Goal: Task Accomplishment & Management: Manage account settings

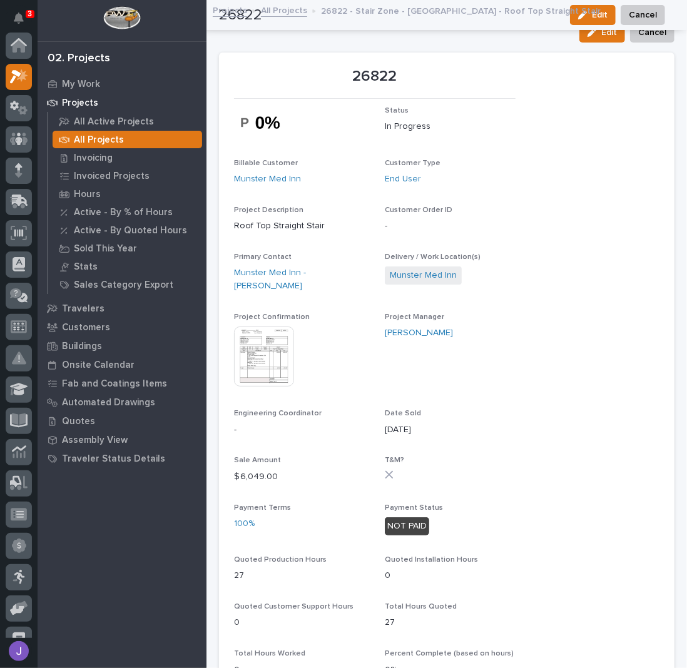
scroll to position [31, 0]
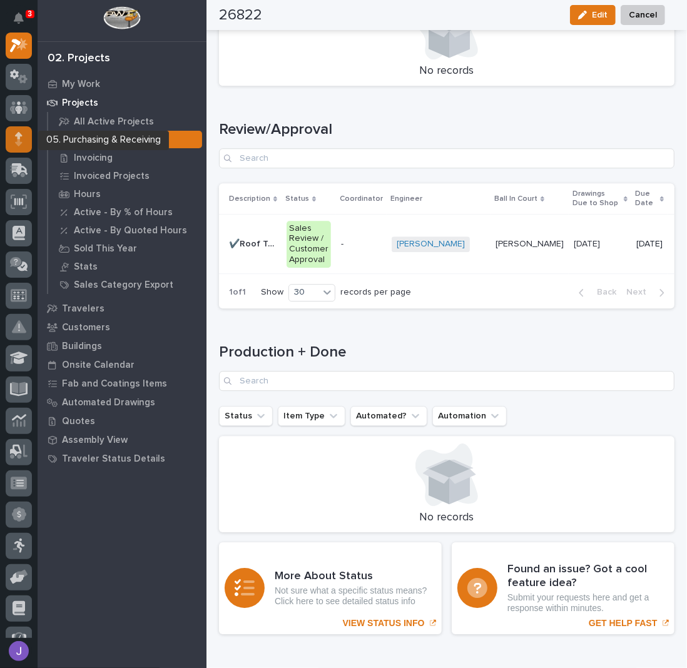
click at [22, 136] on icon at bounding box center [19, 139] width 8 height 14
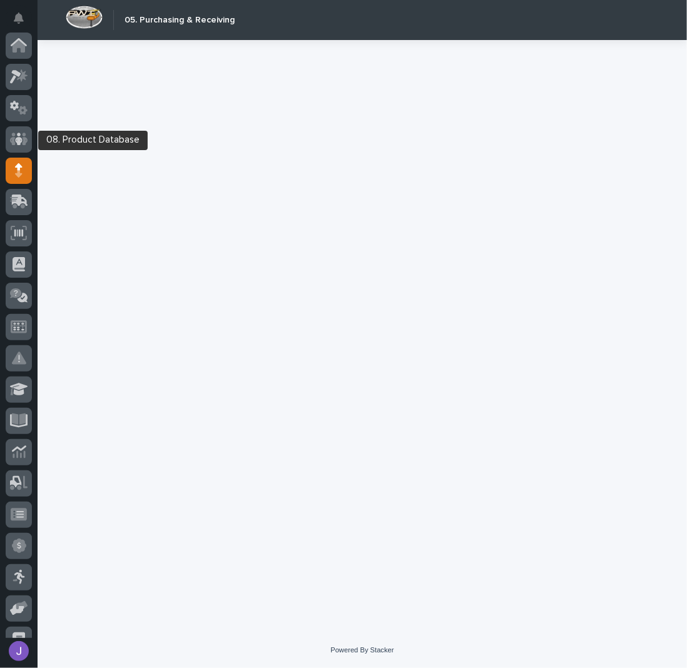
scroll to position [125, 0]
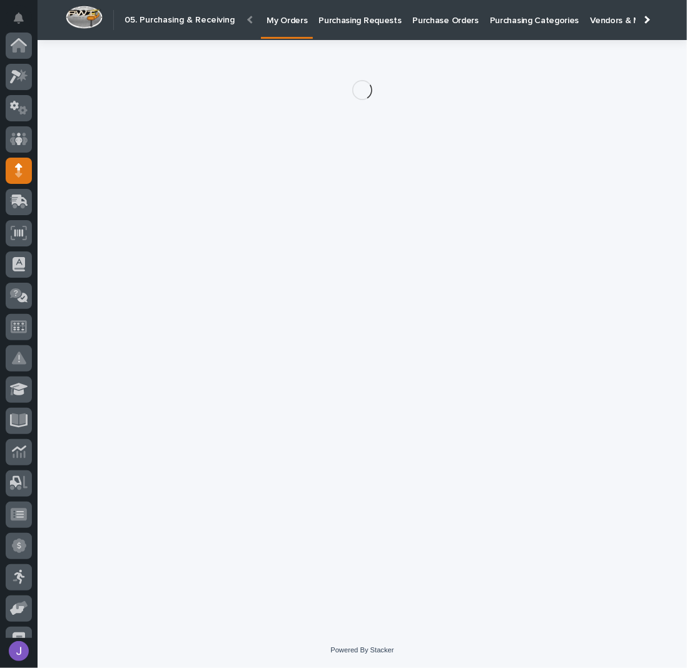
scroll to position [125, 0]
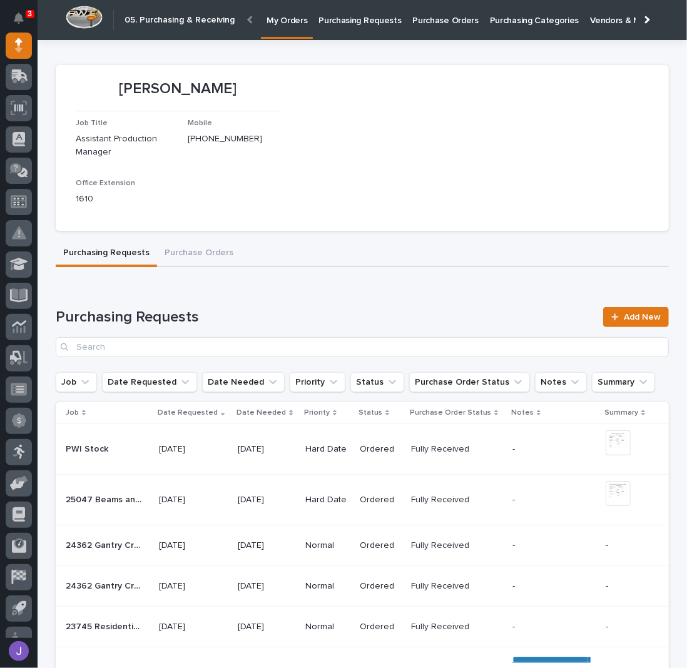
click at [332, 18] on p "Purchasing Requests" at bounding box center [359, 13] width 83 height 26
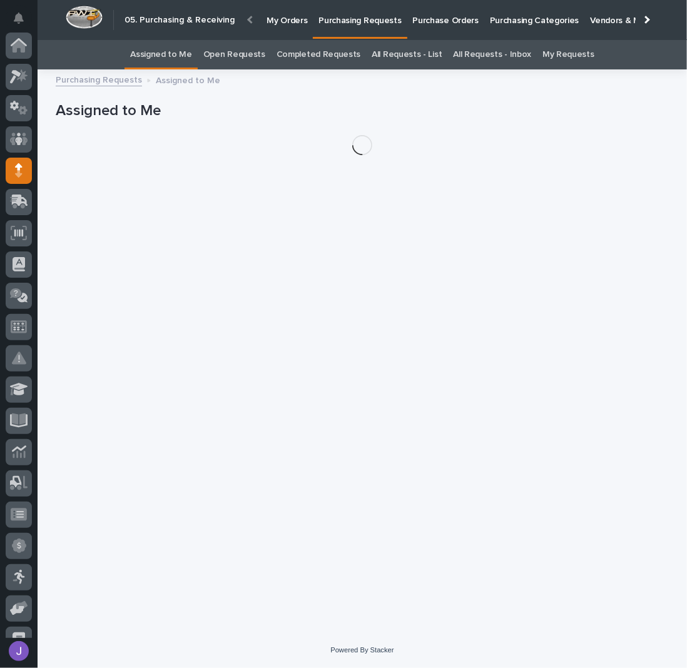
scroll to position [125, 0]
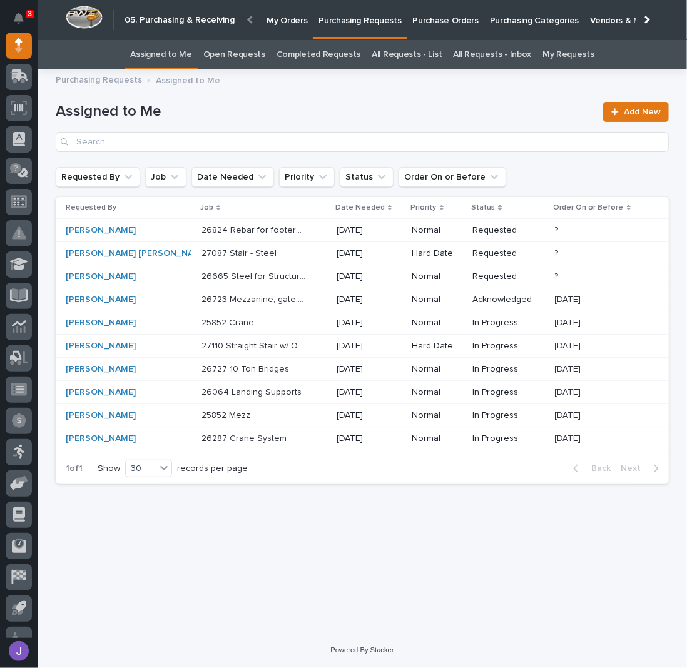
click at [287, 95] on div "Assigned to Me Add New" at bounding box center [362, 122] width 613 height 90
click at [278, 226] on div "26824 Rebar for footers - steel 26824 Rebar for footers - steel" at bounding box center [263, 230] width 125 height 21
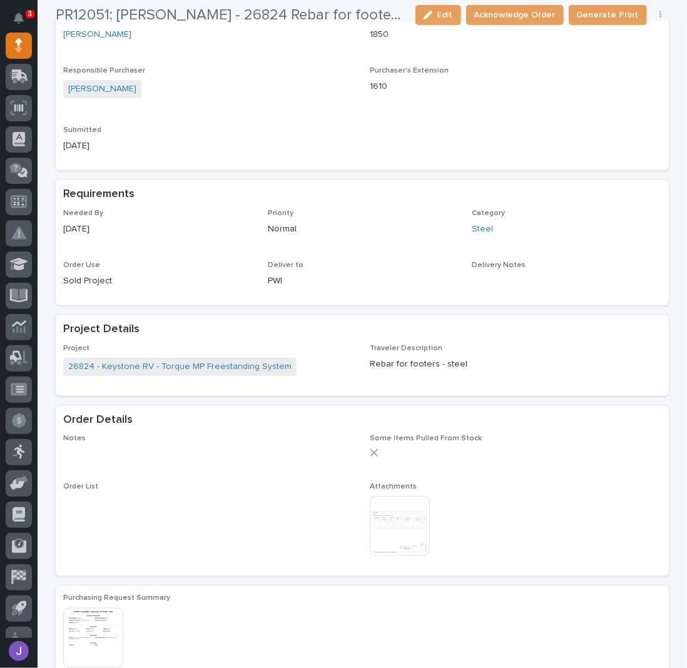
scroll to position [333, 0]
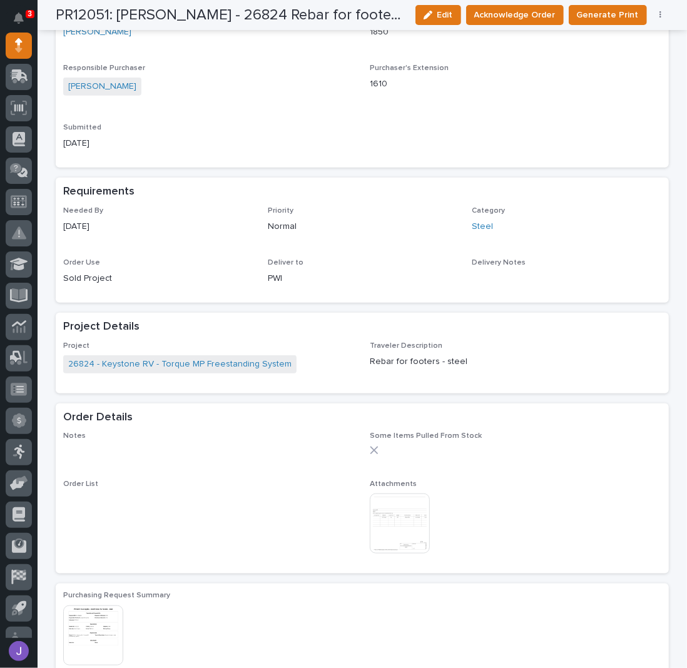
click at [415, 505] on img at bounding box center [400, 524] width 60 height 60
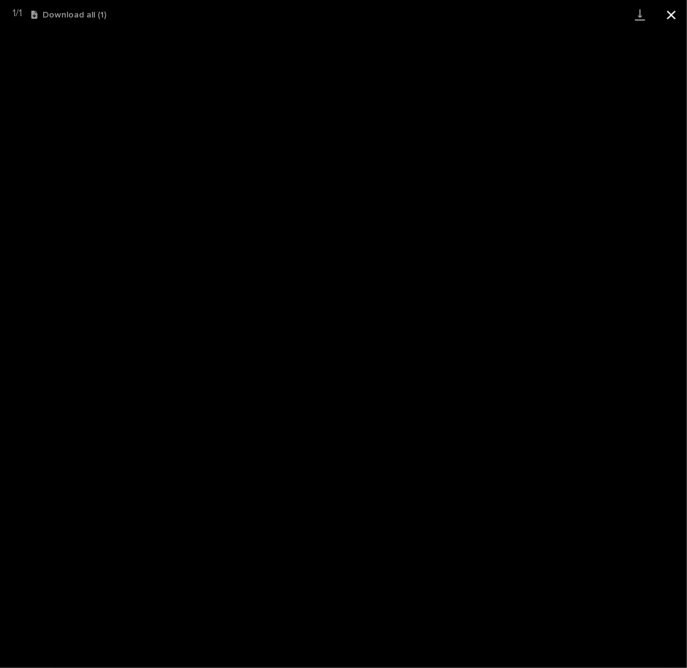
click at [678, 15] on button "Close gallery" at bounding box center [671, 14] width 31 height 29
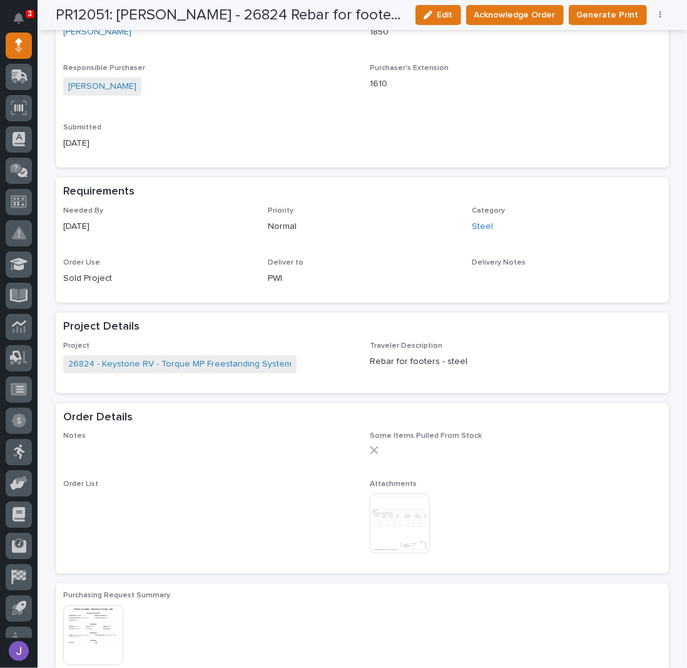
scroll to position [0, 0]
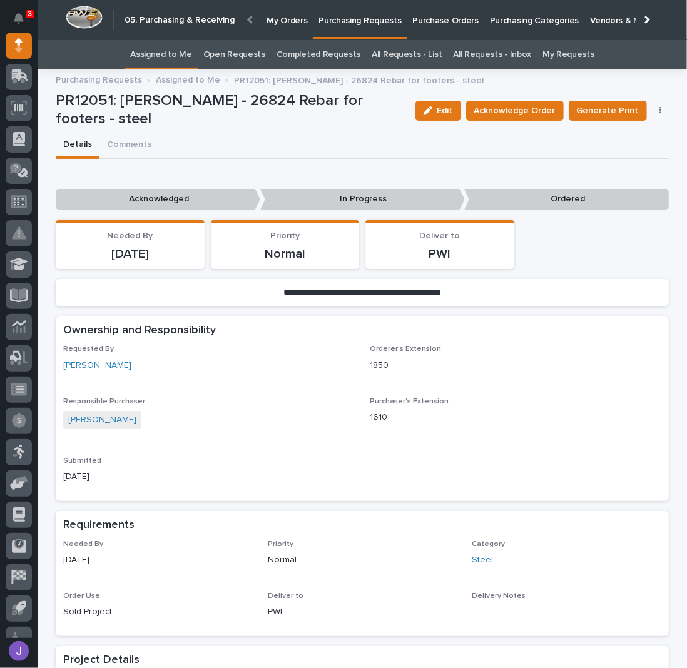
click at [504, 97] on div "Edit Acknowledge Order Generate Print Cancel Order Edit Linked PO's" at bounding box center [539, 111] width 259 height 38
click at [501, 113] on span "Acknowledge Order" at bounding box center [514, 110] width 81 height 15
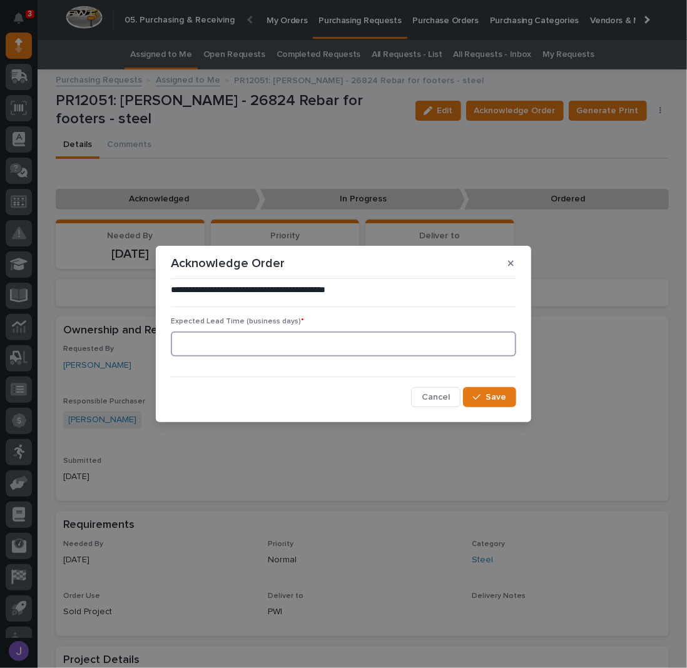
click at [295, 356] on input at bounding box center [343, 344] width 345 height 25
type input "0"
click at [501, 392] on span "Save" at bounding box center [496, 397] width 21 height 11
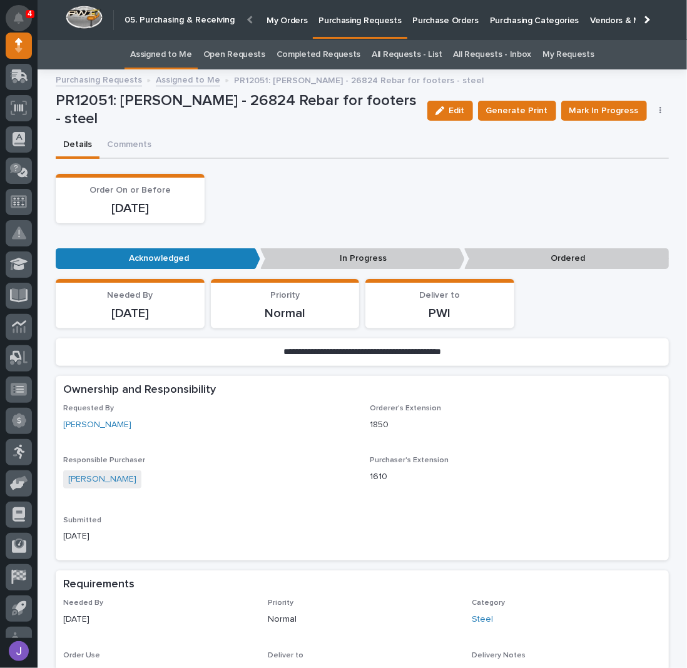
click at [18, 21] on icon "Notifications" at bounding box center [19, 18] width 10 height 11
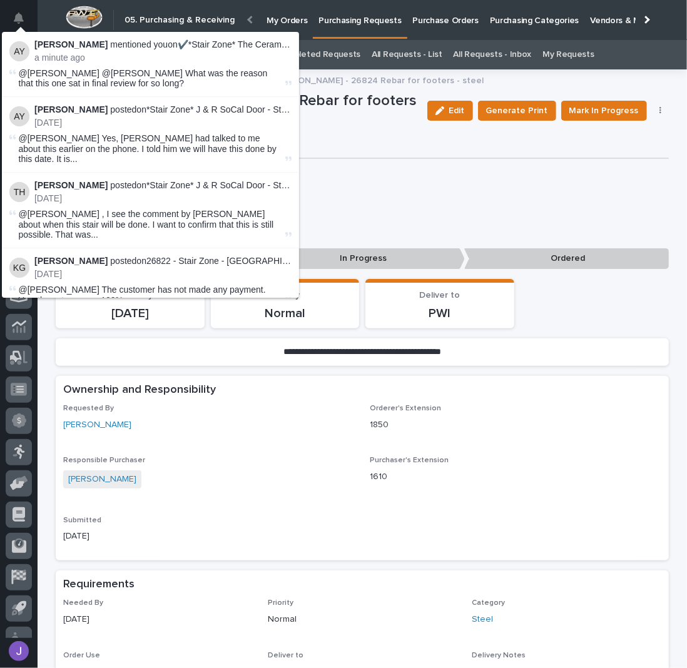
click at [243, 45] on p "[PERSON_NAME] mentioned you on ✔️*Stair Zone* The Ceramic Shop - SZ3784 :" at bounding box center [162, 44] width 257 height 11
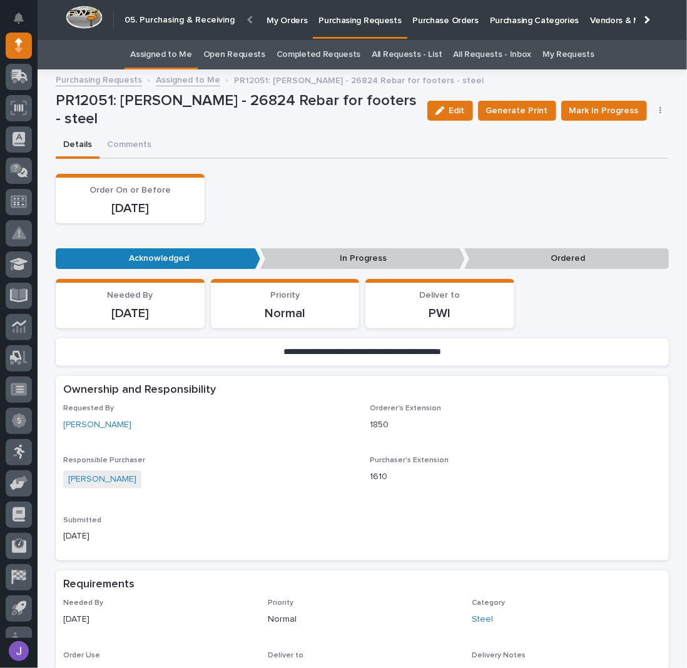
click at [369, 133] on div "Details Comments" at bounding box center [362, 146] width 613 height 26
click at [572, 103] on span "Mark In Progress" at bounding box center [603, 110] width 69 height 15
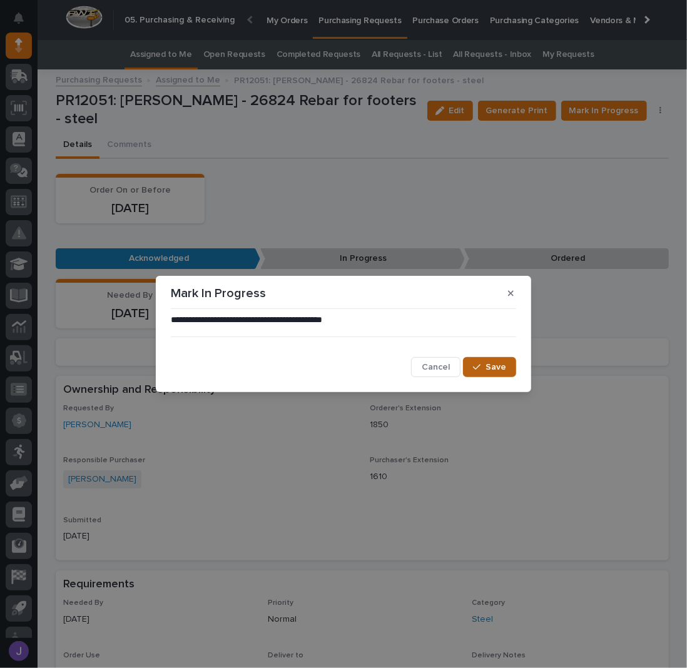
click at [506, 362] on button "Save" at bounding box center [489, 367] width 53 height 20
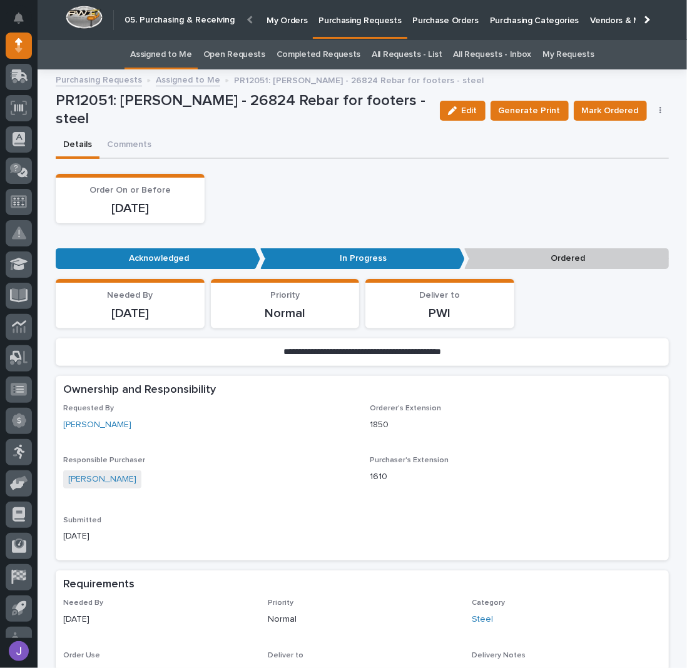
click at [179, 53] on link "Assigned to Me" at bounding box center [161, 54] width 62 height 29
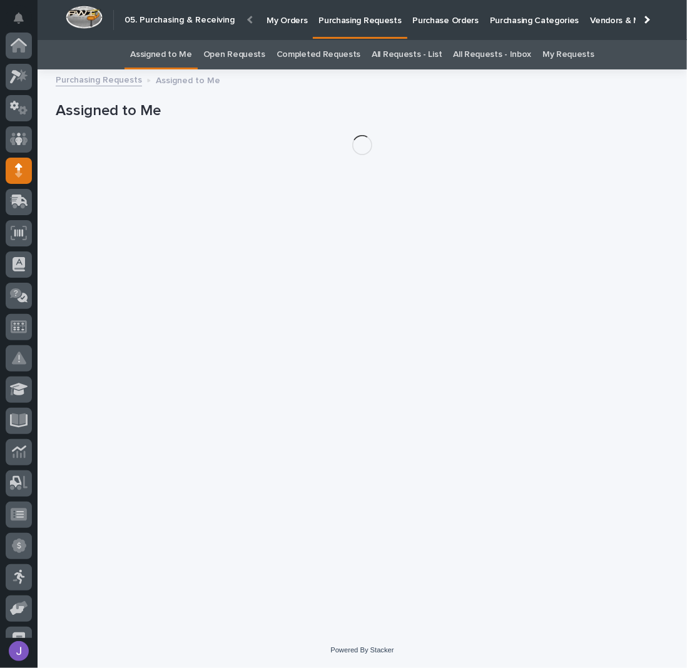
scroll to position [125, 0]
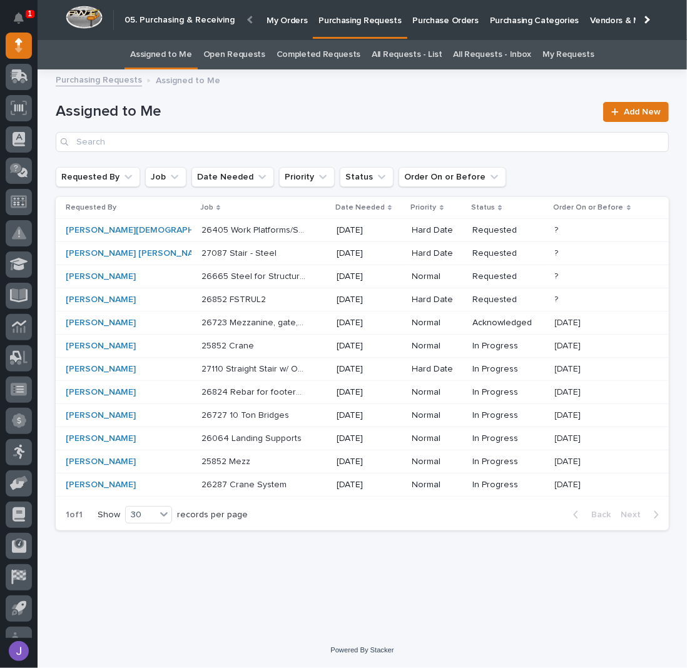
click at [126, 322] on div "[PERSON_NAME]" at bounding box center [118, 323] width 104 height 11
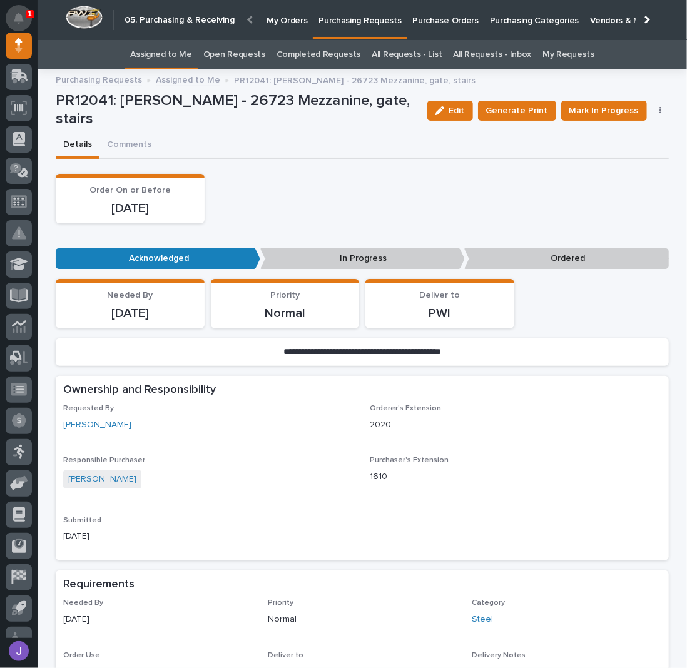
click at [21, 20] on icon "Notifications" at bounding box center [19, 18] width 10 height 11
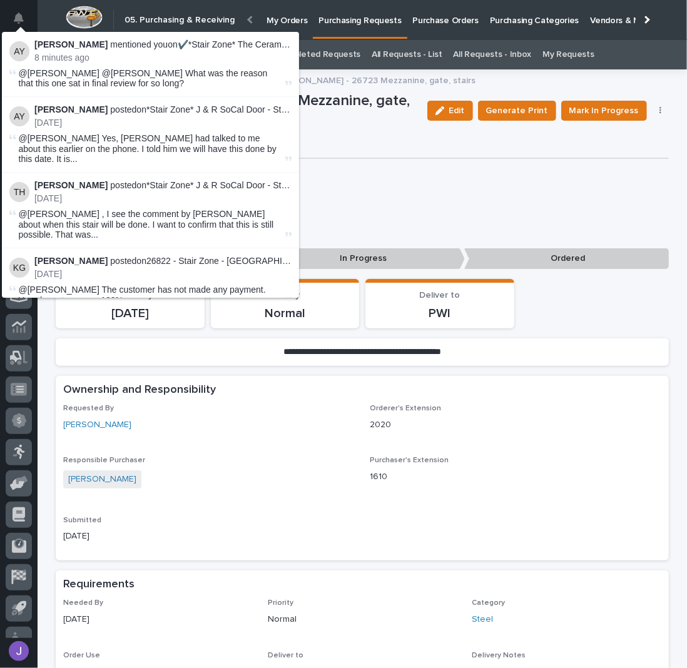
click at [427, 202] on div "Order On or Before [DATE]" at bounding box center [362, 198] width 613 height 49
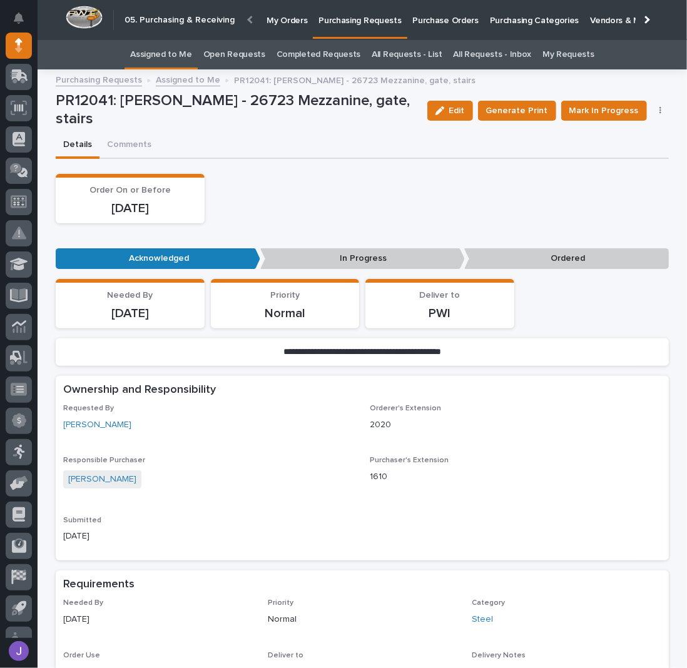
click at [184, 54] on link "Assigned to Me" at bounding box center [161, 54] width 62 height 29
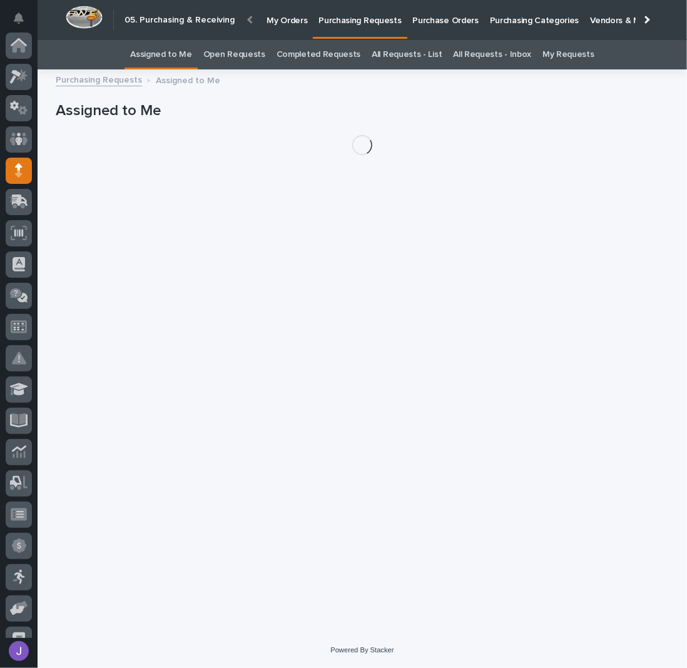
scroll to position [125, 0]
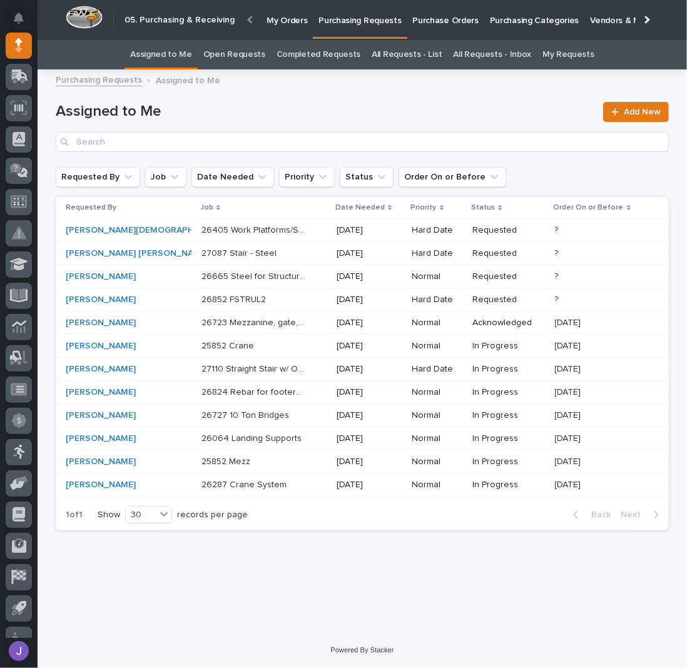
click at [282, 230] on div "26405 Work Platforms/Stairs 26405 Work Platforms/Stairs" at bounding box center [263, 230] width 125 height 21
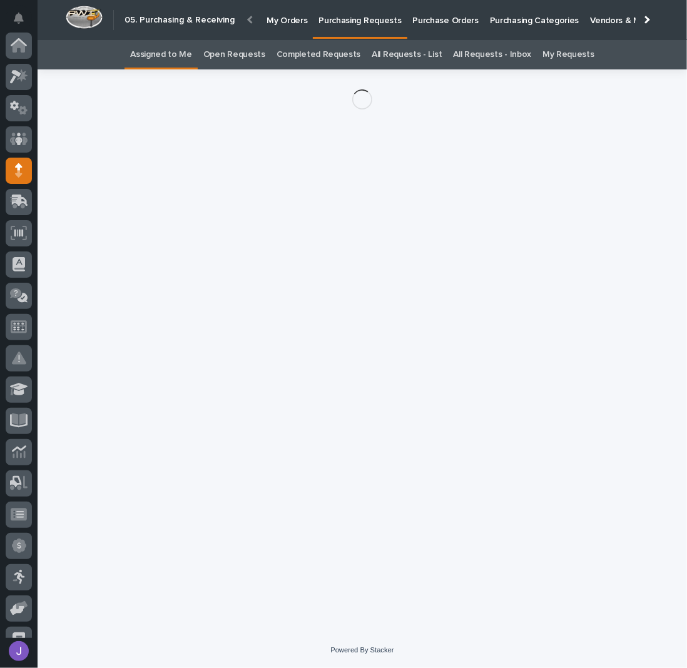
scroll to position [125, 0]
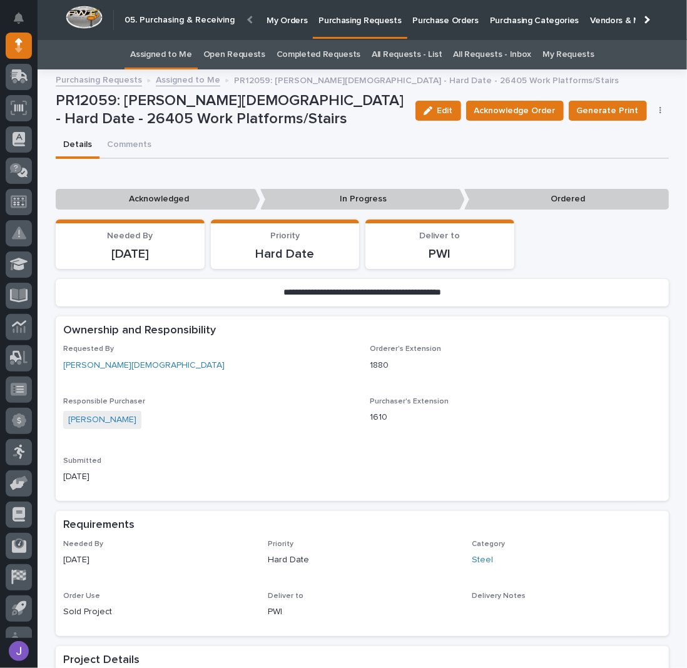
click at [174, 54] on link "Assigned to Me" at bounding box center [161, 54] width 62 height 29
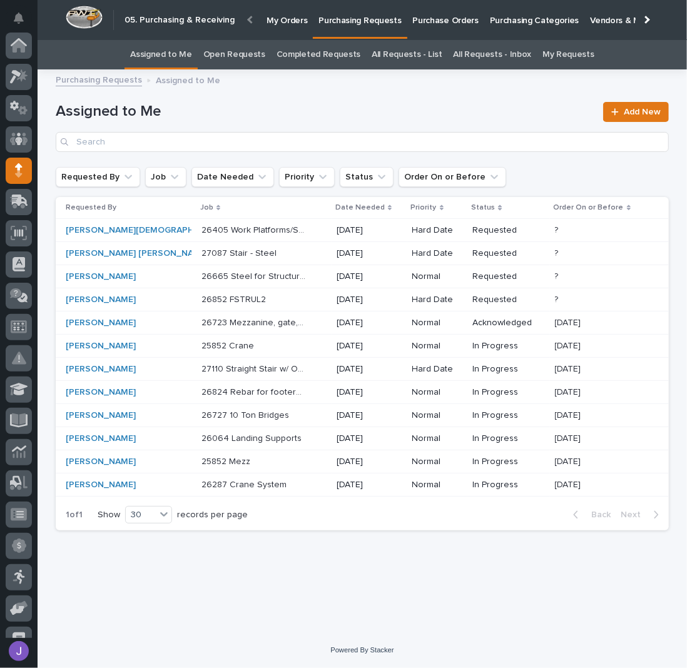
scroll to position [125, 0]
click at [201, 253] on p "27087 Stair - Steel" at bounding box center [240, 252] width 78 height 13
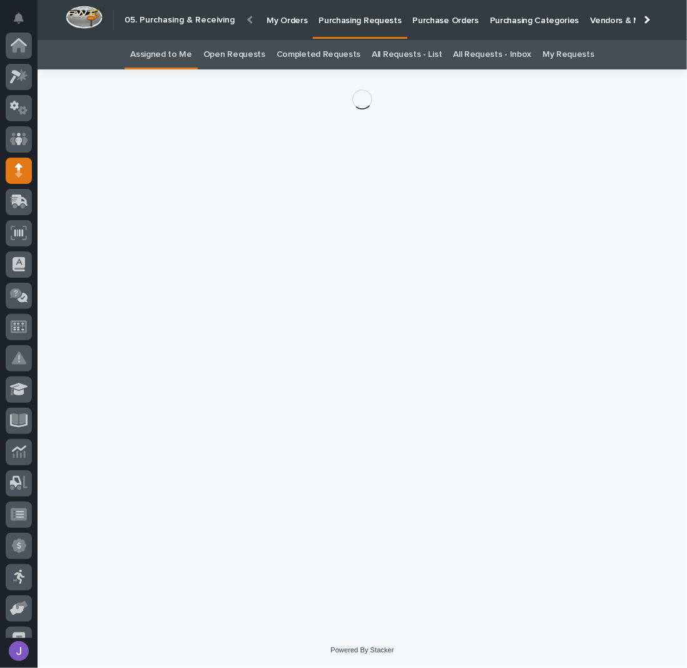
scroll to position [125, 0]
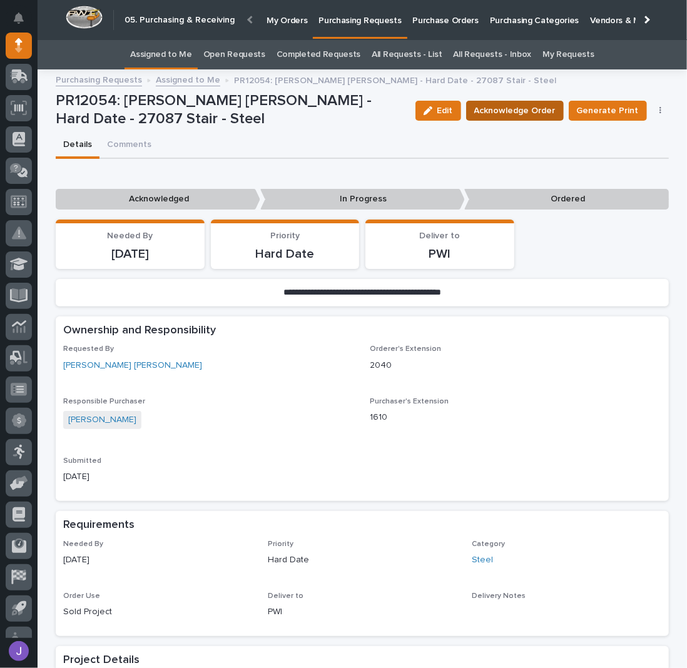
click at [509, 110] on span "Acknowledge Order" at bounding box center [514, 110] width 81 height 15
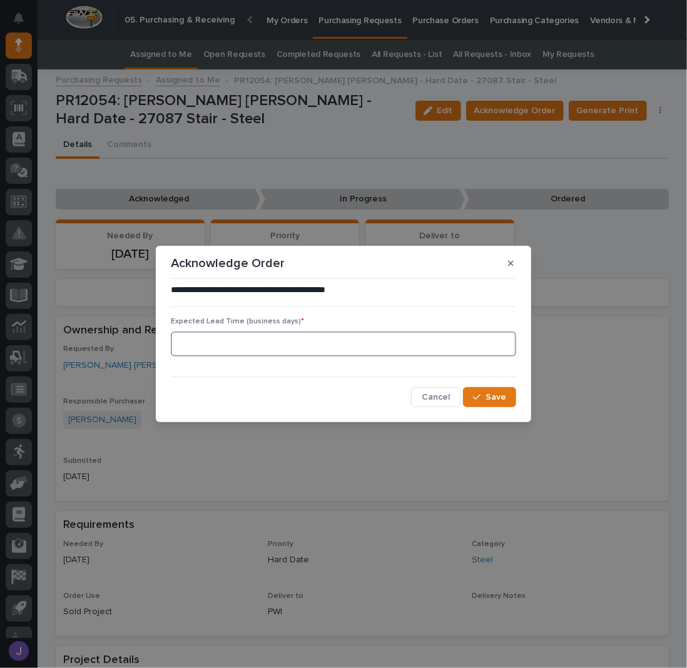
click at [269, 333] on input at bounding box center [343, 344] width 345 height 25
type input "0"
click at [504, 398] on span "Save" at bounding box center [496, 397] width 21 height 11
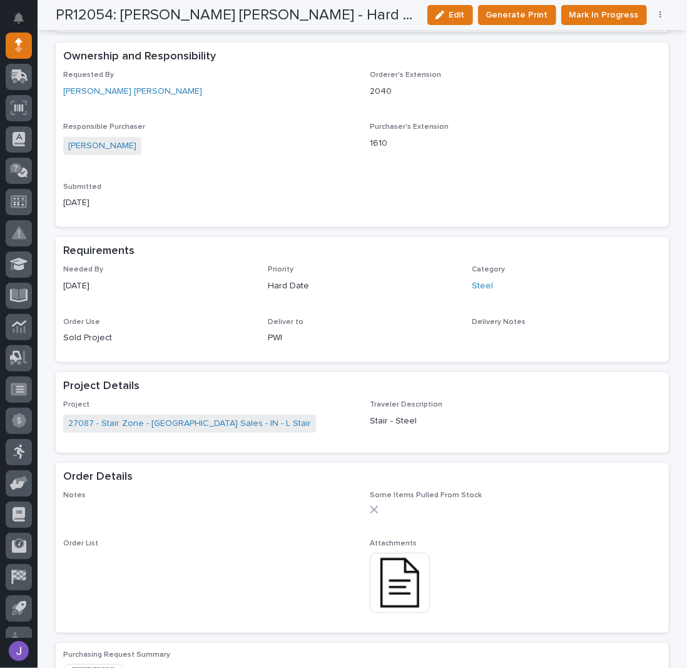
scroll to position [417, 0]
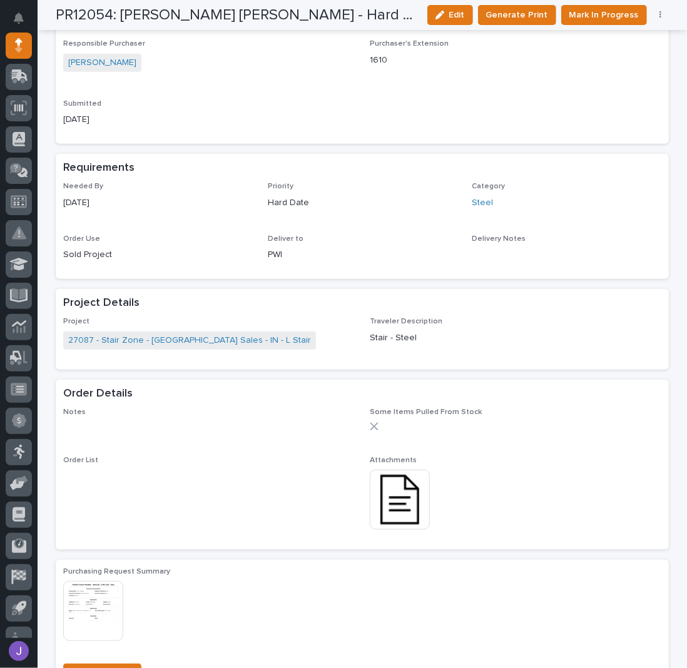
click at [407, 512] on img at bounding box center [400, 500] width 60 height 60
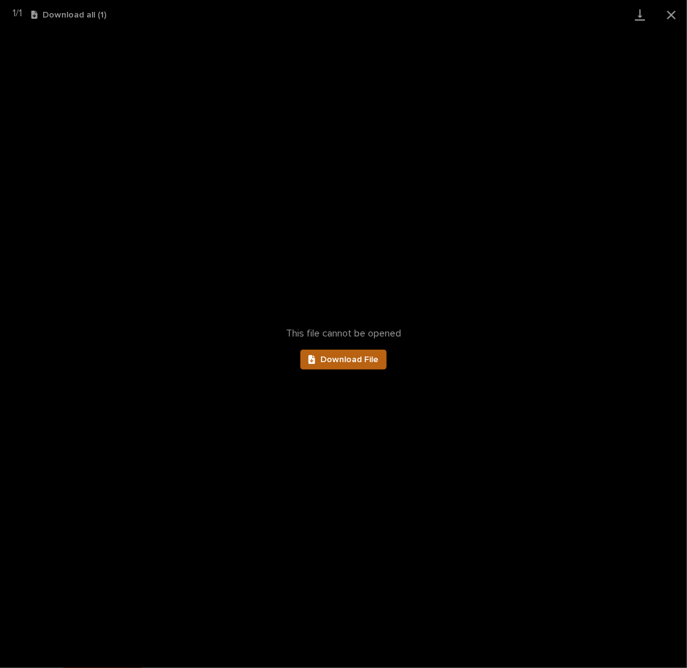
click at [348, 359] on span "Download File" at bounding box center [349, 359] width 58 height 9
click at [678, 15] on button "Close gallery" at bounding box center [671, 14] width 31 height 29
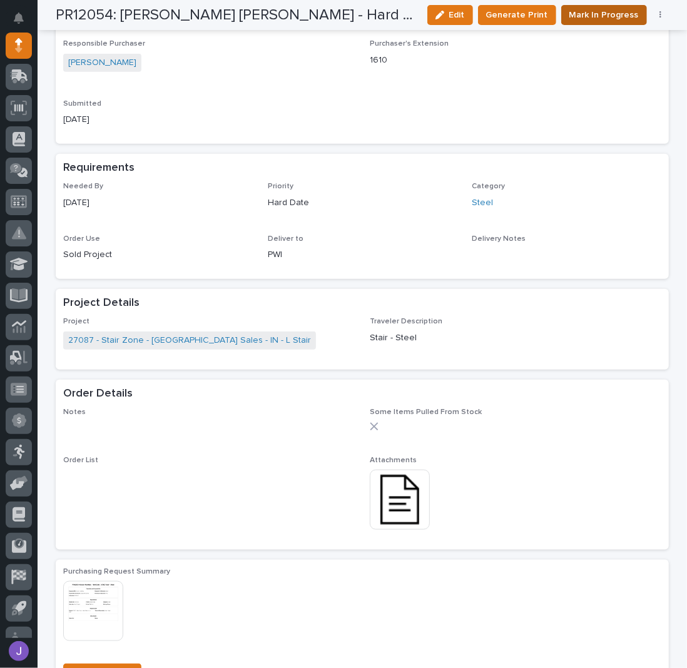
click at [594, 8] on span "Mark In Progress" at bounding box center [603, 15] width 69 height 15
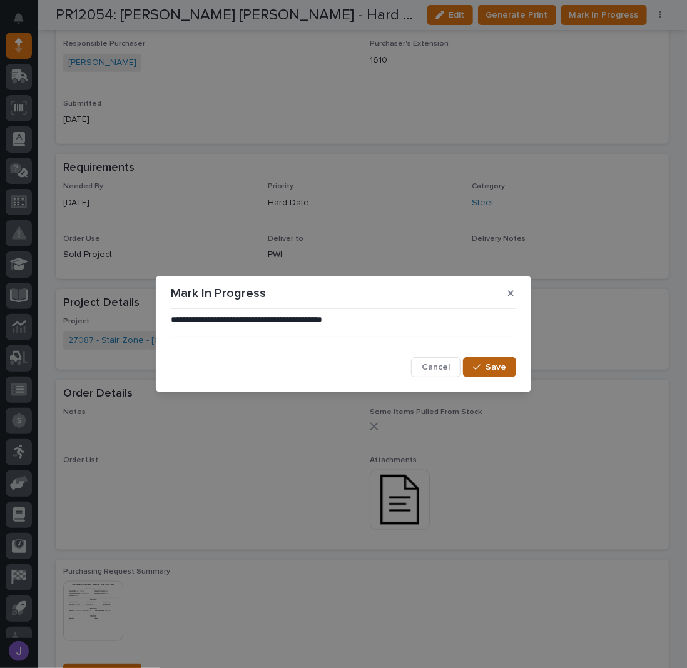
click at [502, 358] on button "Save" at bounding box center [489, 367] width 53 height 20
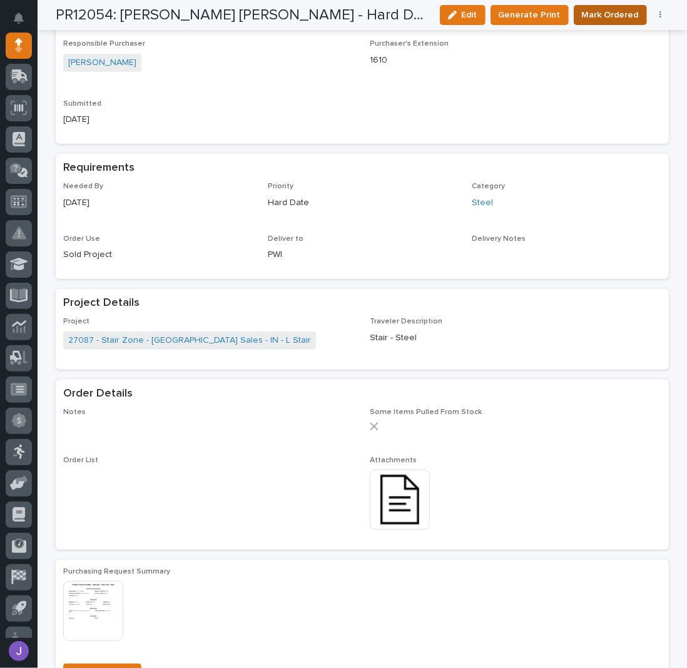
click at [599, 13] on span "Mark Ordered" at bounding box center [610, 15] width 57 height 15
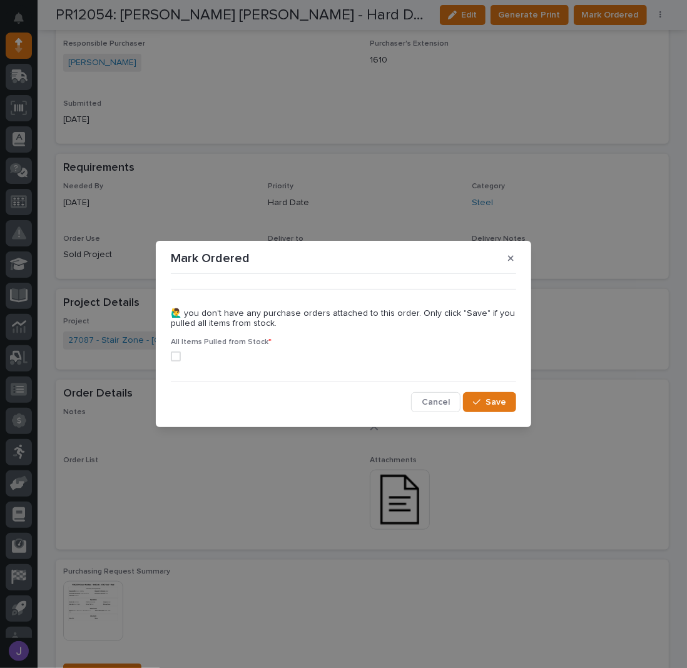
drag, startPoint x: 175, startPoint y: 354, endPoint x: 186, endPoint y: 360, distance: 12.9
click at [175, 355] on span at bounding box center [176, 357] width 10 height 10
click at [493, 397] on button "Save" at bounding box center [489, 402] width 53 height 20
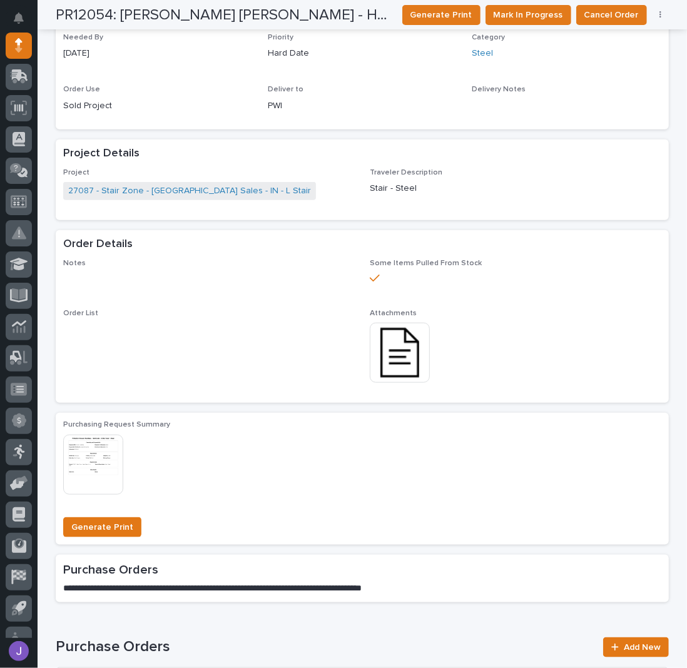
scroll to position [0, 0]
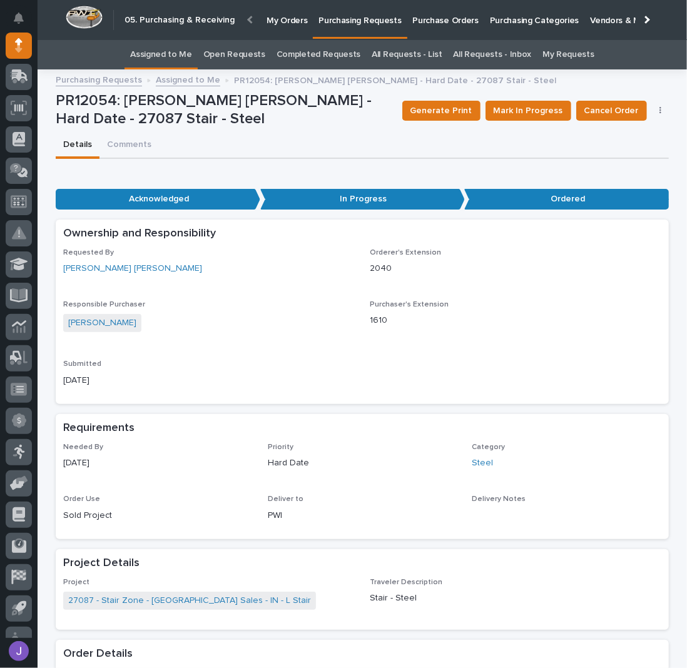
click at [149, 58] on link "Assigned to Me" at bounding box center [161, 54] width 62 height 29
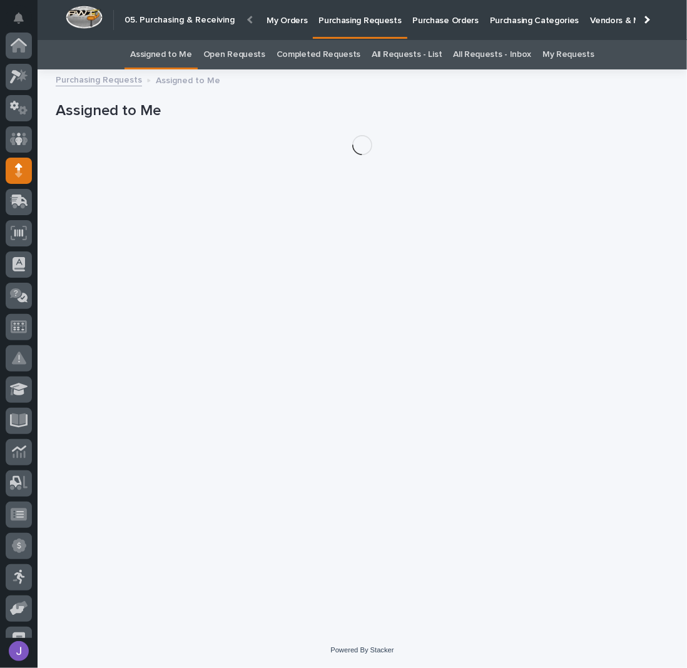
scroll to position [125, 0]
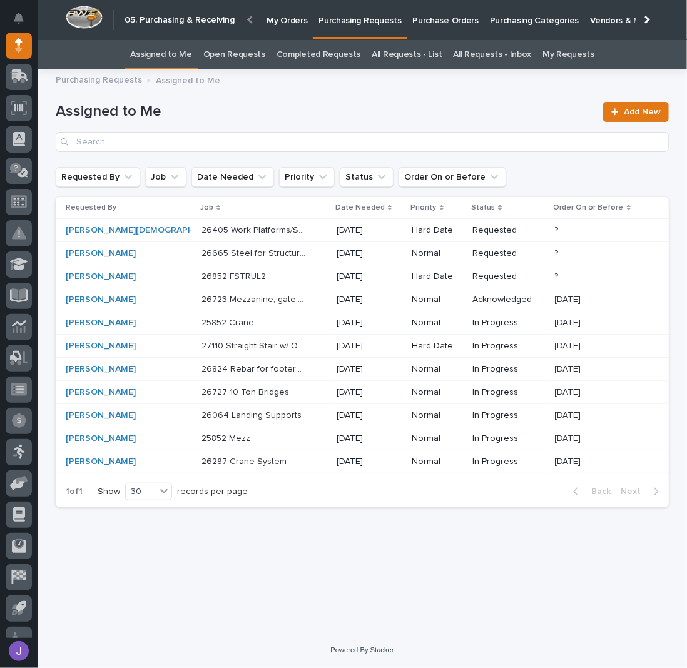
click at [286, 343] on div "27110 Straight Stair w/ Oversized Top Landing 27110 Straight Stair w/ Oversized…" at bounding box center [263, 346] width 125 height 21
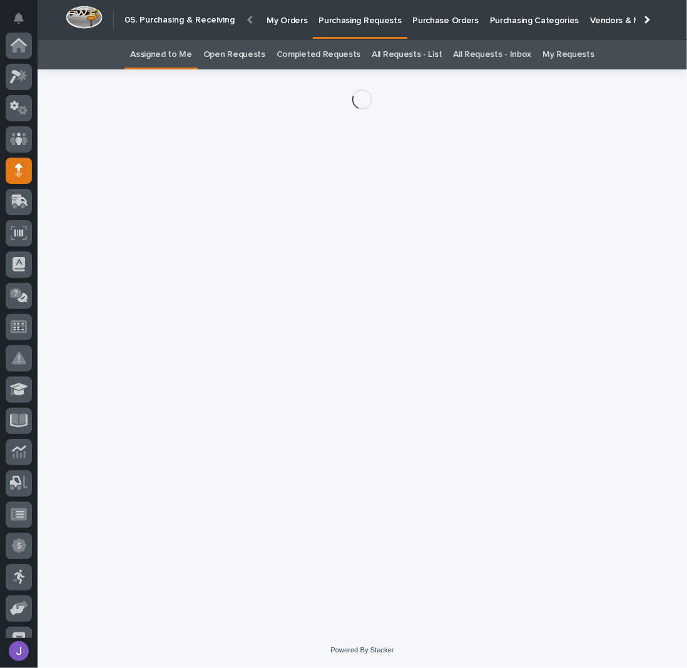
scroll to position [125, 0]
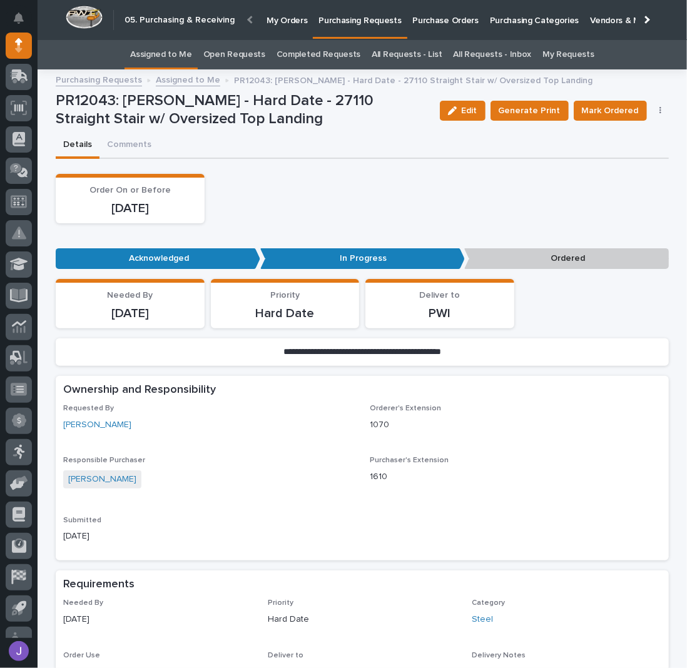
click at [455, 16] on p "Purchase Orders" at bounding box center [446, 13] width 66 height 26
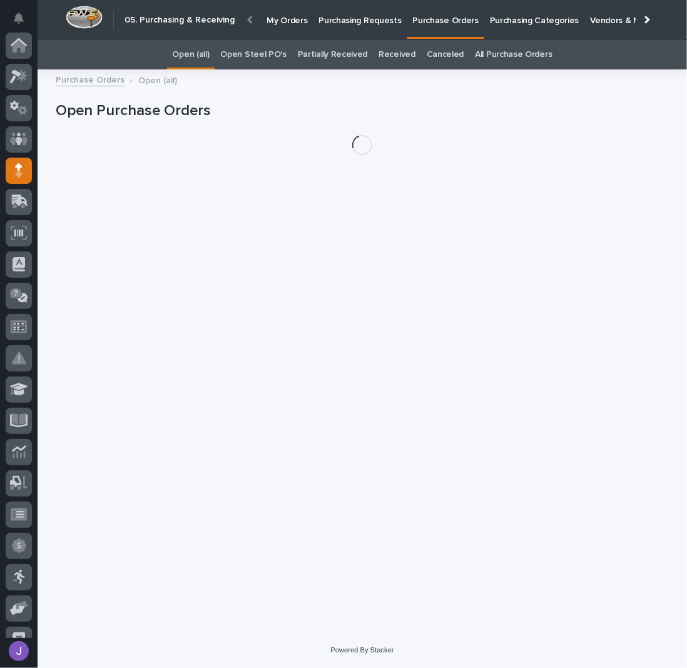
scroll to position [125, 0]
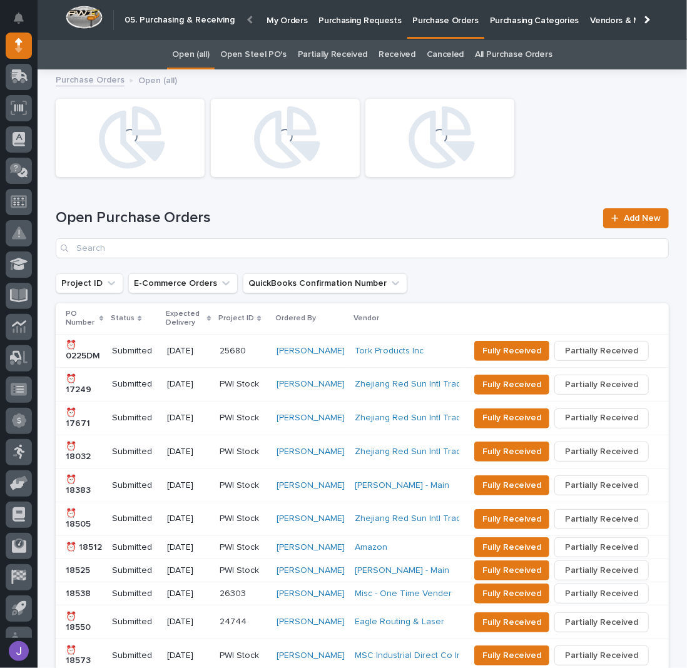
click at [261, 51] on link "Open Steel PO's" at bounding box center [253, 54] width 66 height 29
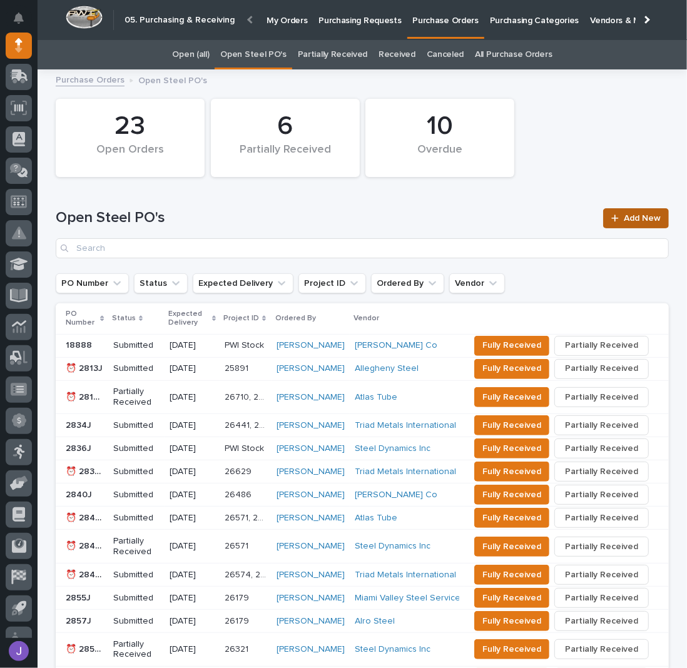
click at [616, 213] on link "Add New" at bounding box center [636, 218] width 66 height 20
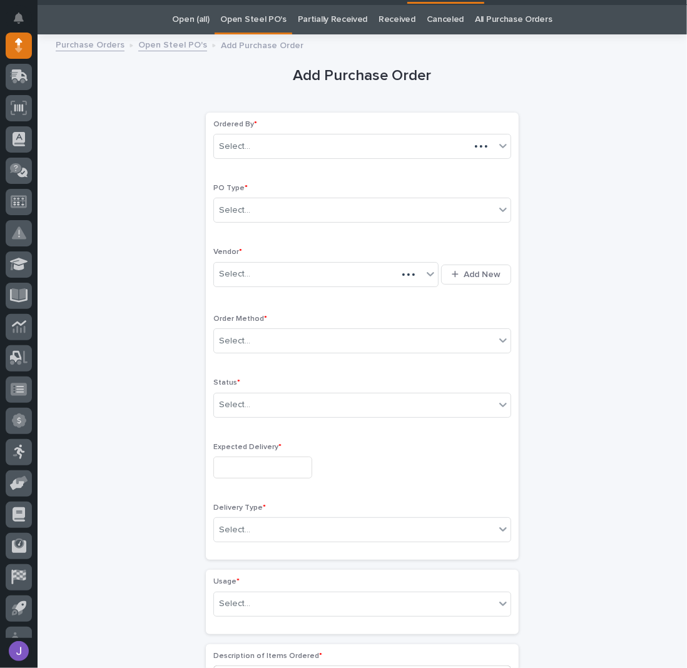
scroll to position [39, 0]
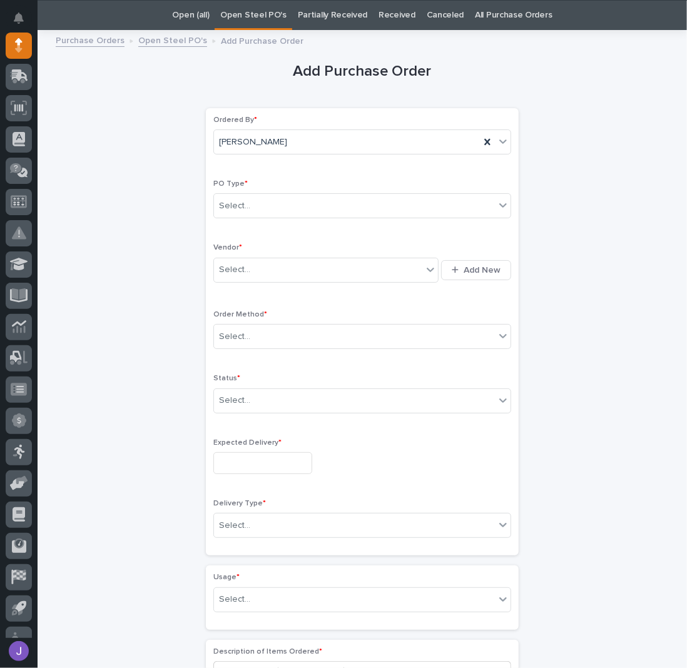
drag, startPoint x: 301, startPoint y: 217, endPoint x: 295, endPoint y: 213, distance: 6.8
click at [300, 217] on div "PO Type * Select..." at bounding box center [362, 204] width 298 height 49
click at [292, 211] on div "Select..." at bounding box center [354, 206] width 281 height 21
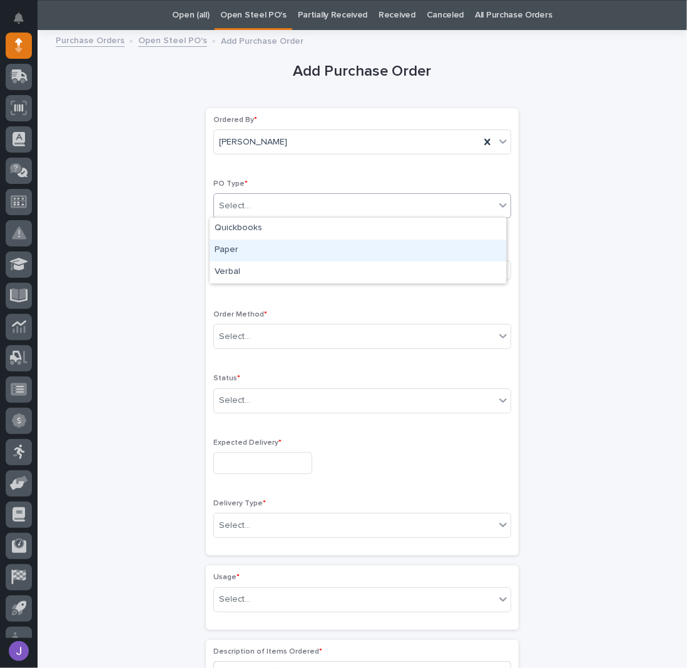
click at [247, 253] on div "Paper" at bounding box center [358, 251] width 297 height 22
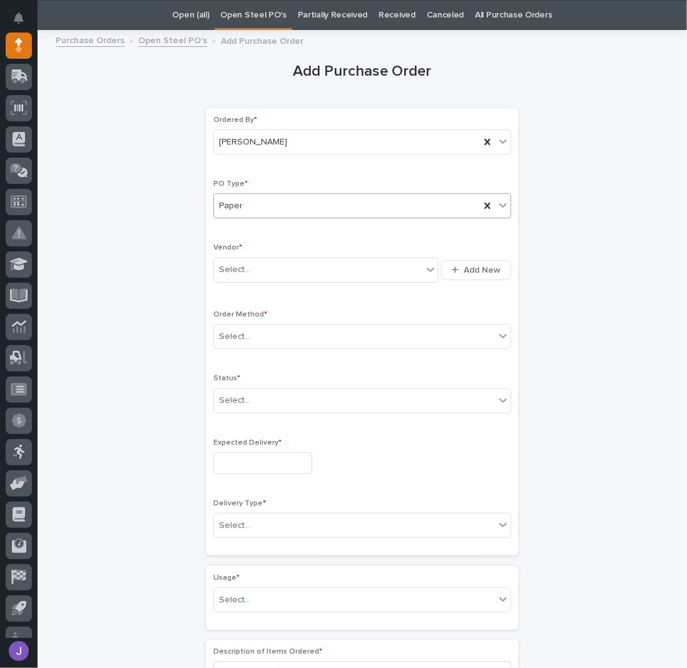
click at [241, 282] on div "Select... Add New" at bounding box center [362, 270] width 298 height 30
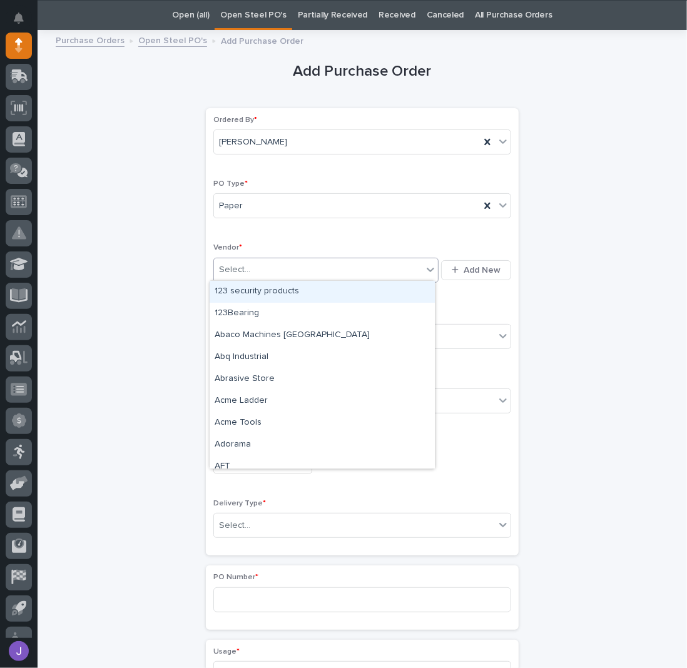
click at [239, 277] on div "Select..." at bounding box center [318, 270] width 208 height 21
type input "*****"
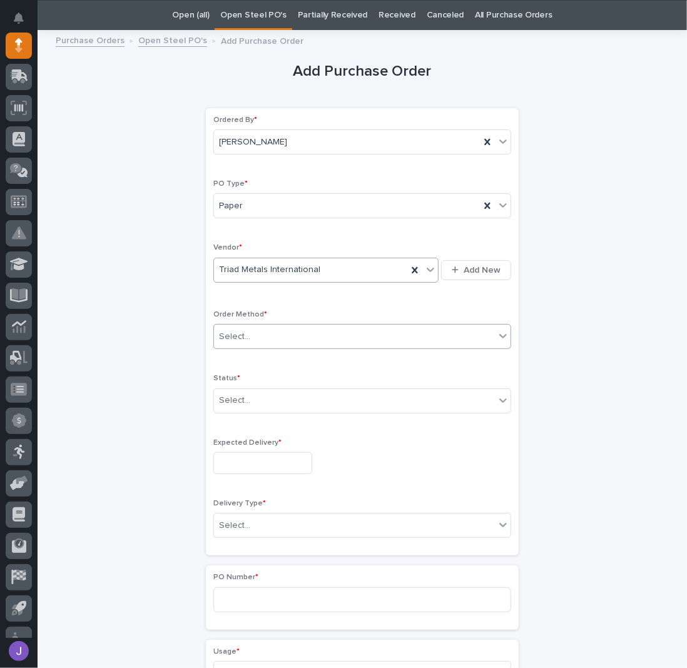
click at [248, 324] on div "Select..." at bounding box center [362, 336] width 298 height 25
click at [252, 395] on input "text" at bounding box center [252, 400] width 1 height 11
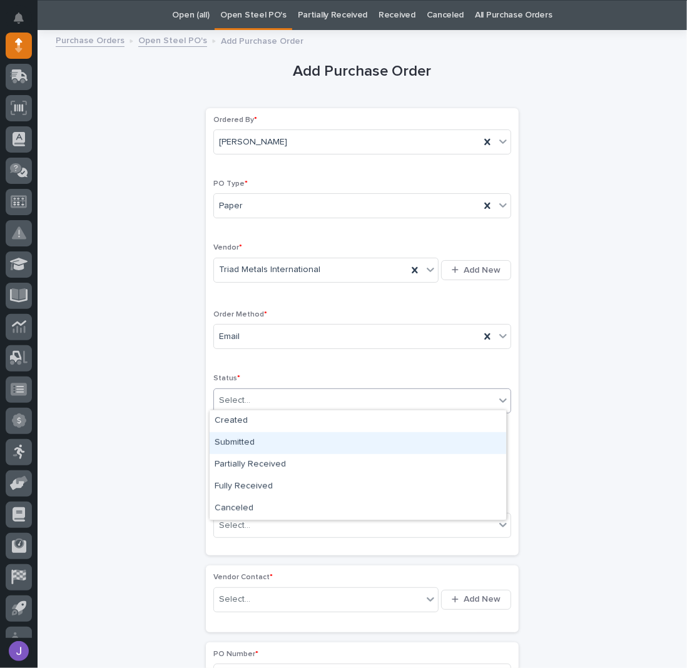
click at [239, 442] on div "Submitted" at bounding box center [358, 443] width 297 height 22
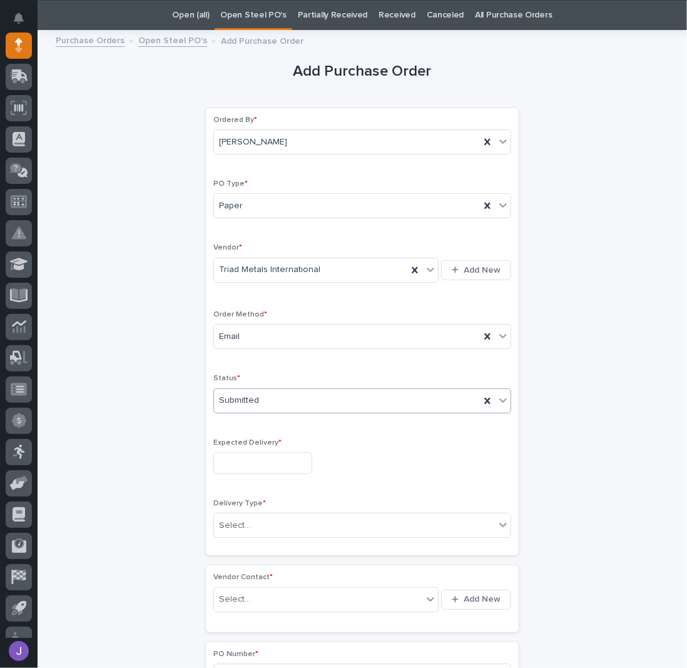
click at [245, 462] on input "text" at bounding box center [262, 463] width 99 height 22
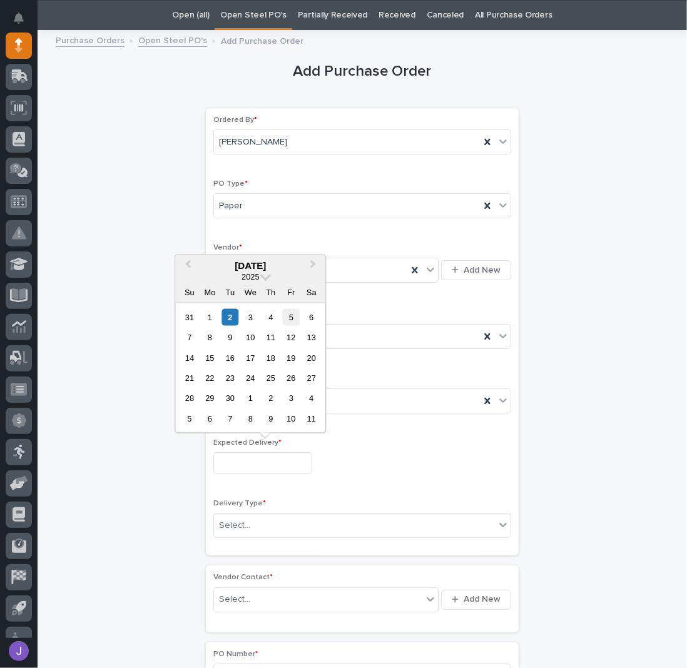
click at [287, 316] on div "5" at bounding box center [291, 316] width 17 height 17
type input "**********"
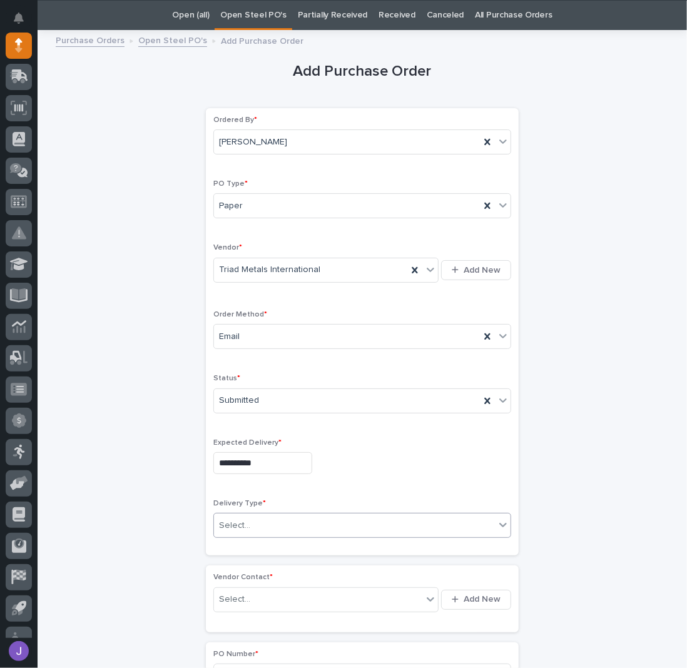
click at [260, 523] on div "Select..." at bounding box center [354, 526] width 281 height 21
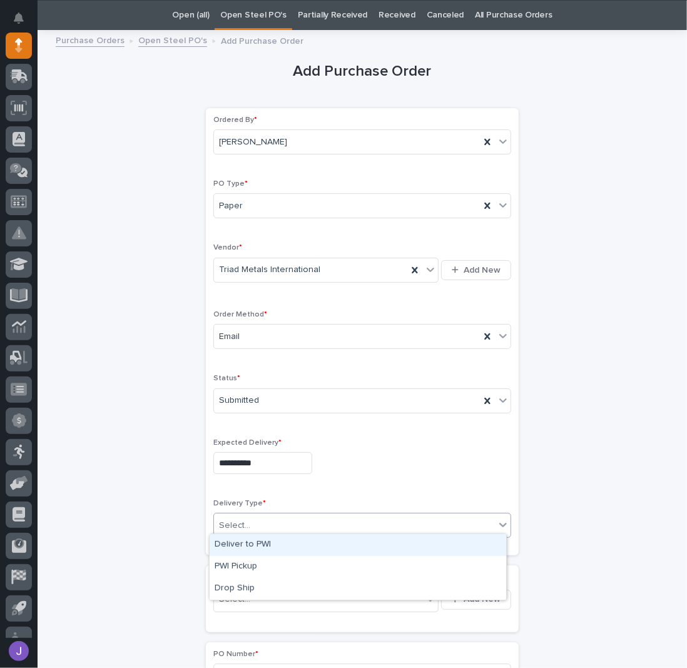
scroll to position [123, 0]
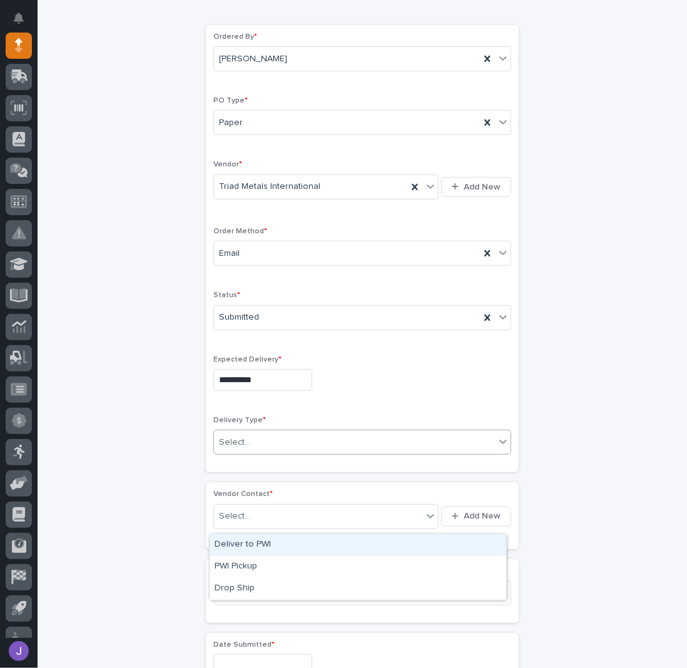
click at [250, 546] on div "Deliver to PWI" at bounding box center [358, 545] width 297 height 22
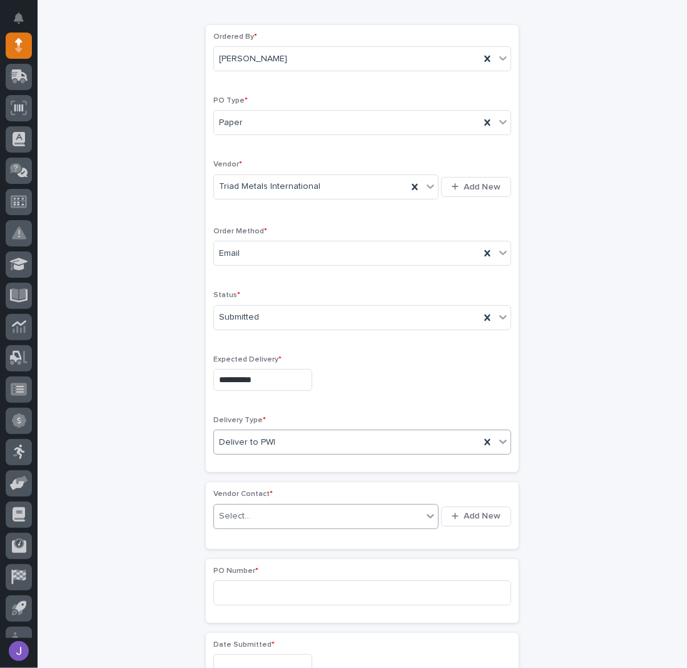
click at [248, 510] on div "Select..." at bounding box center [318, 516] width 208 height 21
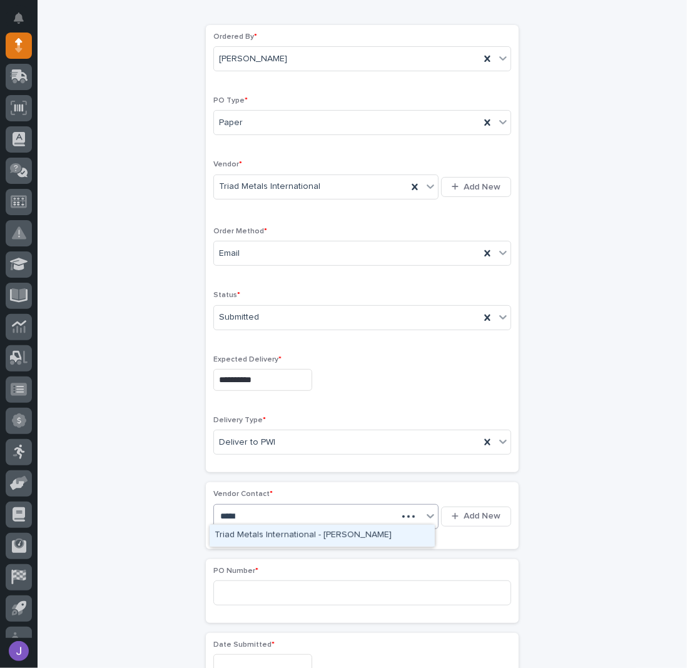
type input "******"
click at [250, 538] on div "Triad Metals International - [PERSON_NAME]" at bounding box center [322, 536] width 225 height 22
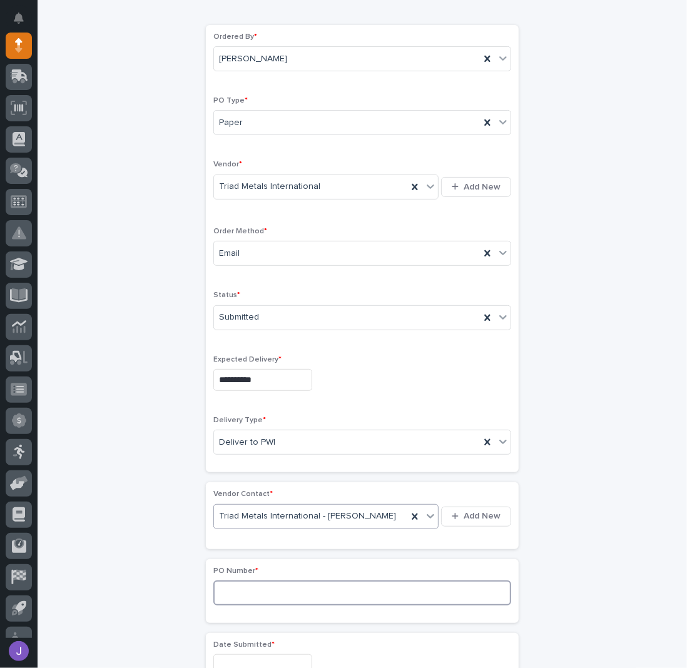
click at [247, 581] on input at bounding box center [362, 593] width 298 height 25
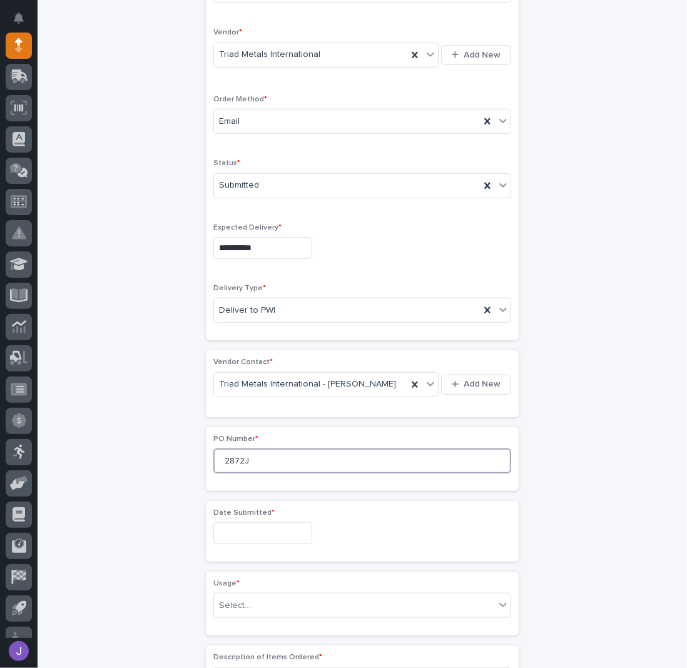
scroll to position [373, 0]
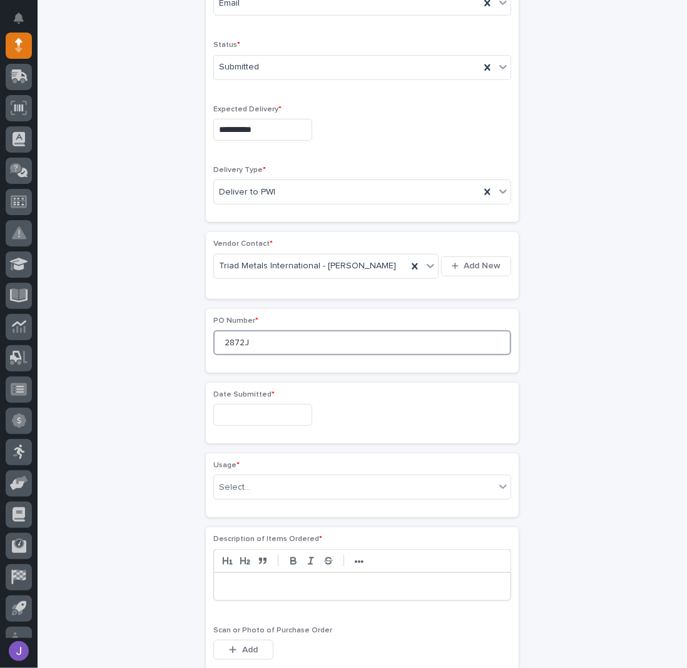
type input "2872J"
click at [260, 420] on input "text" at bounding box center [262, 415] width 99 height 22
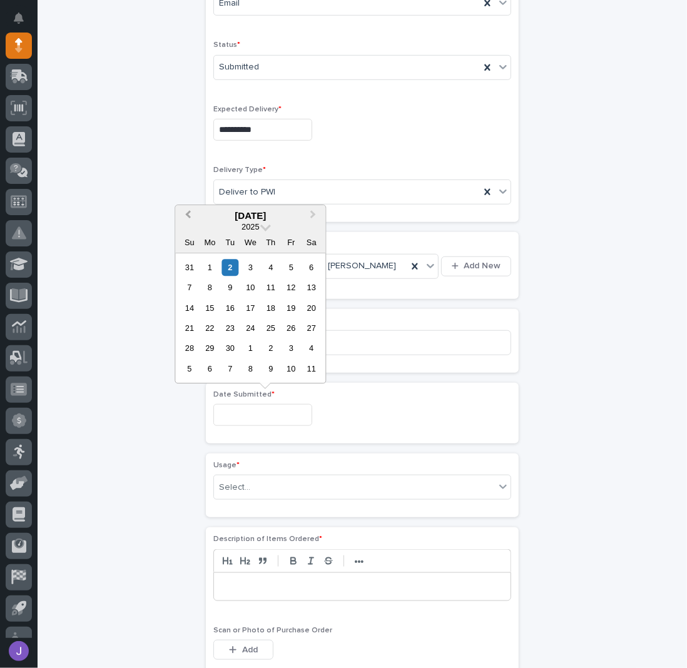
click at [186, 218] on button "Previous Month" at bounding box center [186, 216] width 20 height 20
click at [293, 350] on div "29" at bounding box center [291, 348] width 17 height 17
type input "**********"
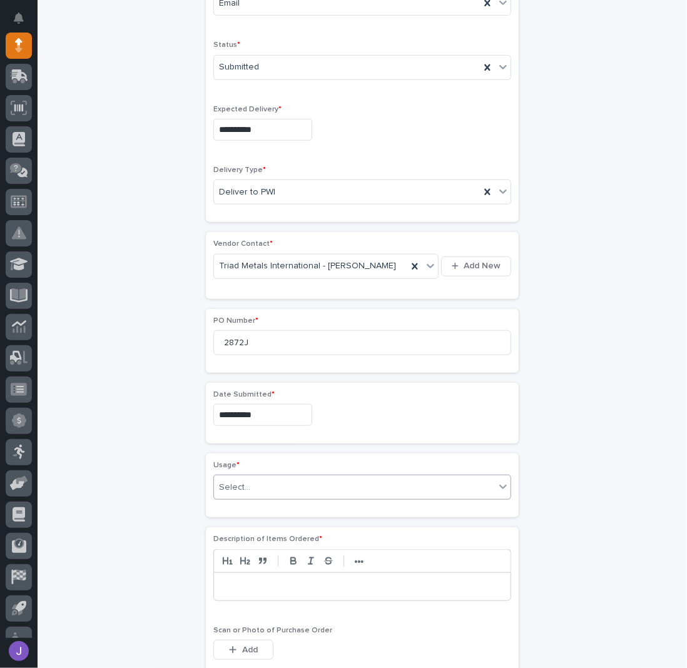
click at [268, 482] on div "Select..." at bounding box center [354, 487] width 281 height 21
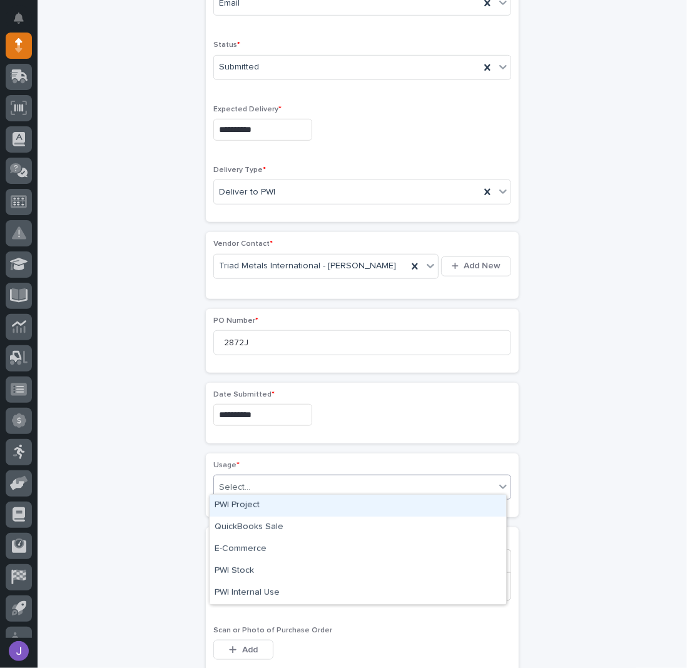
click at [249, 507] on div "PWI Project" at bounding box center [358, 506] width 297 height 22
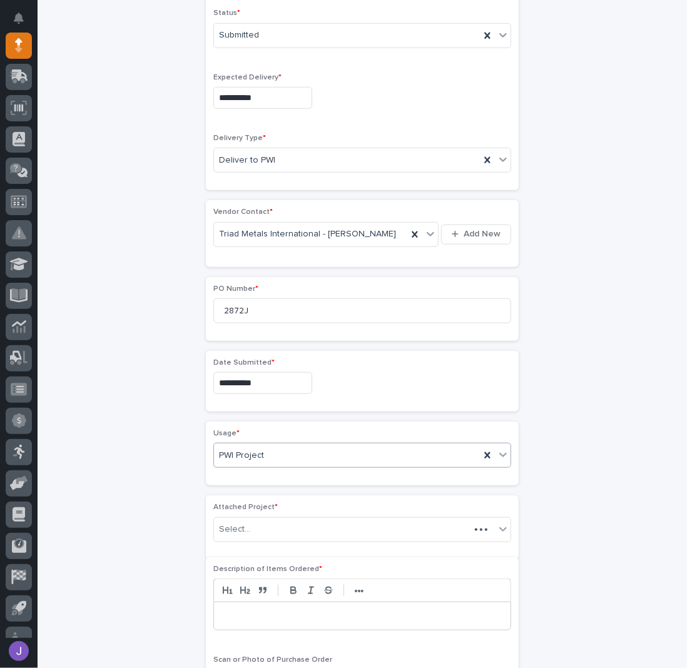
scroll to position [410, 0]
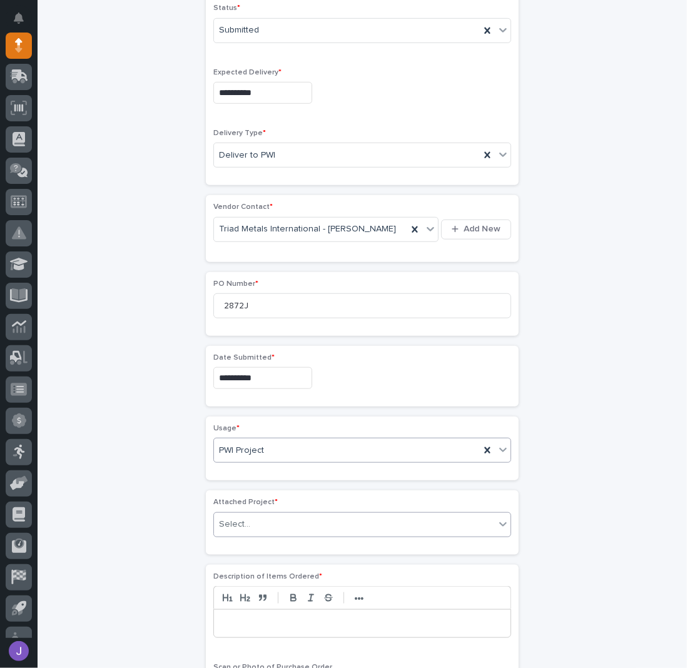
click at [245, 528] on div "Select..." at bounding box center [354, 524] width 281 height 21
type input "*****"
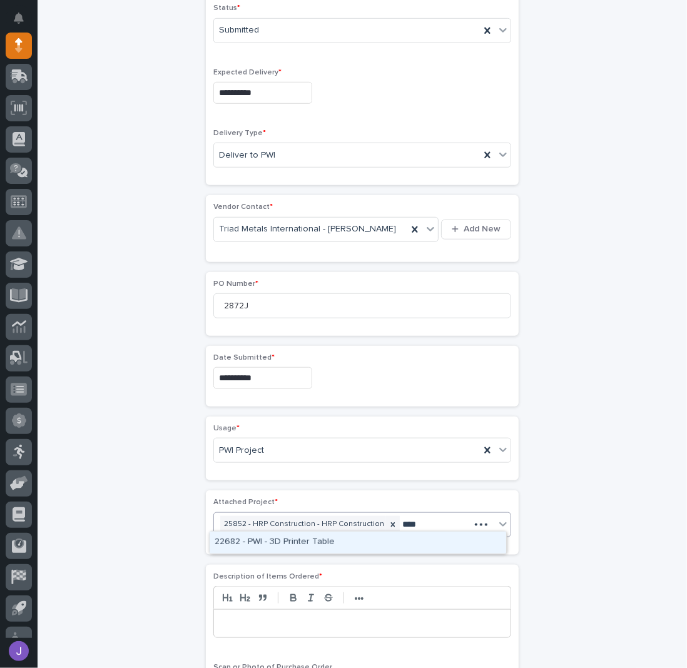
type input "*****"
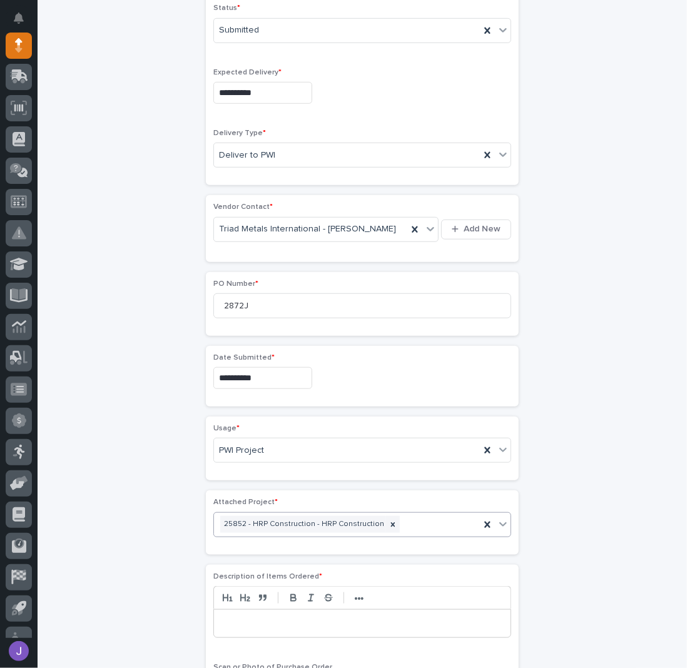
scroll to position [419, 0]
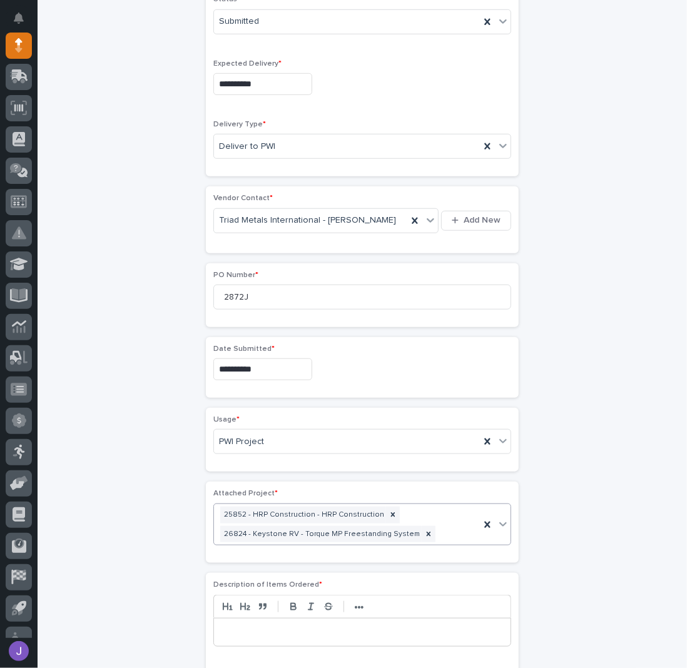
click at [103, 424] on div "**********" at bounding box center [362, 364] width 613 height 1412
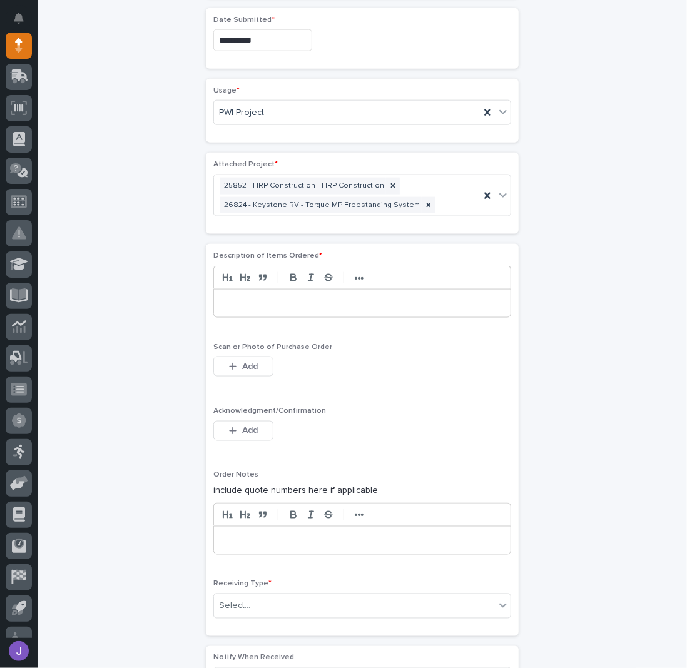
scroll to position [752, 0]
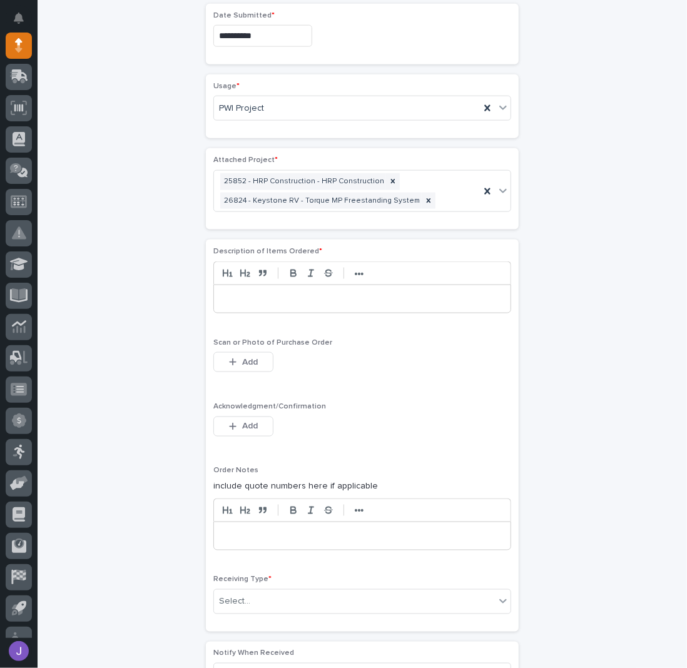
click at [260, 293] on p at bounding box center [362, 299] width 278 height 13
click at [245, 420] on span "Add" at bounding box center [250, 425] width 16 height 11
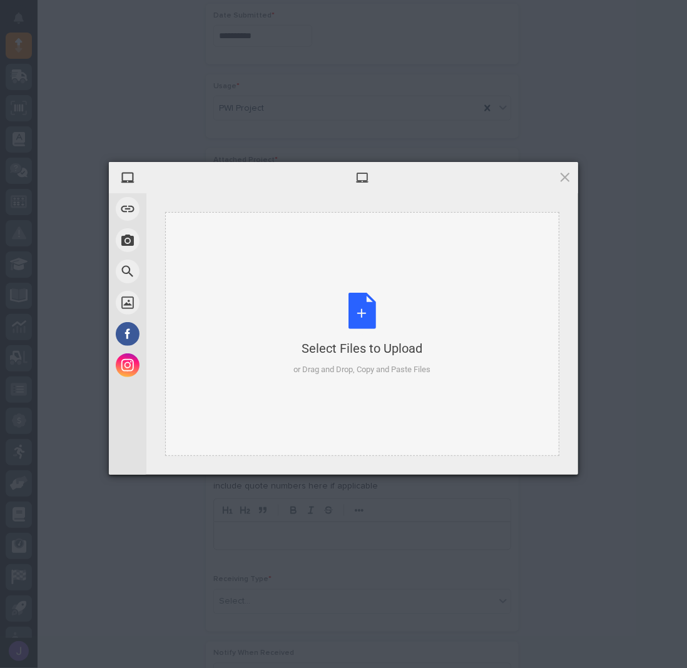
click at [334, 323] on div "Select Files to Upload or Drag and Drop, Copy and Paste Files" at bounding box center [362, 334] width 137 height 83
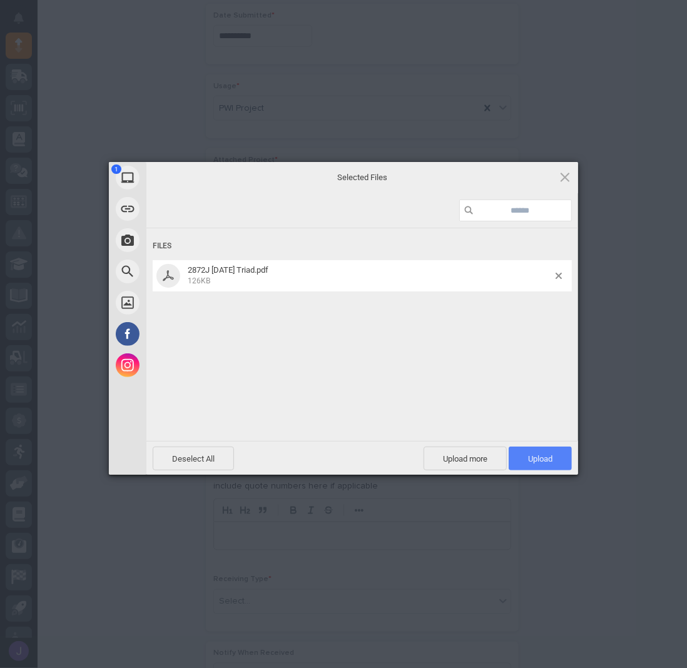
click at [538, 463] on span "Upload 1" at bounding box center [540, 458] width 24 height 9
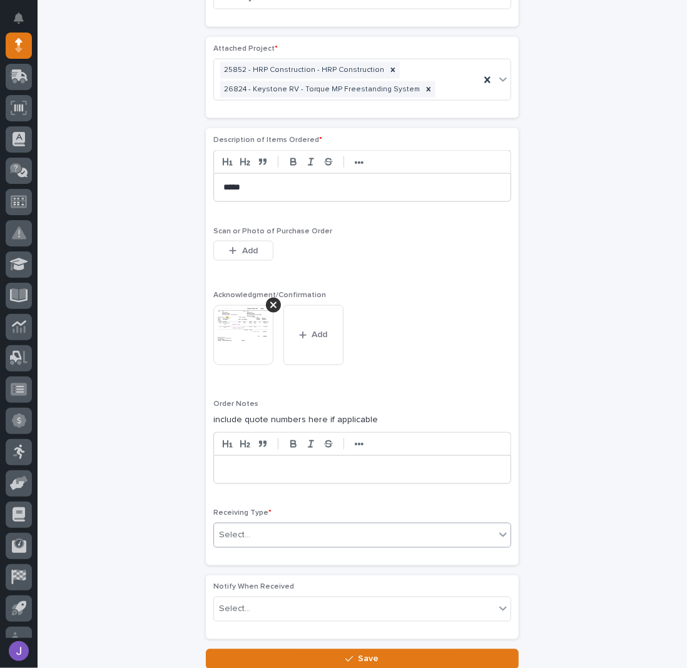
scroll to position [954, 0]
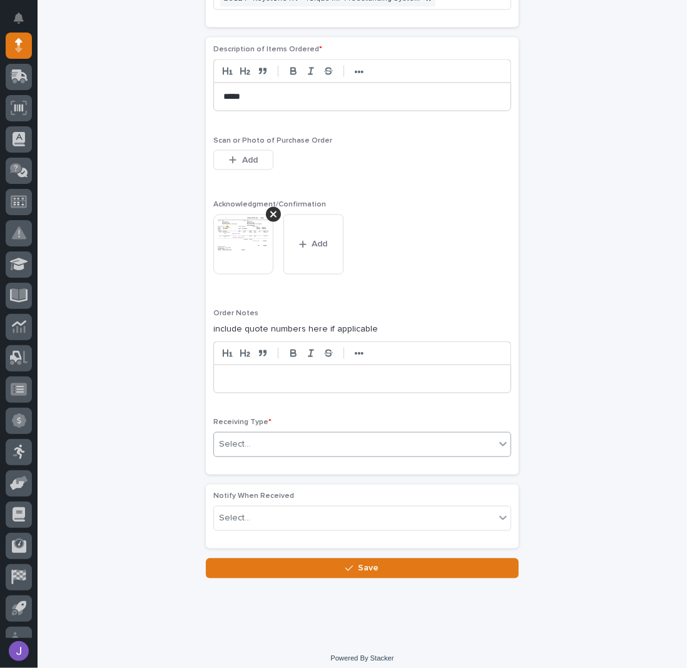
click at [342, 436] on div "Select..." at bounding box center [354, 445] width 281 height 21
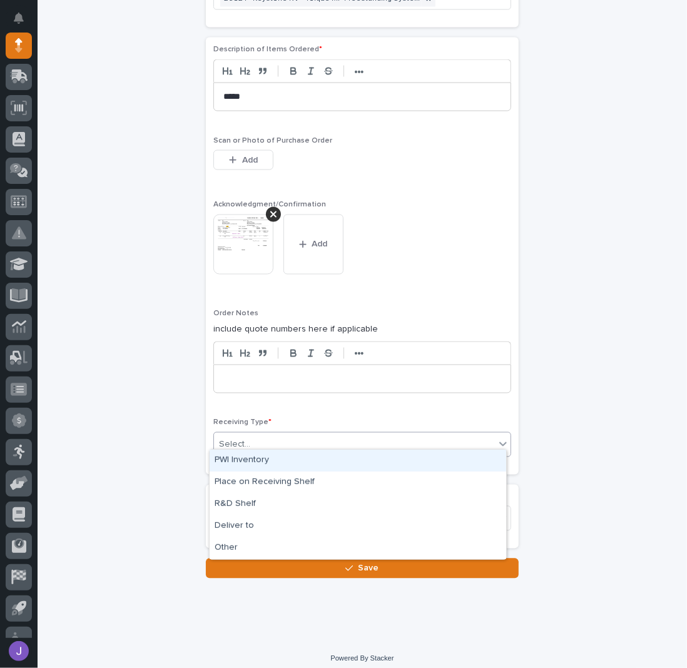
click at [286, 458] on div "PWI Inventory" at bounding box center [358, 461] width 297 height 22
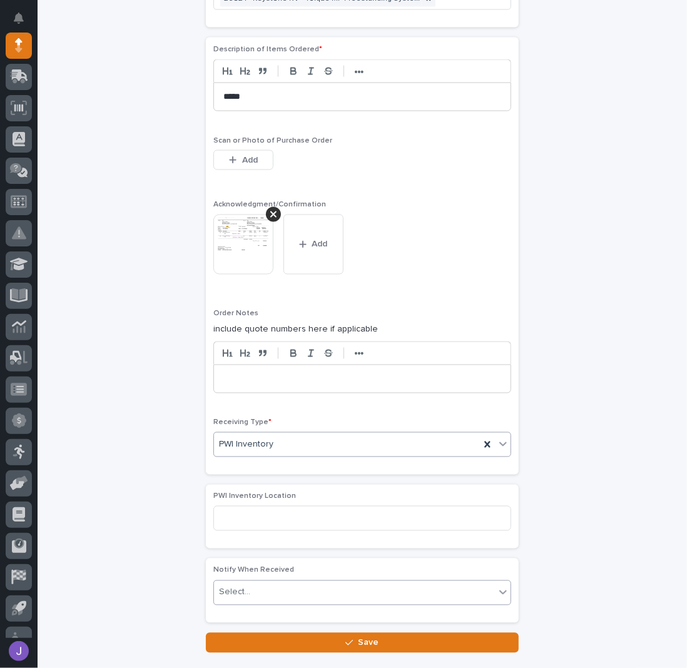
scroll to position [1028, 0]
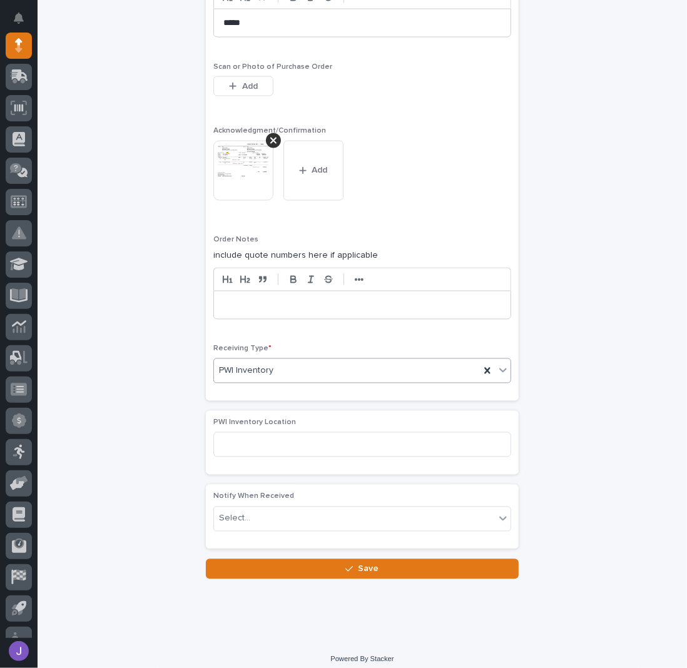
click at [292, 559] on button "Save" at bounding box center [362, 569] width 313 height 20
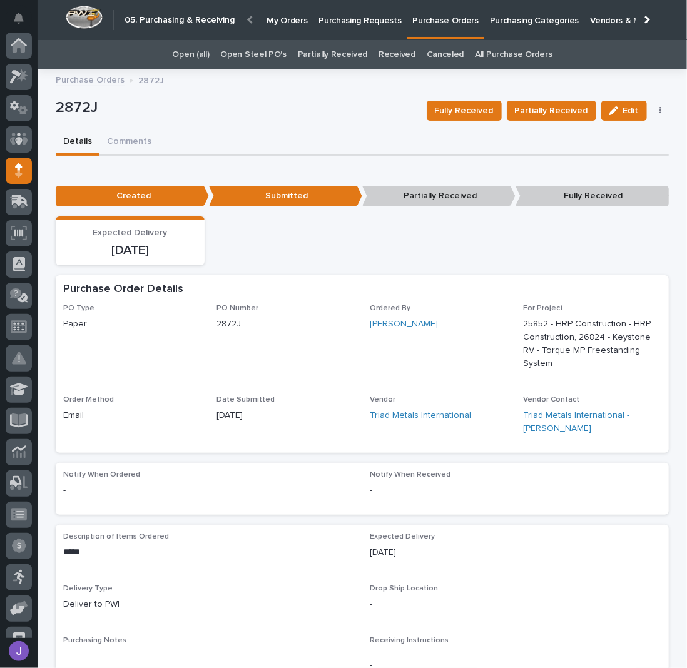
scroll to position [125, 0]
click at [374, 16] on p "Purchasing Requests" at bounding box center [359, 13] width 83 height 26
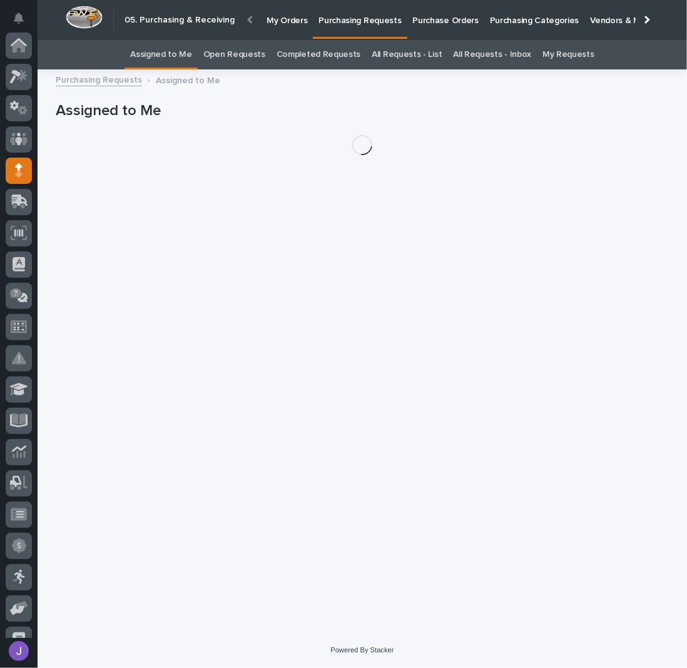
scroll to position [125, 0]
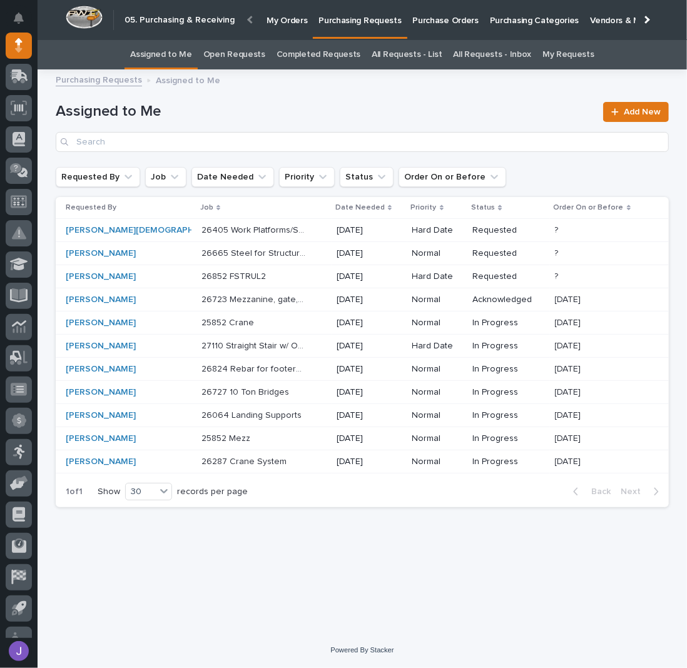
click at [243, 438] on p at bounding box center [253, 439] width 104 height 11
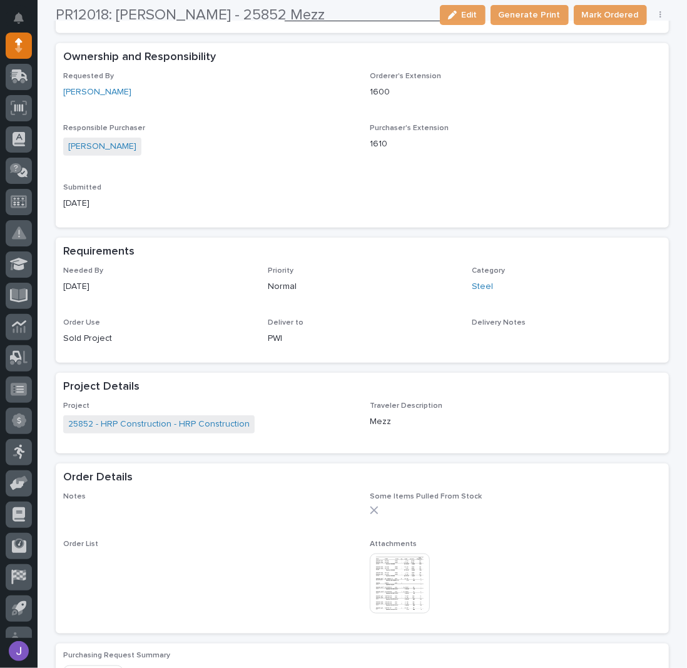
scroll to position [333, 0]
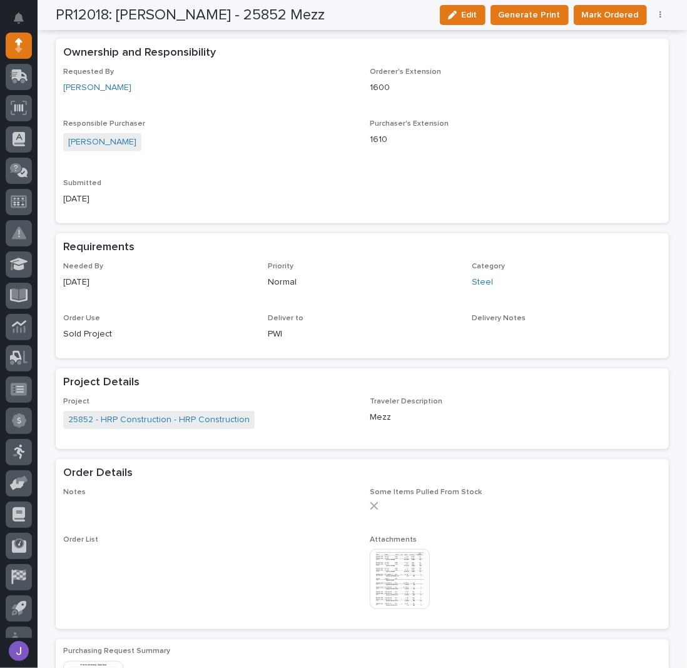
click at [395, 564] on img at bounding box center [400, 579] width 60 height 60
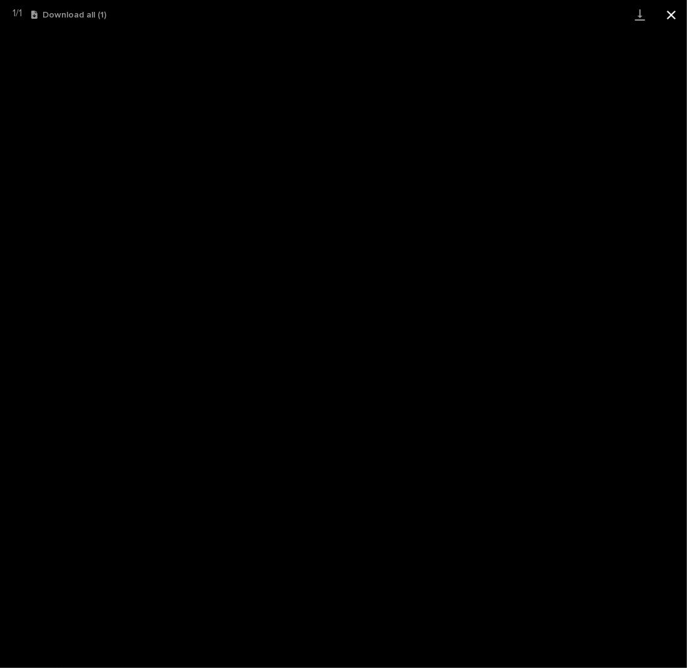
click at [669, 8] on button "Close gallery" at bounding box center [671, 14] width 31 height 29
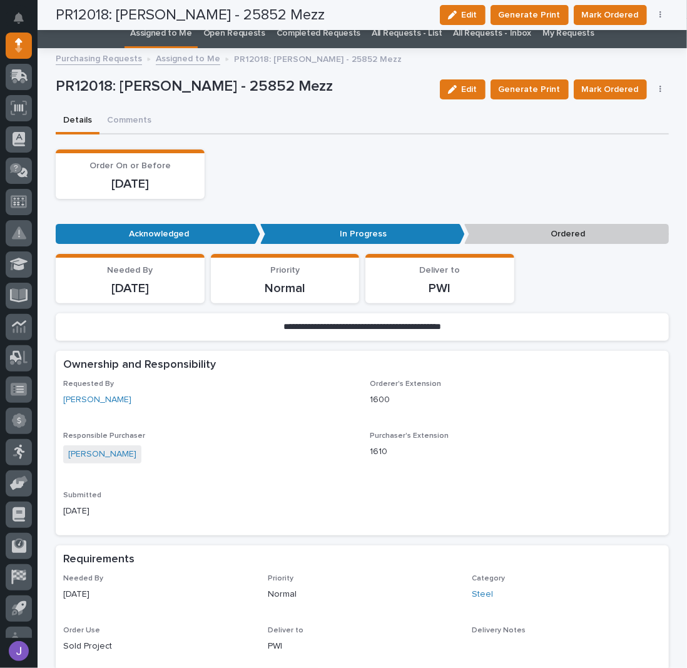
scroll to position [0, 0]
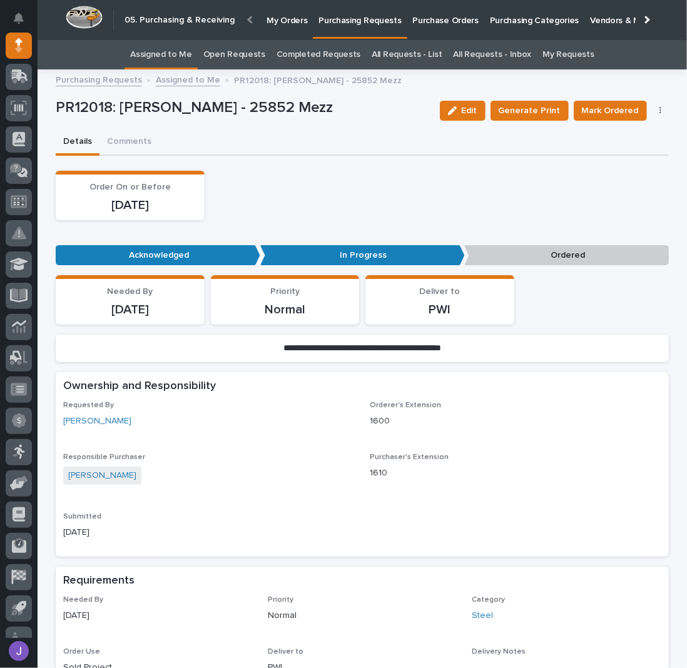
click at [160, 59] on link "Assigned to Me" at bounding box center [161, 54] width 62 height 29
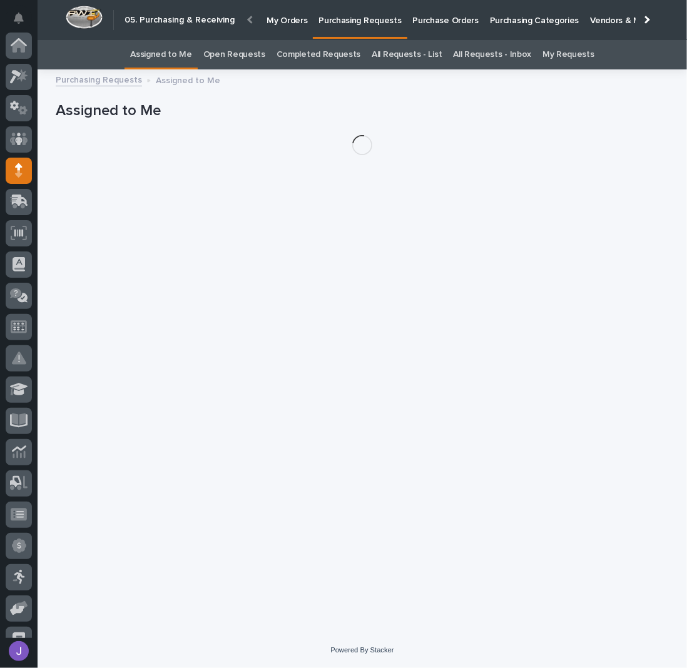
scroll to position [125, 0]
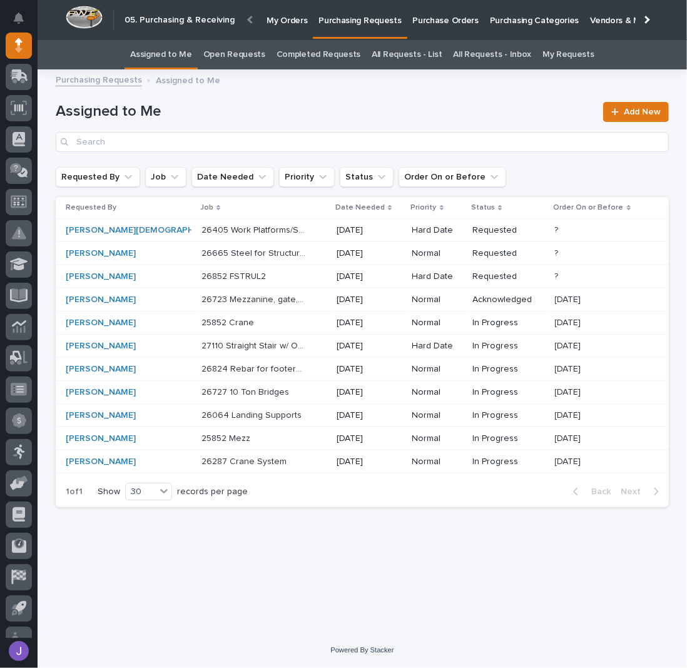
click at [253, 326] on p at bounding box center [253, 323] width 104 height 11
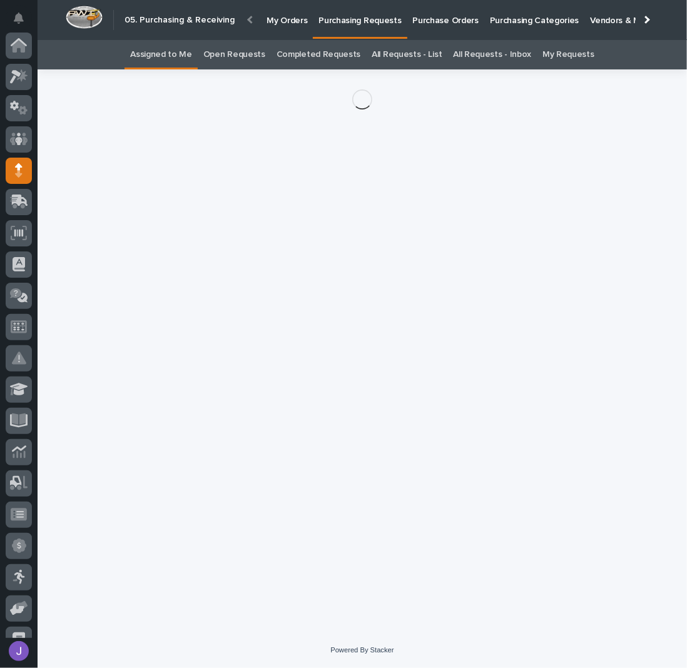
scroll to position [125, 0]
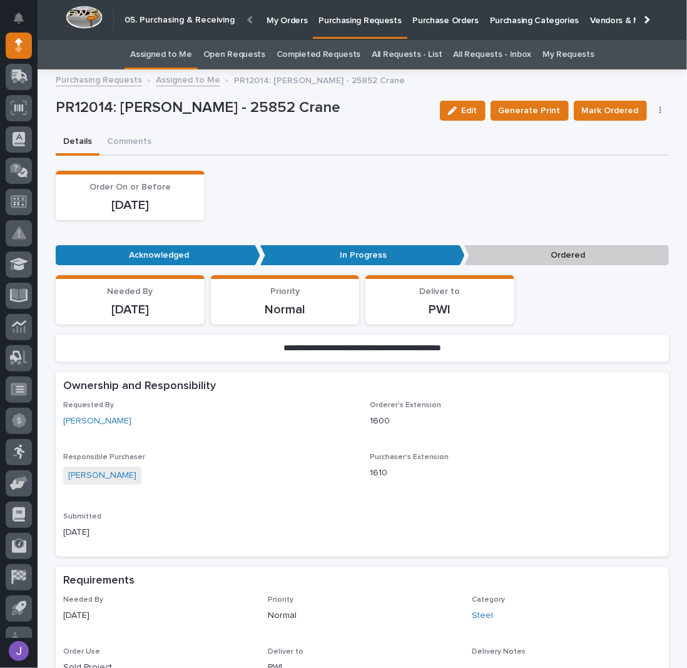
click at [659, 111] on icon "button" at bounding box center [660, 111] width 2 height 8
click at [609, 158] on span "Edit Linked PO's" at bounding box center [620, 155] width 64 height 15
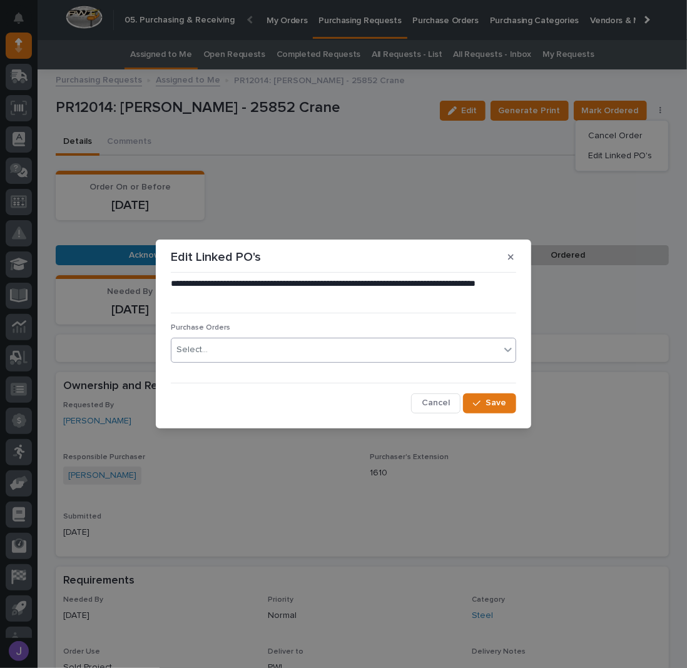
click at [300, 349] on div "Select..." at bounding box center [335, 350] width 328 height 21
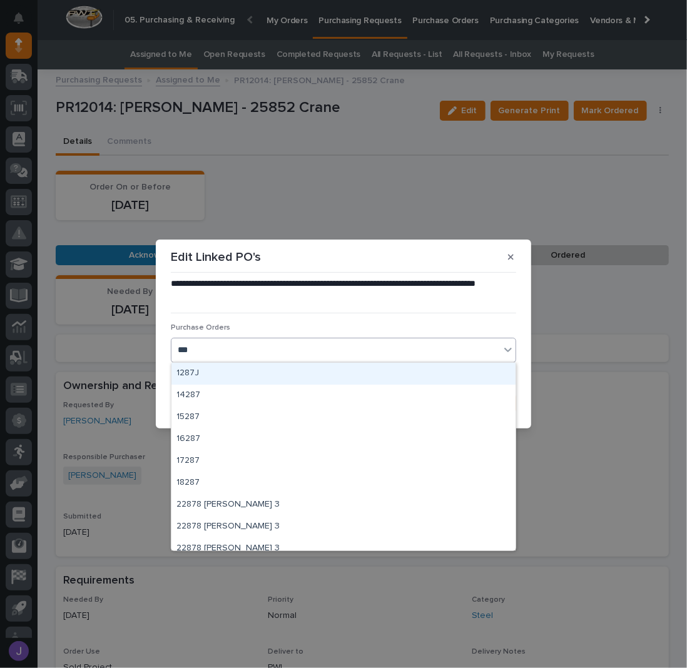
type input "****"
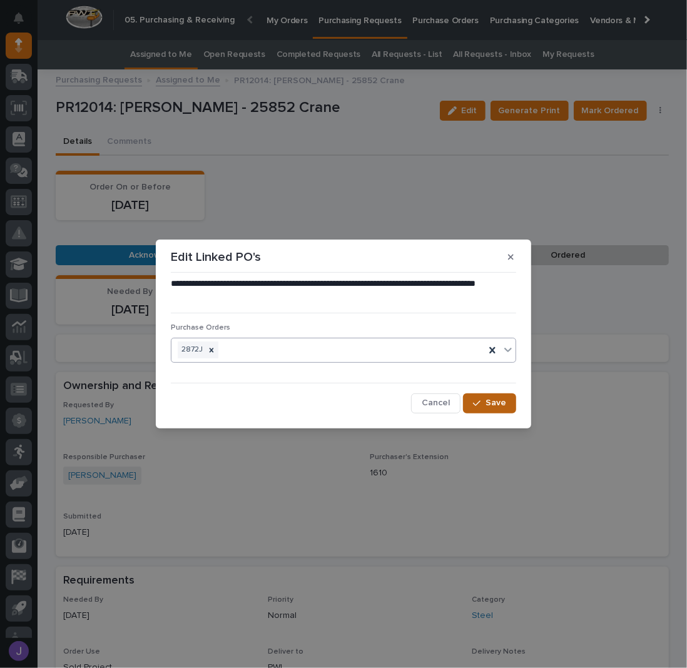
click at [511, 412] on button "Save" at bounding box center [489, 404] width 53 height 20
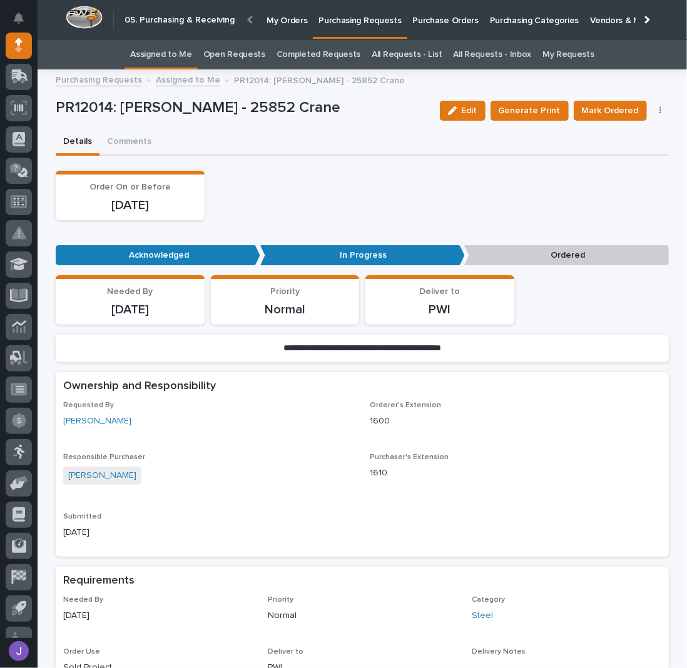
click at [613, 108] on span "Mark Ordered" at bounding box center [610, 110] width 57 height 15
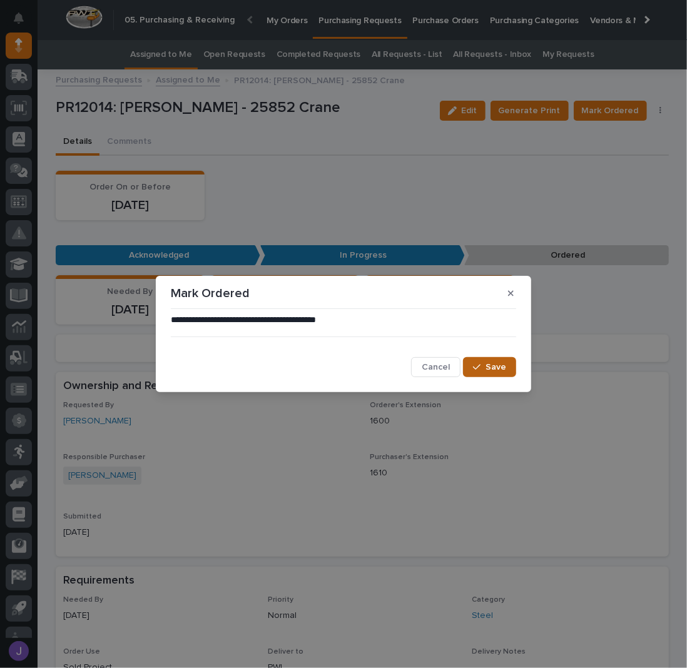
click at [491, 372] on span "Save" at bounding box center [496, 367] width 21 height 11
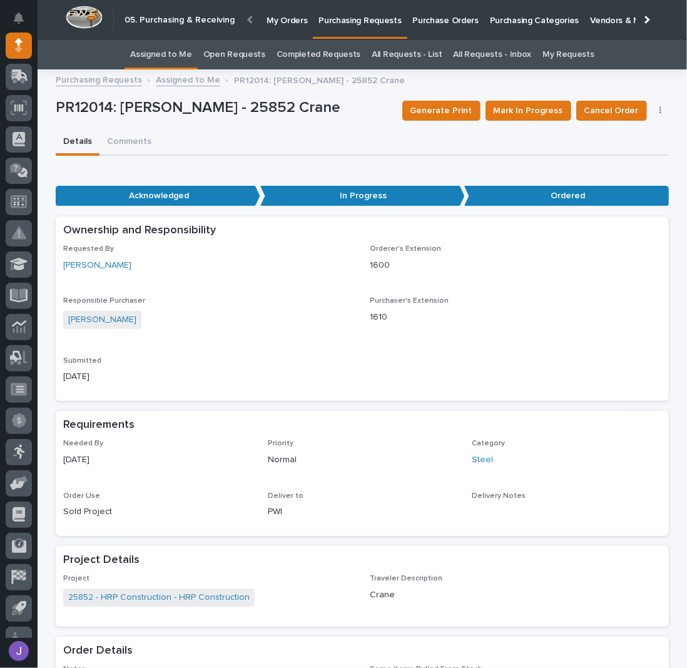
click at [186, 54] on link "Assigned to Me" at bounding box center [161, 54] width 62 height 29
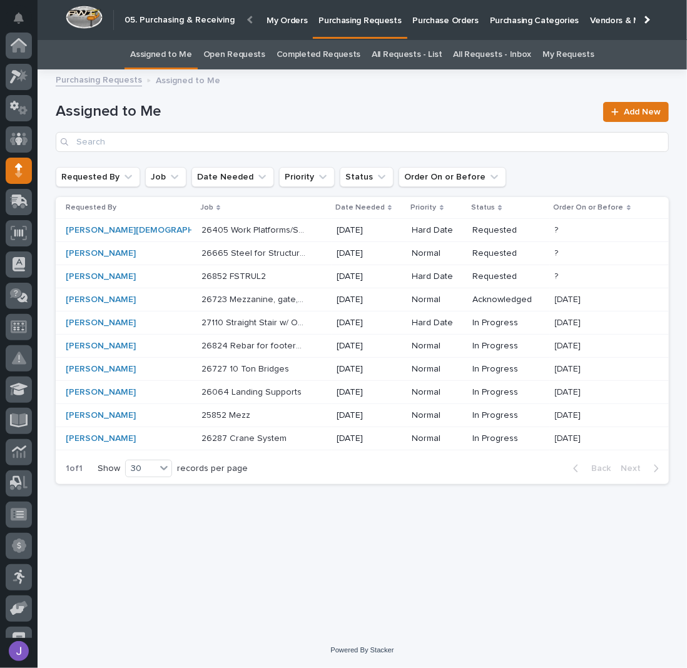
scroll to position [125, 0]
click at [435, 14] on p "Purchase Orders" at bounding box center [446, 13] width 66 height 26
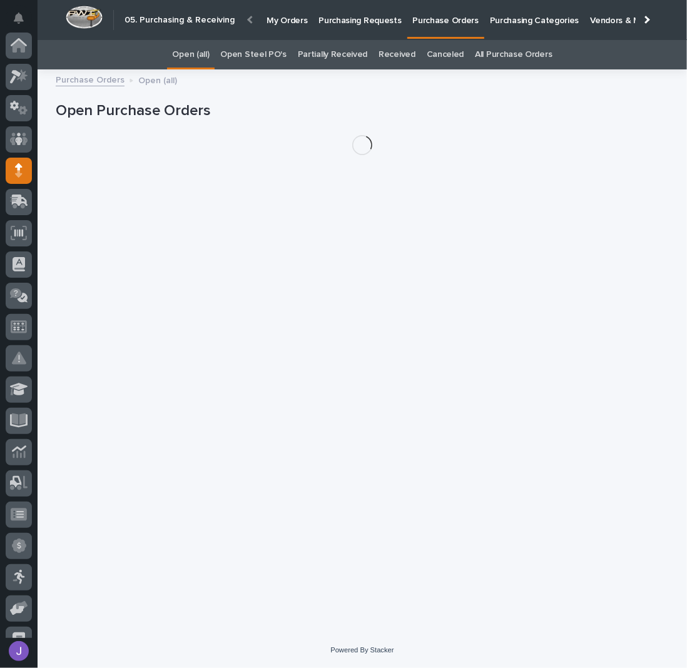
scroll to position [125, 0]
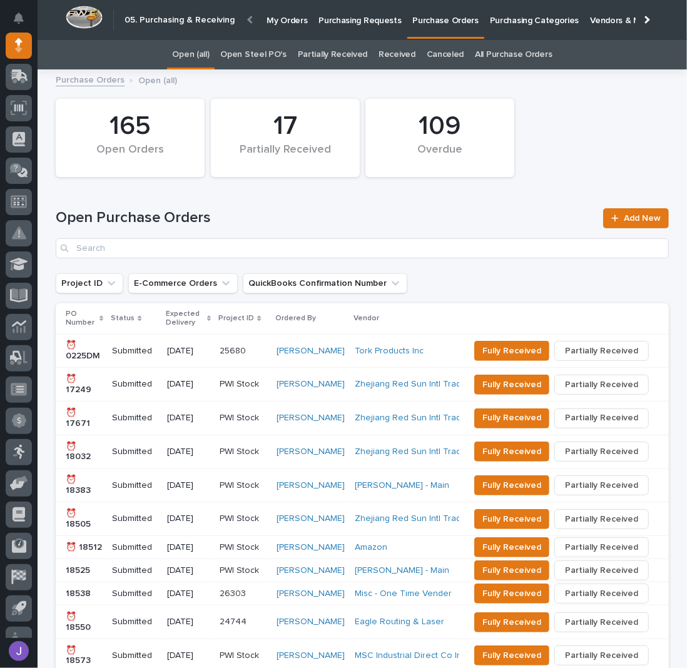
click at [249, 61] on link "Open Steel PO's" at bounding box center [253, 54] width 66 height 29
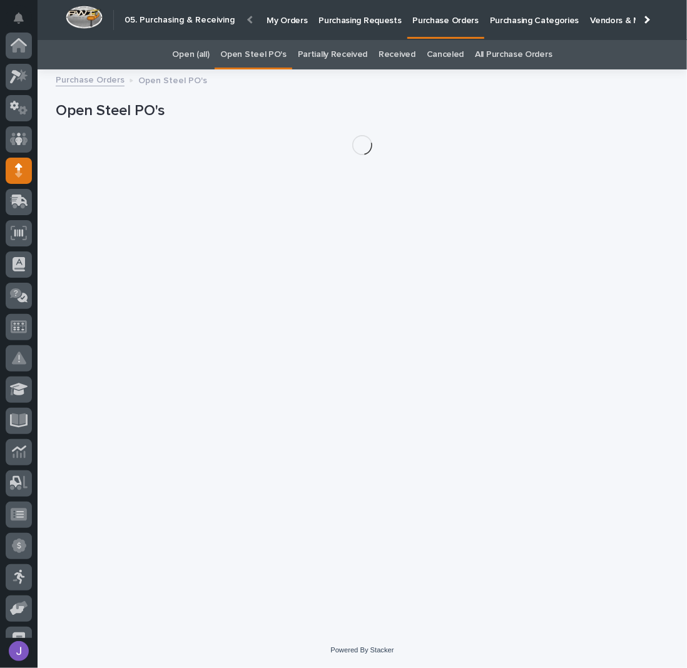
scroll to position [125, 0]
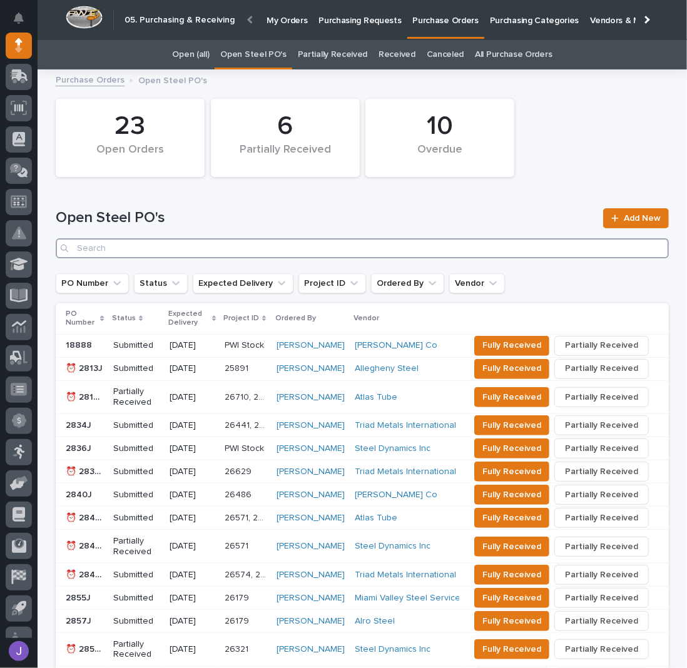
click at [140, 253] on input "Search" at bounding box center [362, 248] width 613 height 20
click at [648, 218] on span "Add New" at bounding box center [642, 218] width 37 height 9
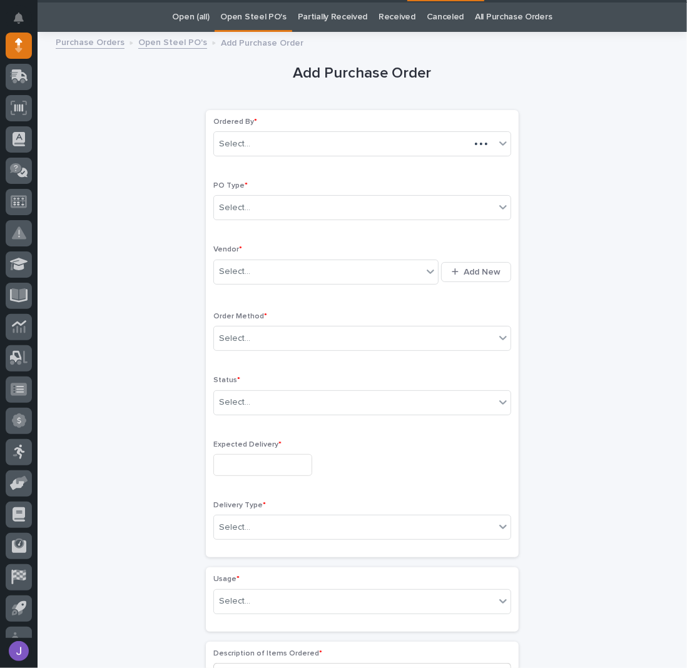
scroll to position [39, 0]
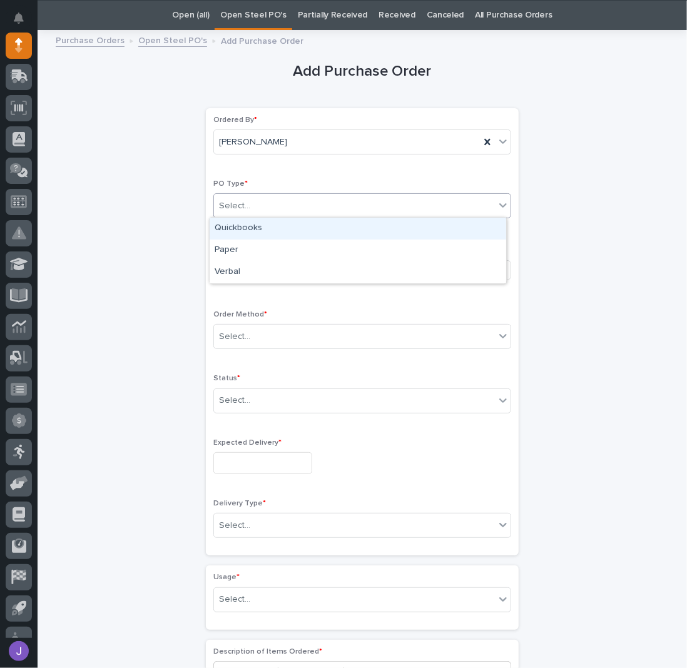
click at [250, 210] on div "Select..." at bounding box center [354, 206] width 281 height 21
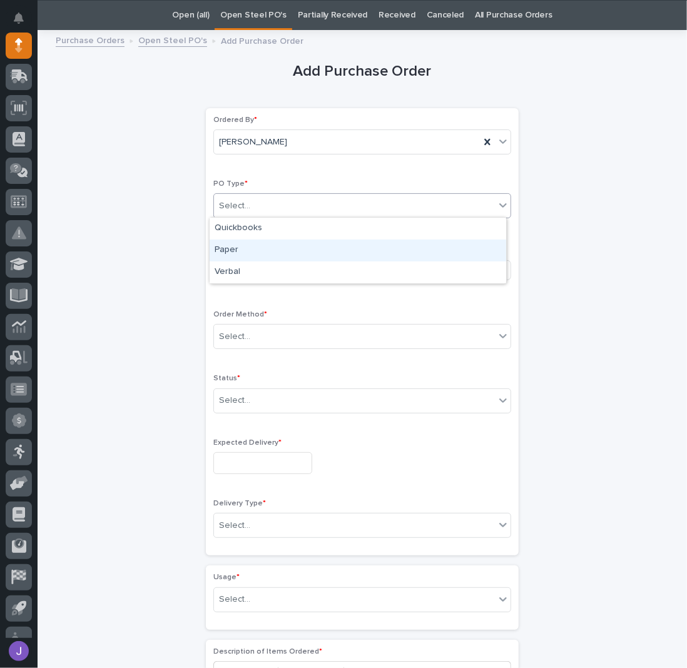
click at [244, 245] on div "Paper" at bounding box center [358, 251] width 297 height 22
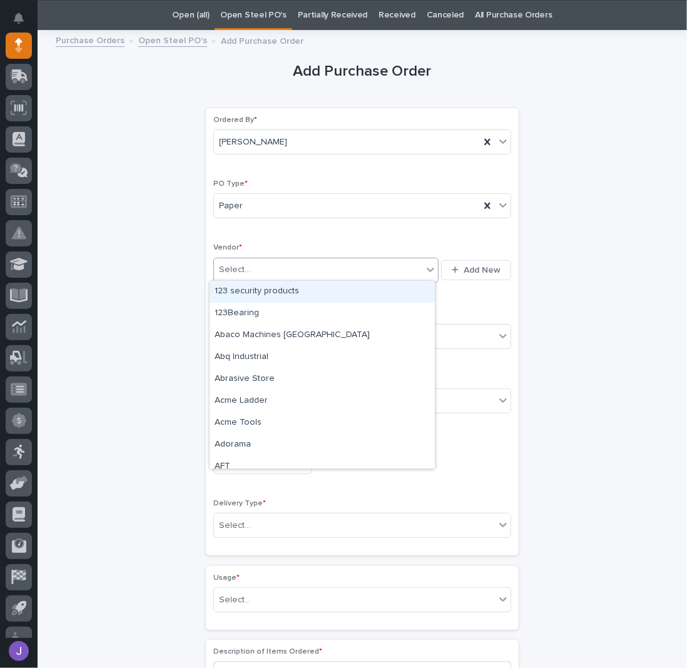
click at [252, 270] on div "Select..." at bounding box center [318, 270] width 208 height 21
type input "*****"
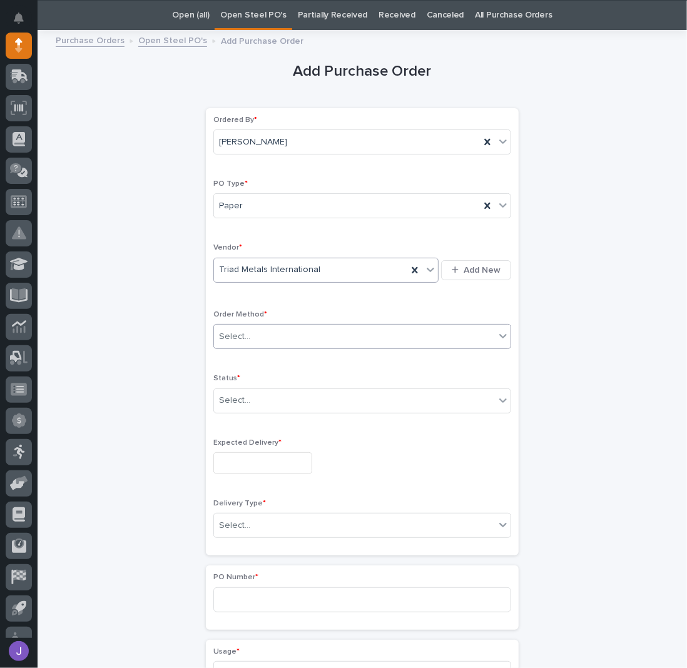
click at [237, 330] on div "Select..." at bounding box center [234, 336] width 31 height 13
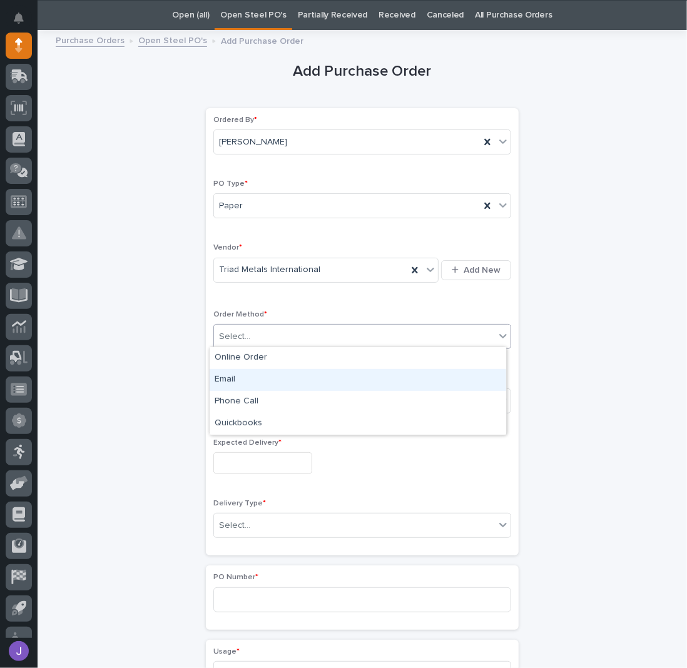
click at [232, 374] on div "Email" at bounding box center [358, 380] width 297 height 22
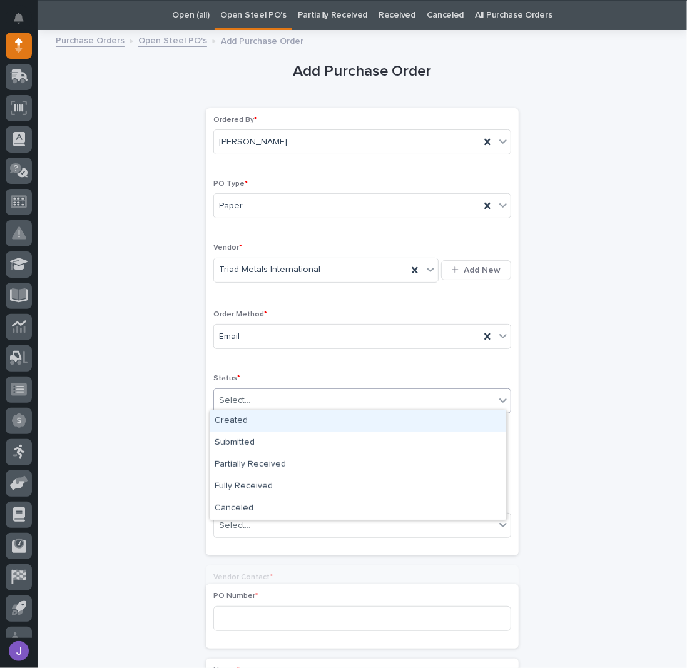
click at [238, 397] on div "Select..." at bounding box center [234, 400] width 31 height 13
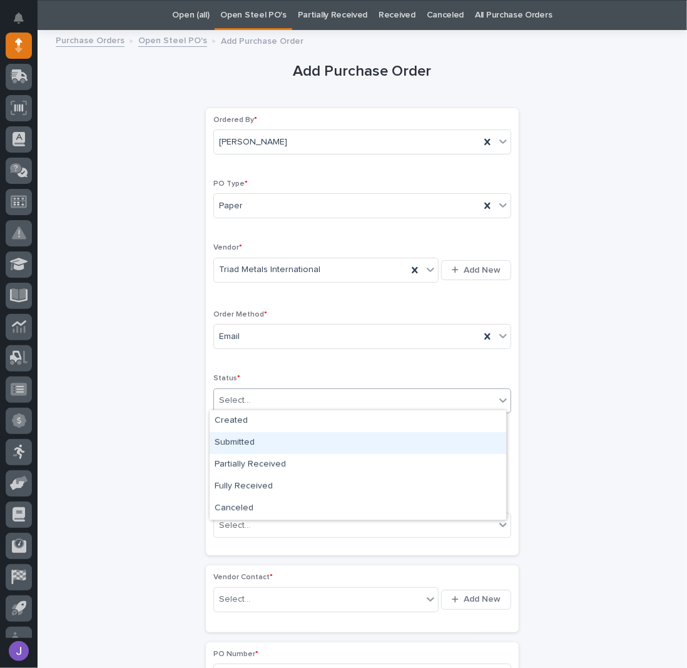
click at [249, 433] on div "Submitted" at bounding box center [358, 443] width 297 height 22
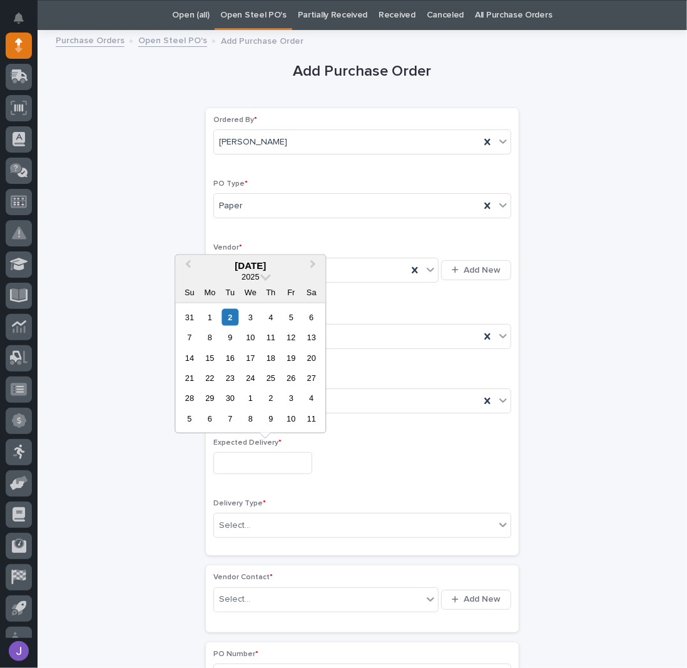
click at [252, 464] on input "text" at bounding box center [262, 463] width 99 height 22
click at [288, 320] on div "5" at bounding box center [291, 316] width 17 height 17
type input "**********"
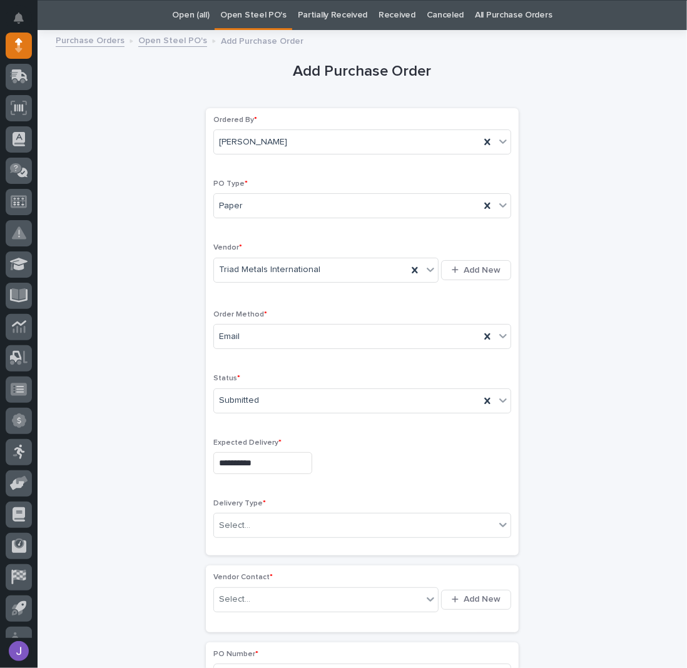
click at [245, 538] on div "Delivery Type * Select..." at bounding box center [362, 523] width 298 height 49
click at [240, 526] on div "Select..." at bounding box center [234, 525] width 31 height 13
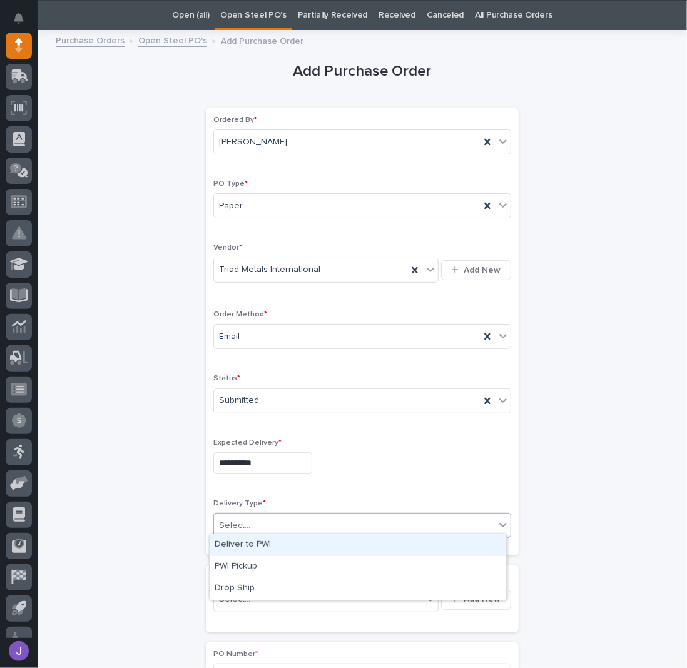
click at [245, 551] on div "Deliver to PWI" at bounding box center [358, 545] width 297 height 22
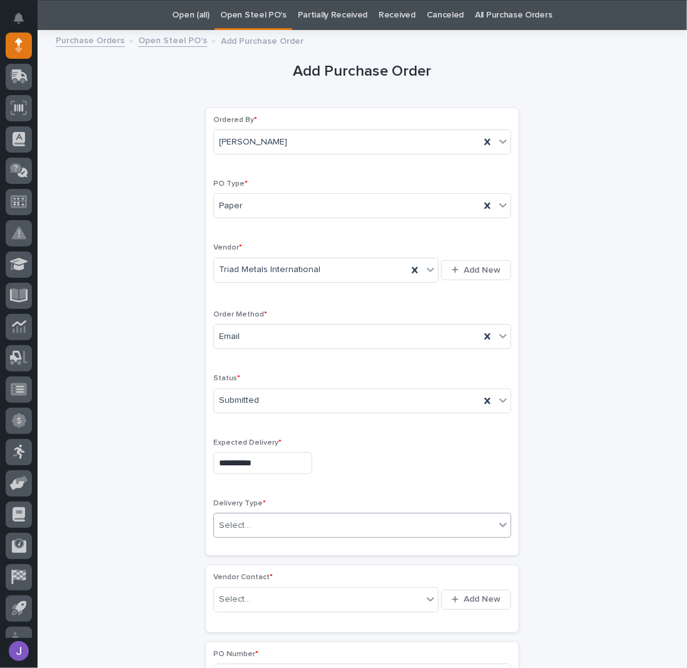
click at [259, 594] on div "Select..." at bounding box center [318, 599] width 208 height 21
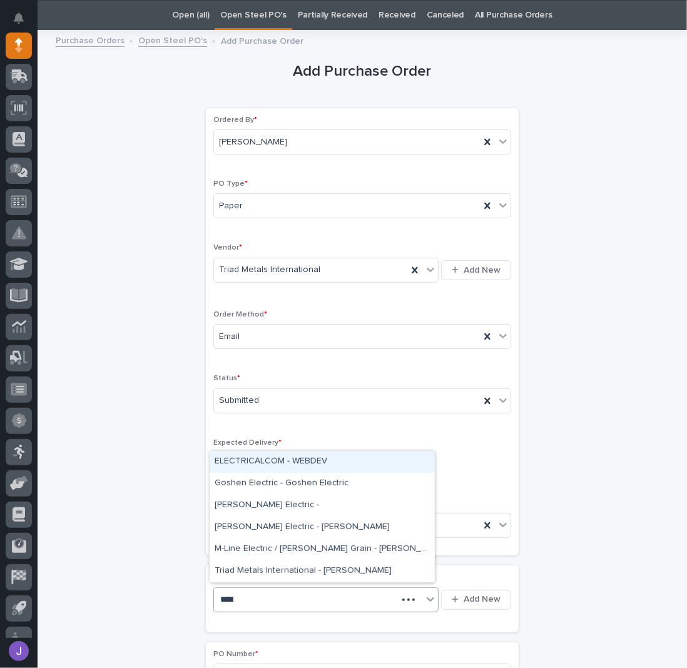
type input "******"
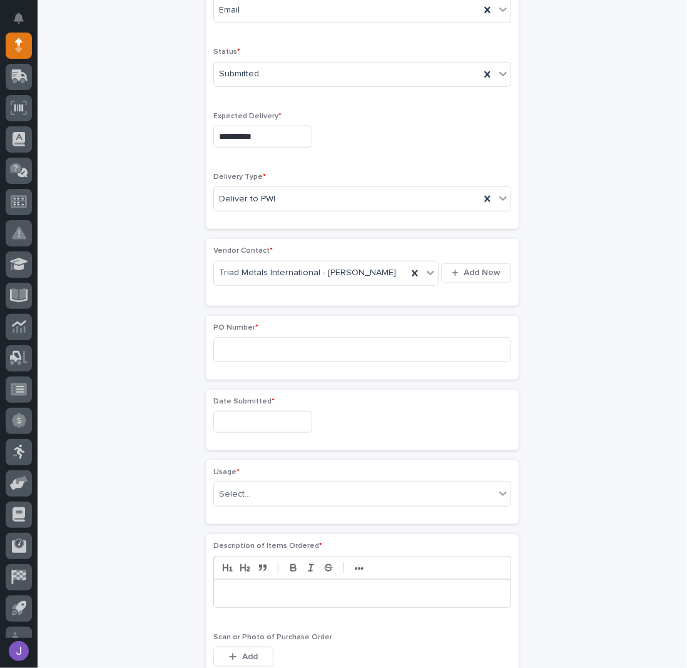
scroll to position [373, 0]
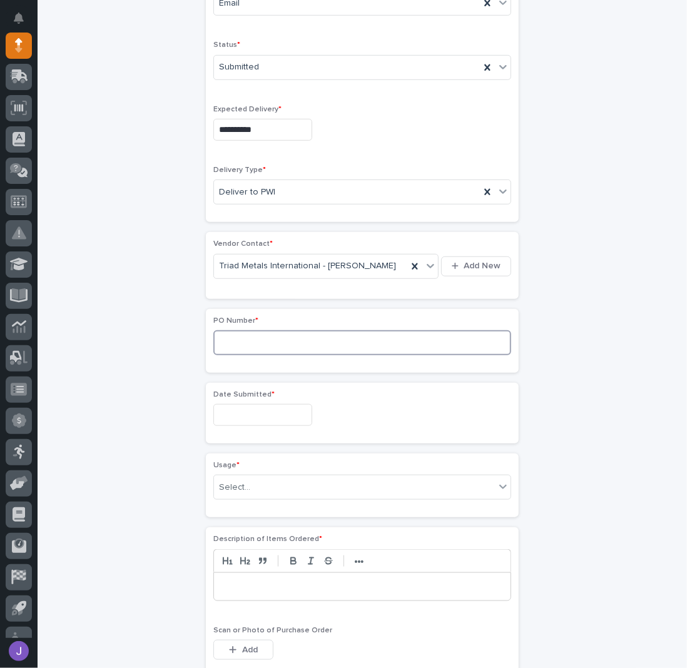
click at [237, 343] on input at bounding box center [362, 342] width 298 height 25
type input "2878J"
click at [245, 415] on input "text" at bounding box center [262, 415] width 99 height 22
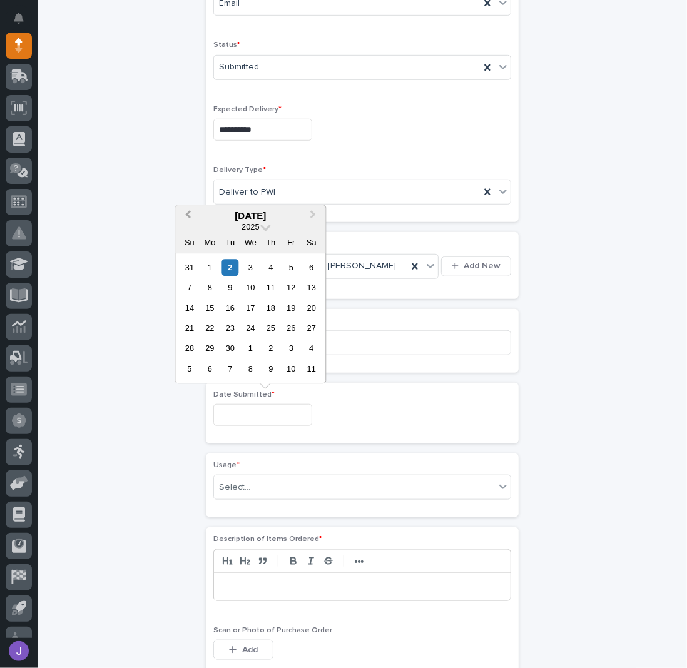
click at [188, 216] on span "Previous Month" at bounding box center [188, 216] width 0 height 16
click at [290, 348] on div "29" at bounding box center [291, 348] width 17 height 17
type input "**********"
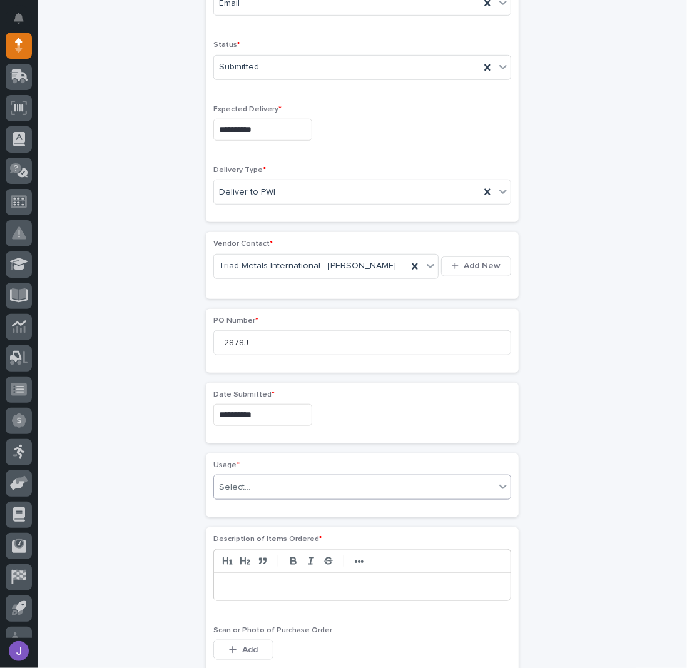
click at [271, 479] on div "Select..." at bounding box center [354, 487] width 281 height 21
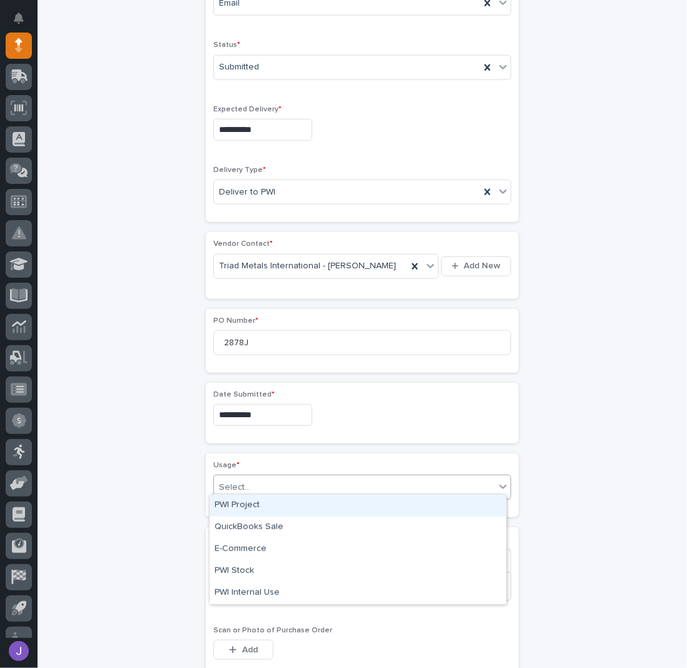
click at [245, 511] on div "PWI Project" at bounding box center [358, 506] width 297 height 22
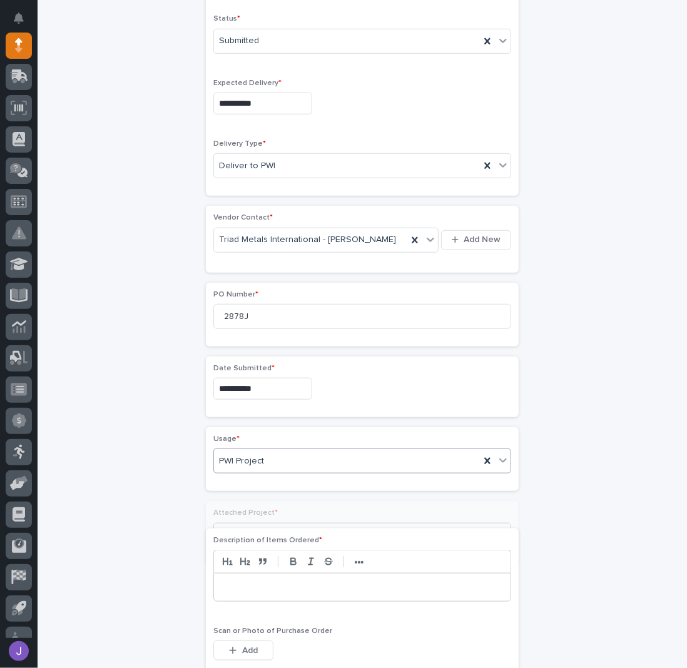
scroll to position [410, 0]
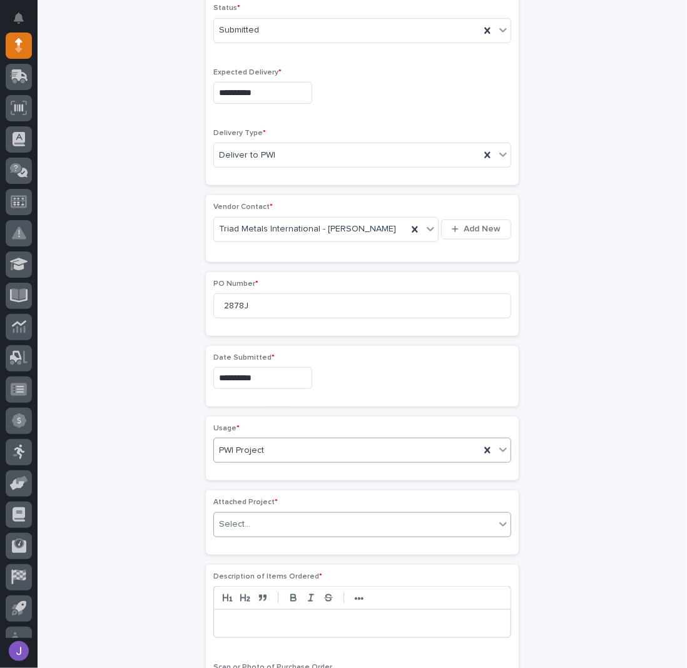
click at [248, 514] on div "Select..." at bounding box center [354, 524] width 281 height 21
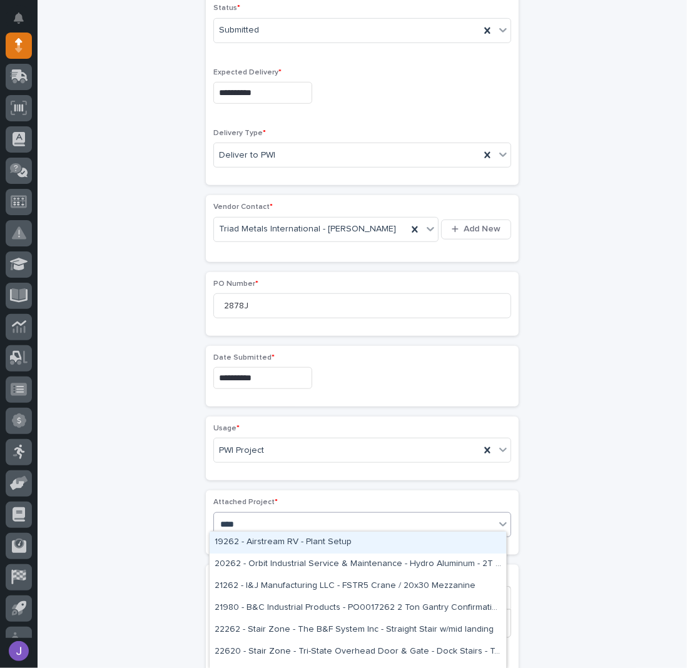
type input "*****"
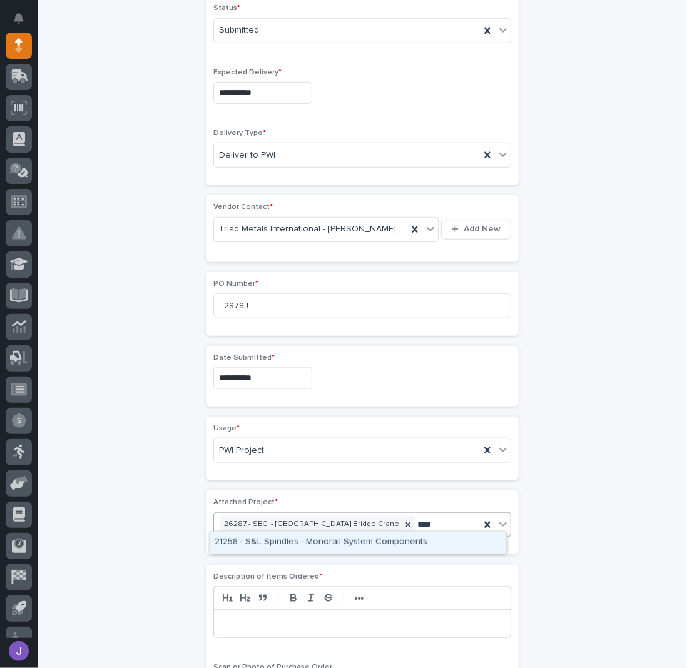
type input "*****"
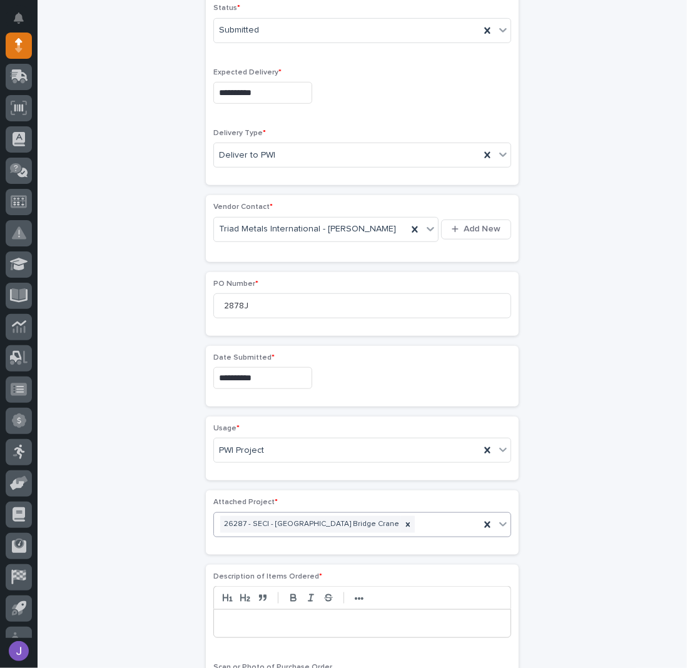
scroll to position [419, 0]
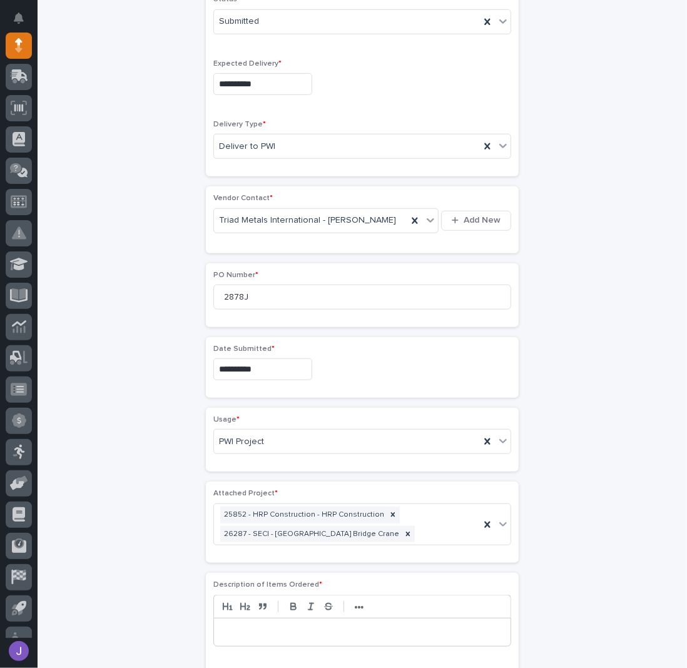
click at [86, 523] on div "**********" at bounding box center [362, 364] width 613 height 1412
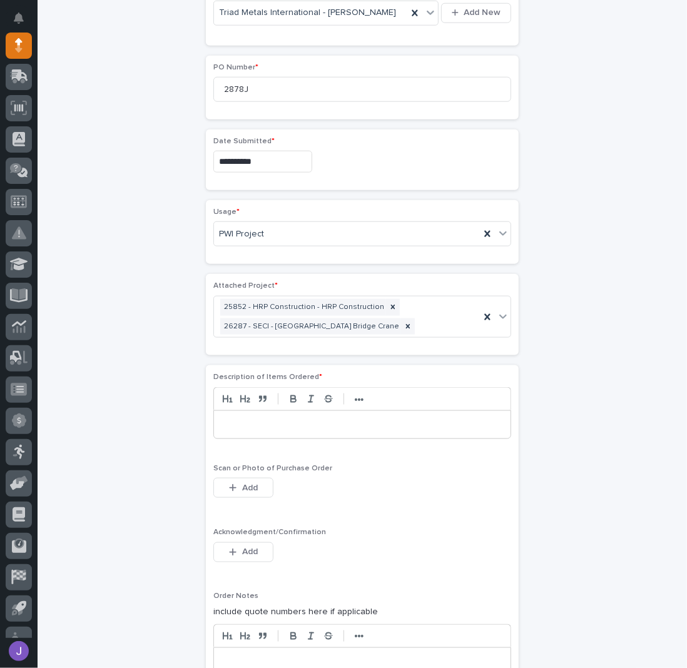
scroll to position [752, 0]
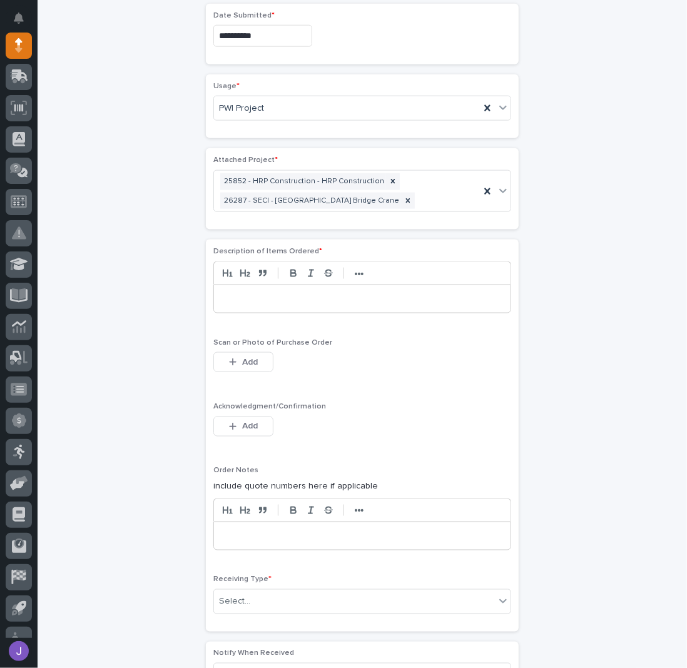
click at [256, 301] on div at bounding box center [362, 299] width 297 height 28
click at [232, 422] on div "button" at bounding box center [235, 426] width 13 height 9
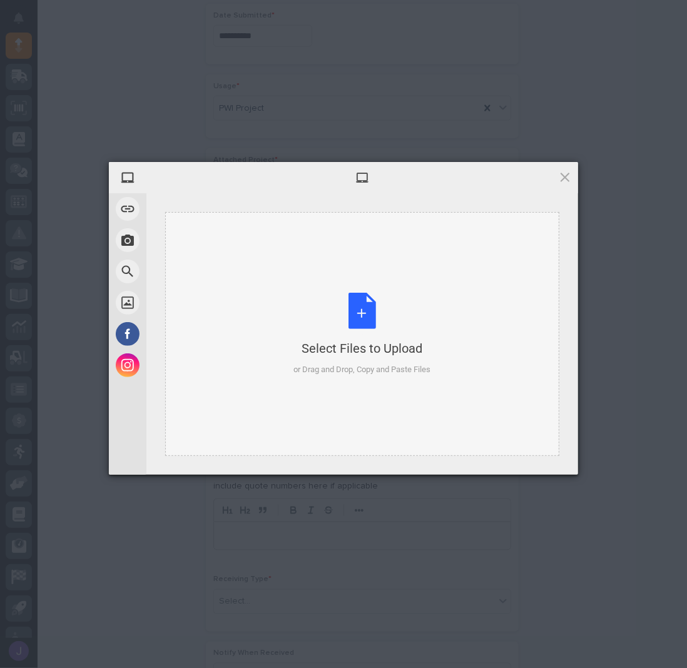
click at [364, 327] on div "Select Files to Upload or Drag and Drop, Copy and Paste Files" at bounding box center [362, 334] width 137 height 83
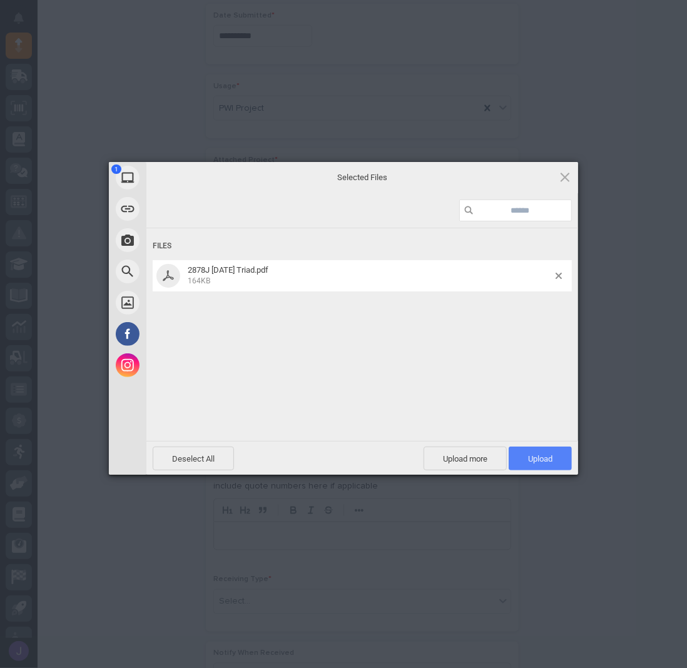
click at [524, 454] on span "Upload 1" at bounding box center [540, 459] width 63 height 24
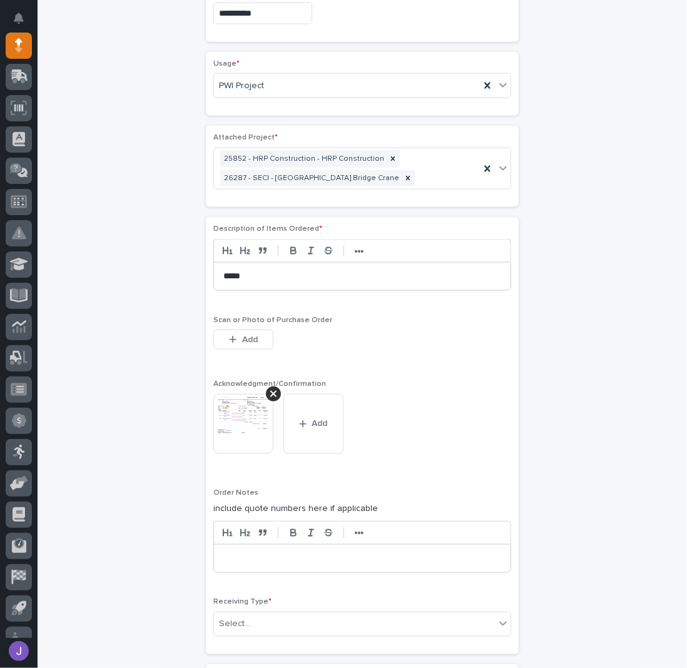
scroll to position [858, 0]
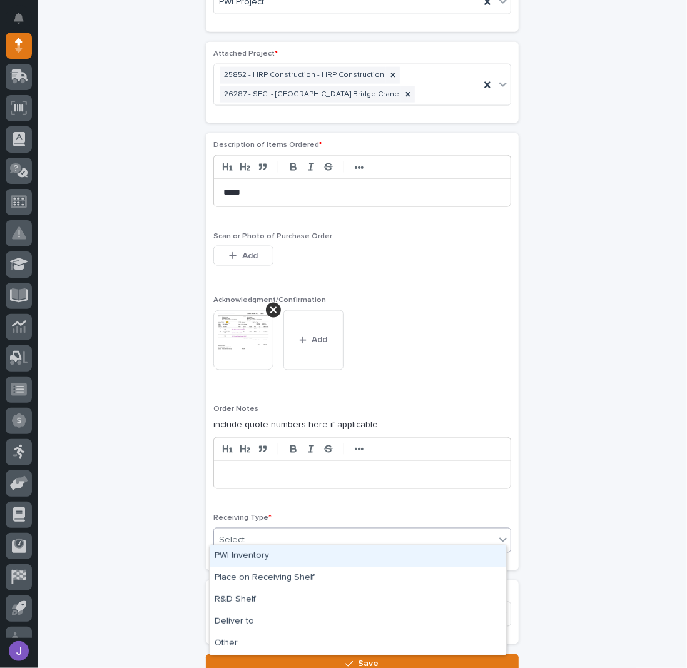
click at [253, 539] on div "Select..." at bounding box center [354, 541] width 281 height 21
drag, startPoint x: 246, startPoint y: 554, endPoint x: 192, endPoint y: 551, distance: 53.9
click at [245, 554] on div "PWI Inventory" at bounding box center [358, 557] width 297 height 22
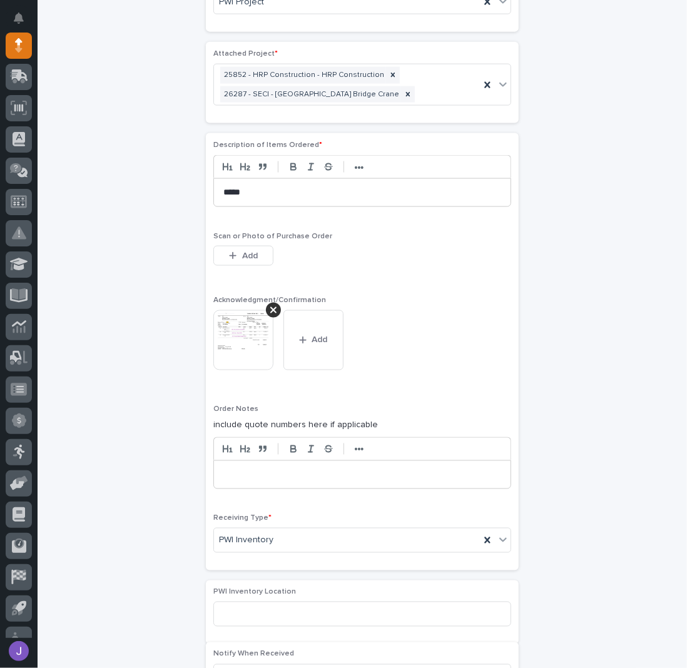
scroll to position [1028, 0]
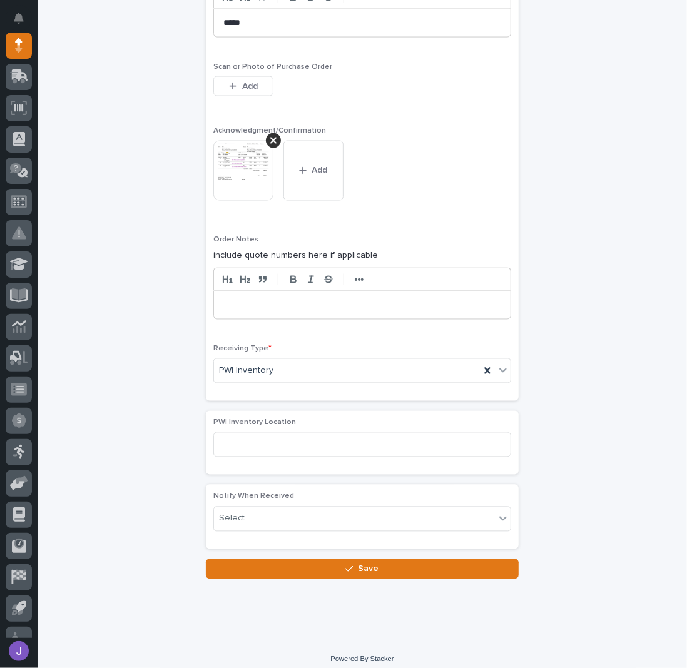
click at [272, 561] on button "Save" at bounding box center [362, 569] width 313 height 20
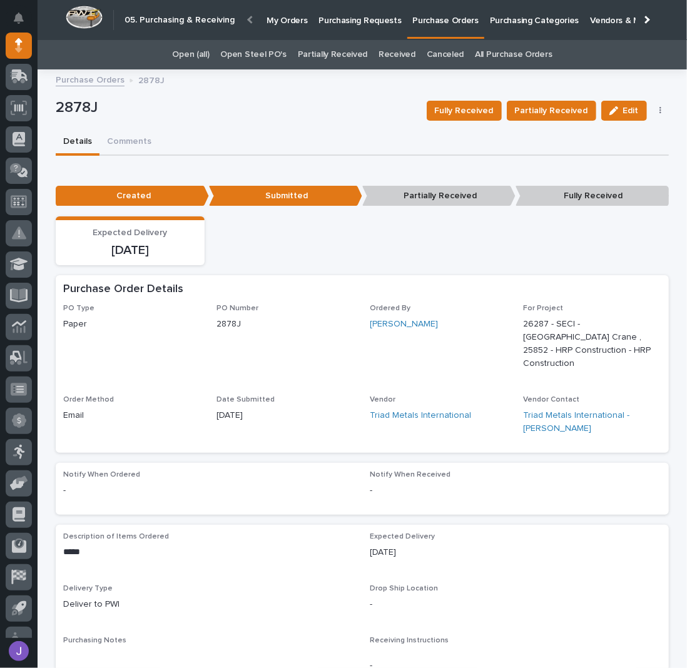
click at [328, 111] on p "2878J" at bounding box center [236, 108] width 361 height 18
click at [268, 53] on link "Open Steel PO's" at bounding box center [253, 54] width 66 height 29
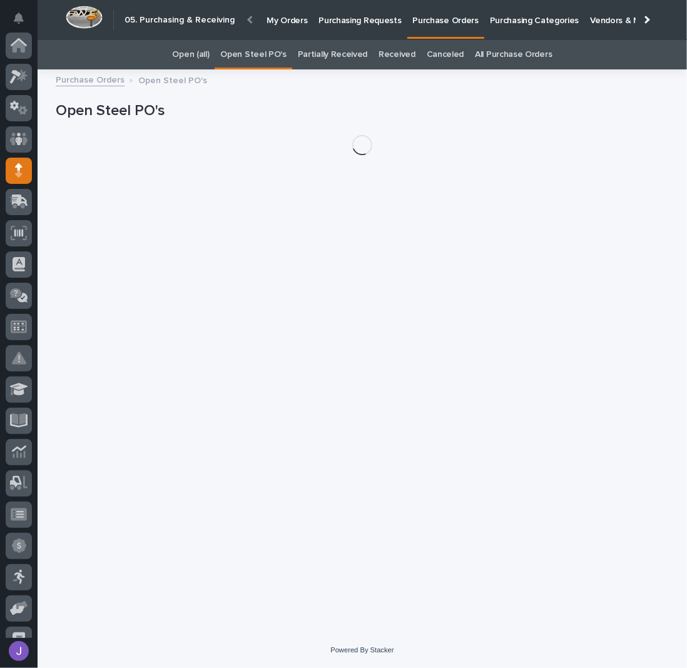
scroll to position [125, 0]
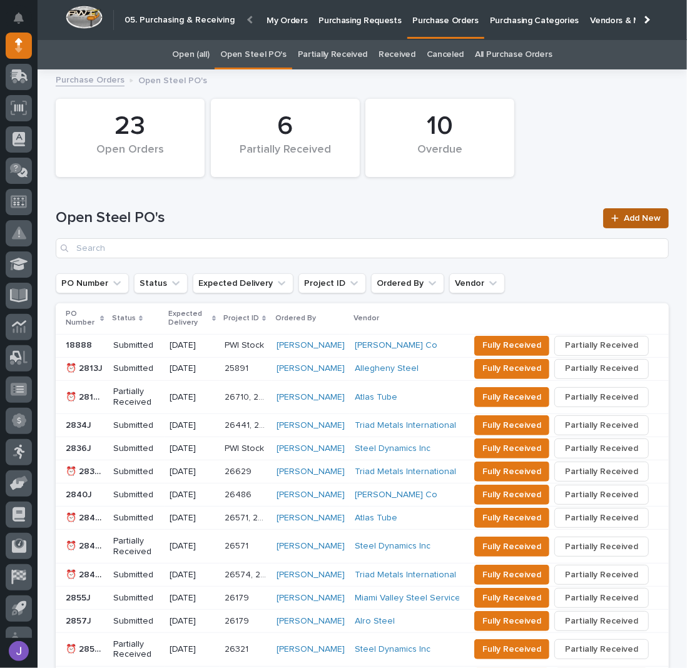
click at [631, 218] on span "Add New" at bounding box center [642, 218] width 37 height 9
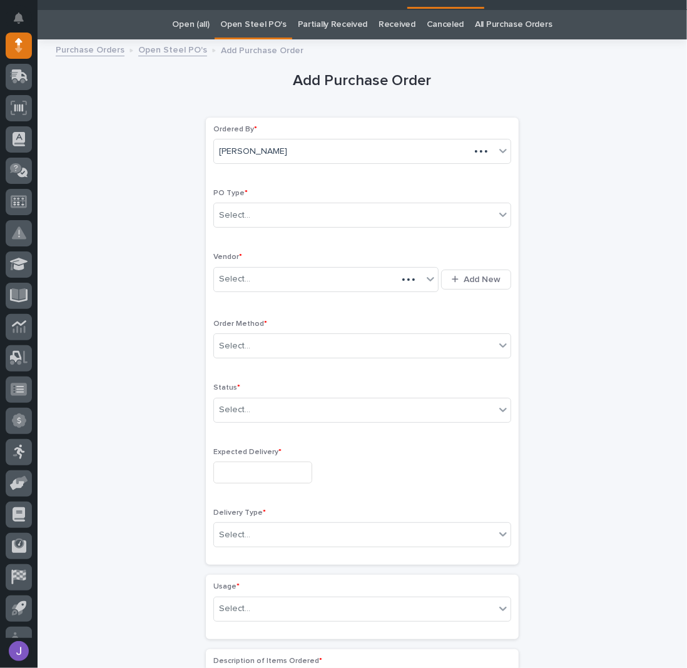
scroll to position [39, 0]
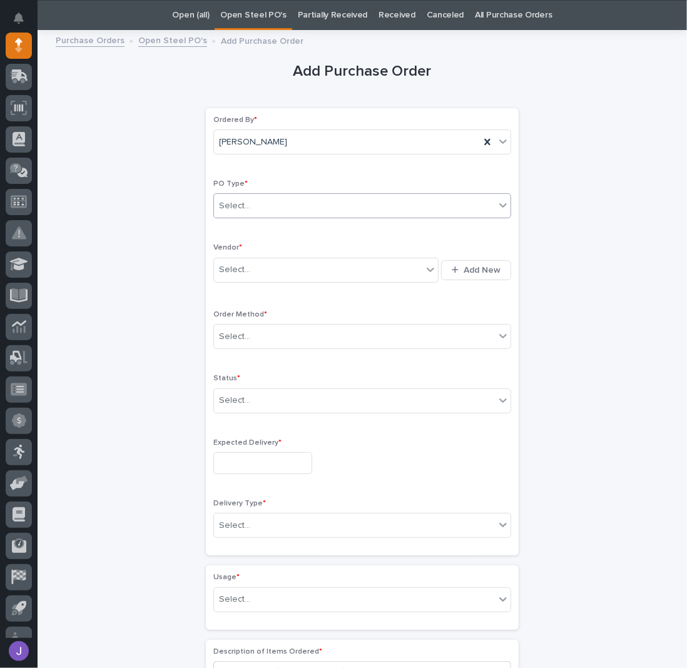
click at [252, 202] on input "text" at bounding box center [252, 206] width 1 height 11
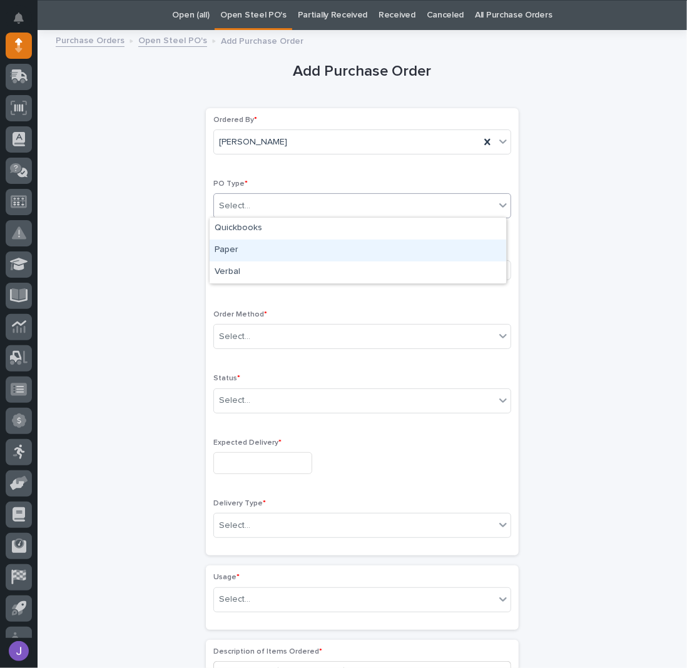
click at [226, 251] on div "Paper" at bounding box center [358, 251] width 297 height 22
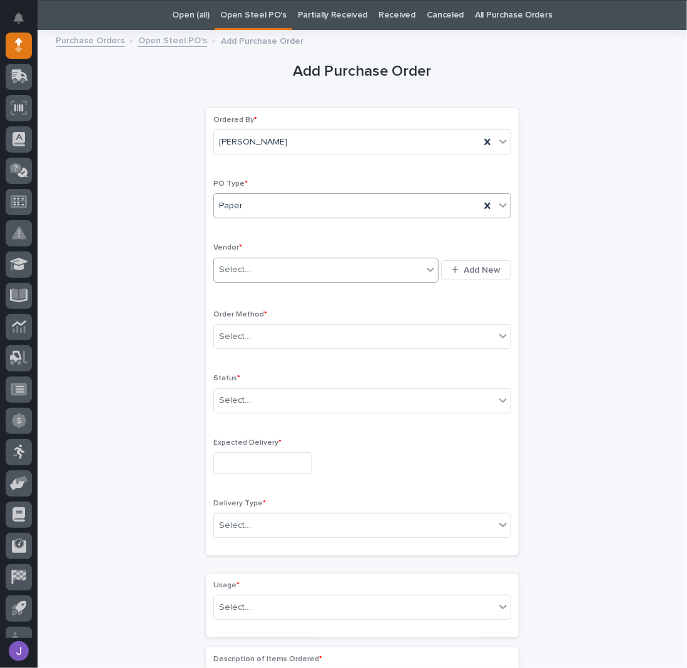
click at [261, 268] on div "Select..." at bounding box center [318, 270] width 208 height 21
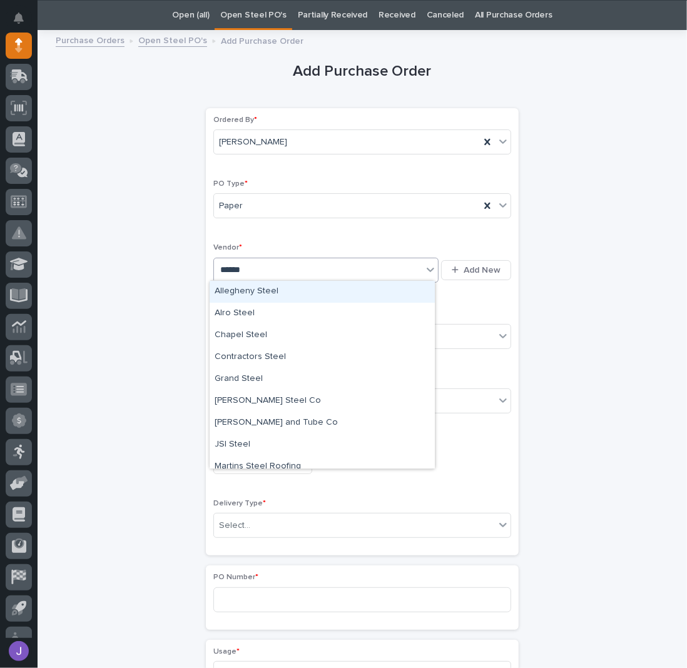
type input "*******"
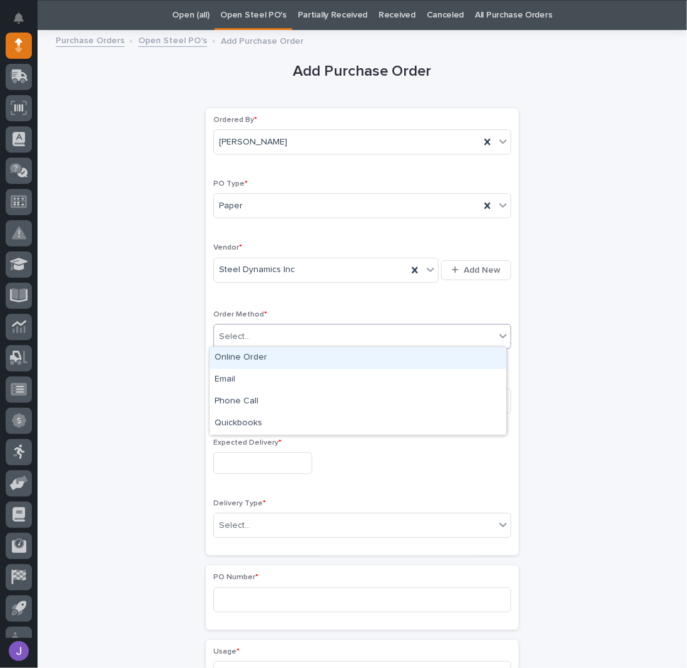
click at [223, 340] on div "Select..." at bounding box center [234, 336] width 31 height 13
click at [238, 357] on div "Online Order" at bounding box center [358, 358] width 297 height 22
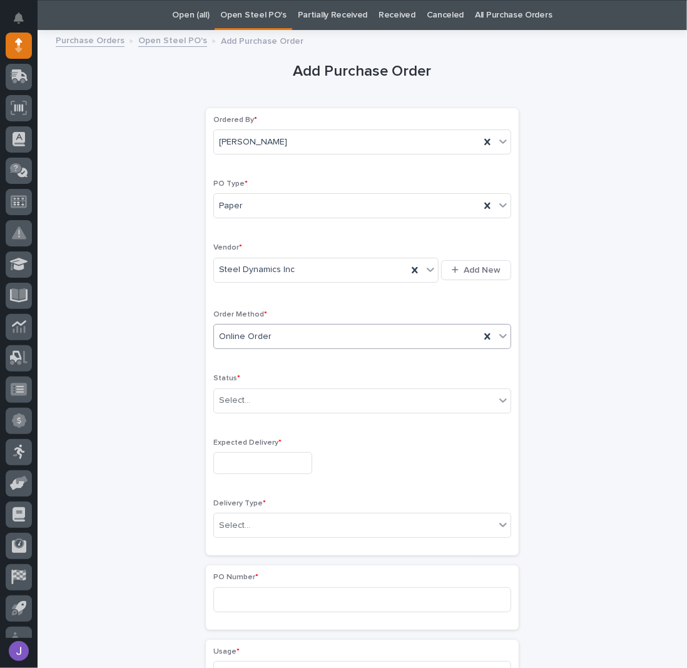
click at [232, 338] on span "Online Order" at bounding box center [245, 336] width 53 height 13
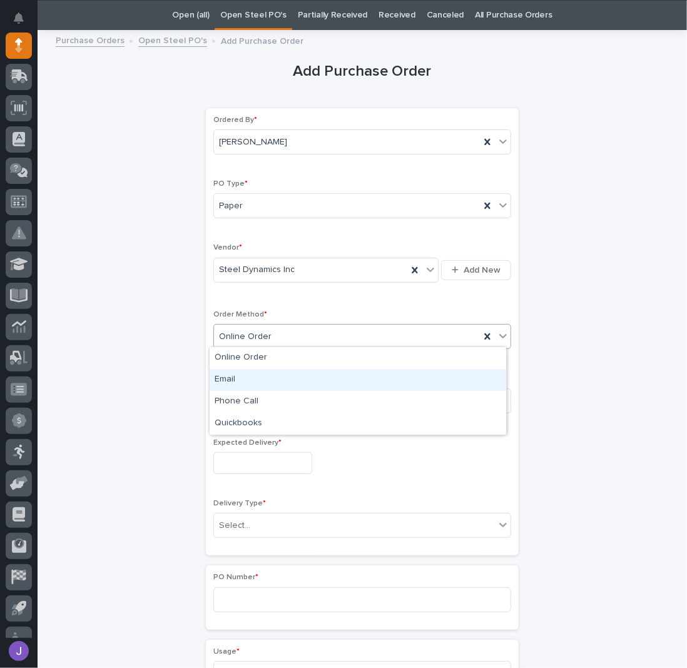
click at [237, 372] on div "Email" at bounding box center [358, 380] width 297 height 22
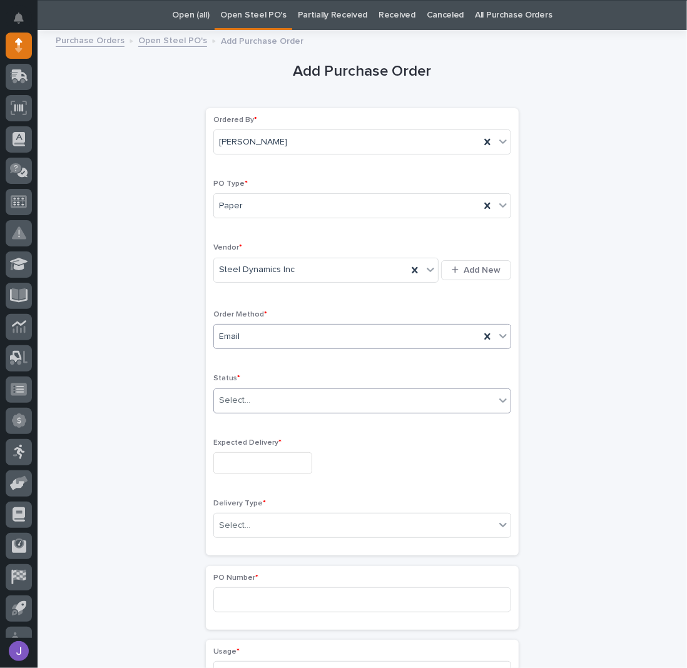
click at [238, 399] on div "Select..." at bounding box center [234, 400] width 31 height 13
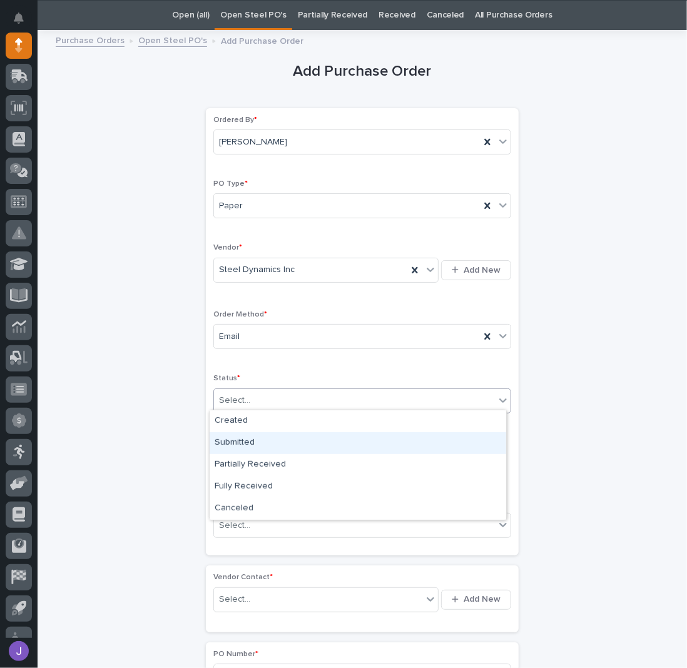
click at [242, 447] on div "Submitted" at bounding box center [358, 443] width 297 height 22
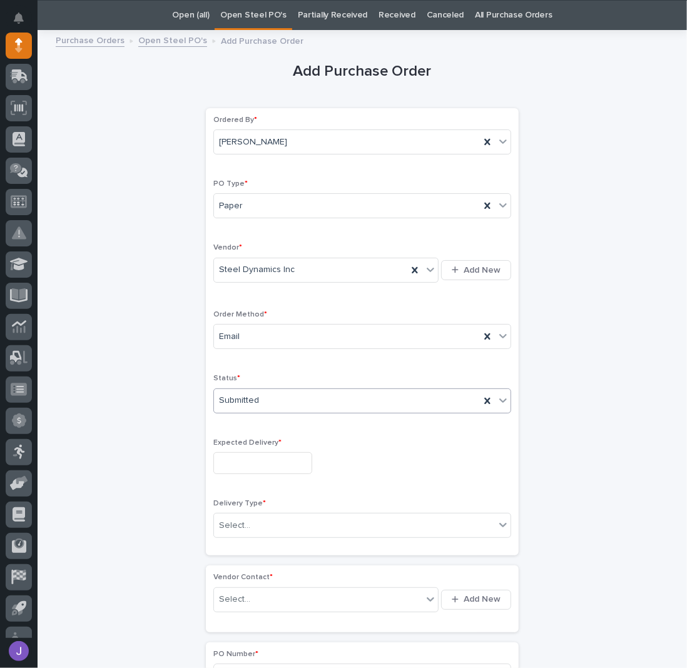
click at [246, 457] on input "text" at bounding box center [262, 463] width 99 height 22
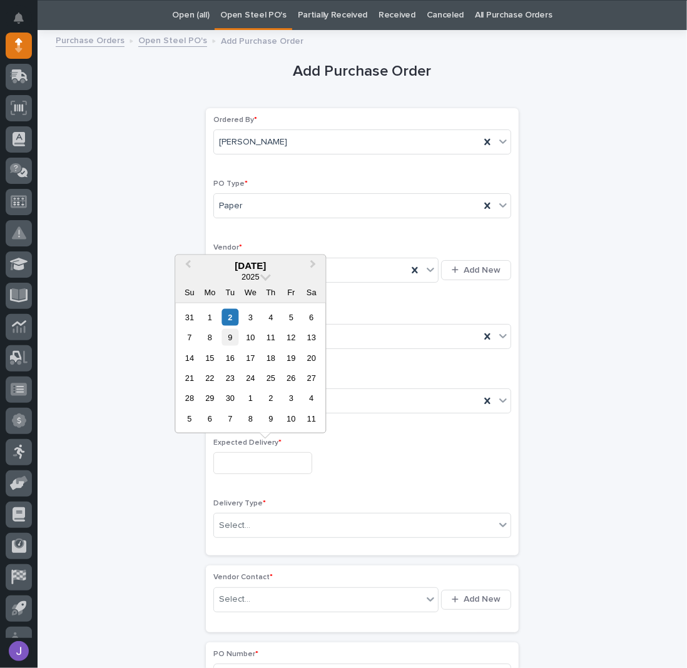
click at [228, 340] on div "9" at bounding box center [229, 337] width 17 height 17
type input "**********"
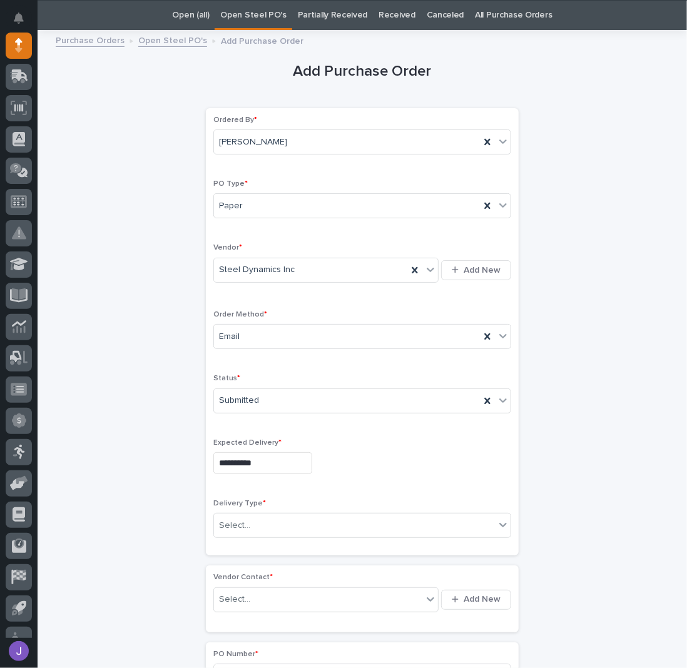
click at [262, 535] on div "Delivery Type * Select..." at bounding box center [362, 523] width 298 height 49
click at [257, 528] on div "Select..." at bounding box center [354, 526] width 281 height 21
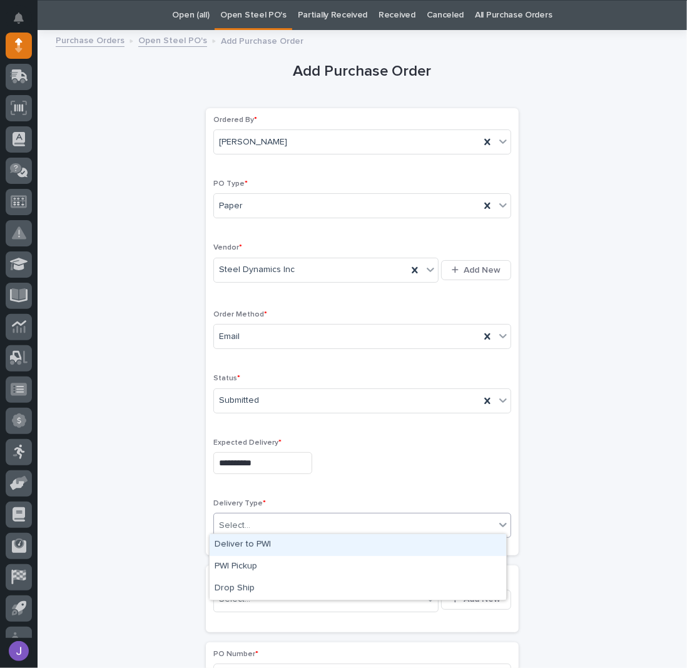
click at [257, 551] on div "Deliver to PWI" at bounding box center [358, 545] width 297 height 22
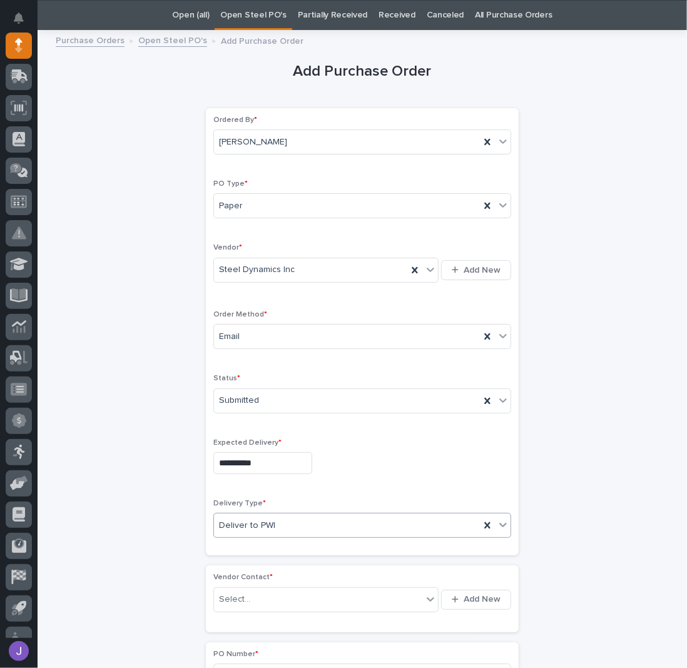
click at [250, 520] on span "Deliver to PWI" at bounding box center [247, 525] width 56 height 13
click at [230, 601] on div "Select..." at bounding box center [234, 599] width 31 height 13
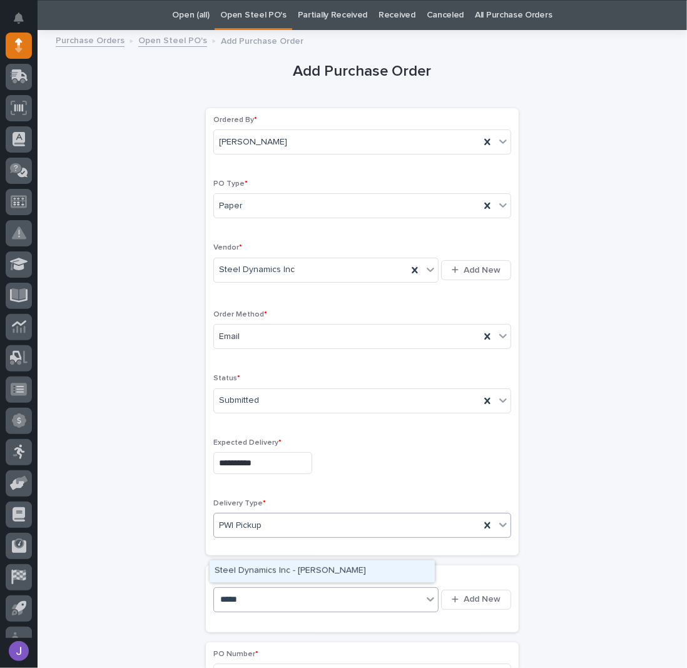
type input "******"
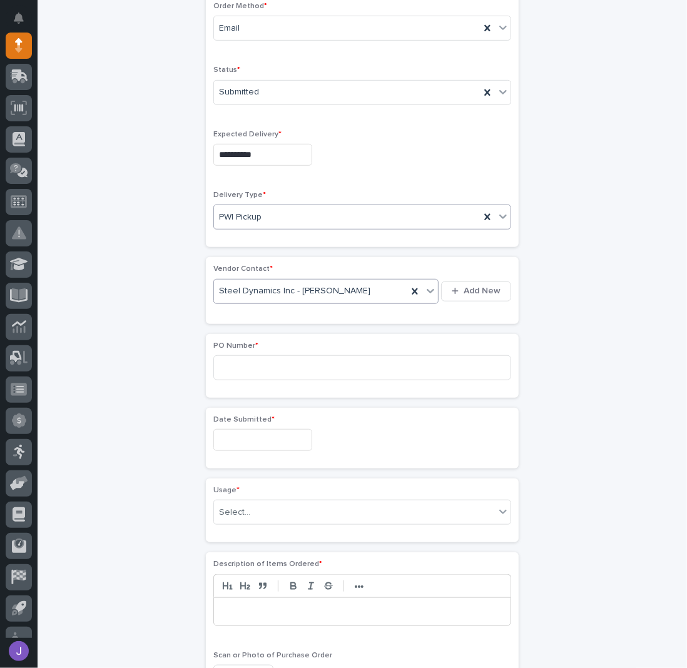
scroll to position [373, 0]
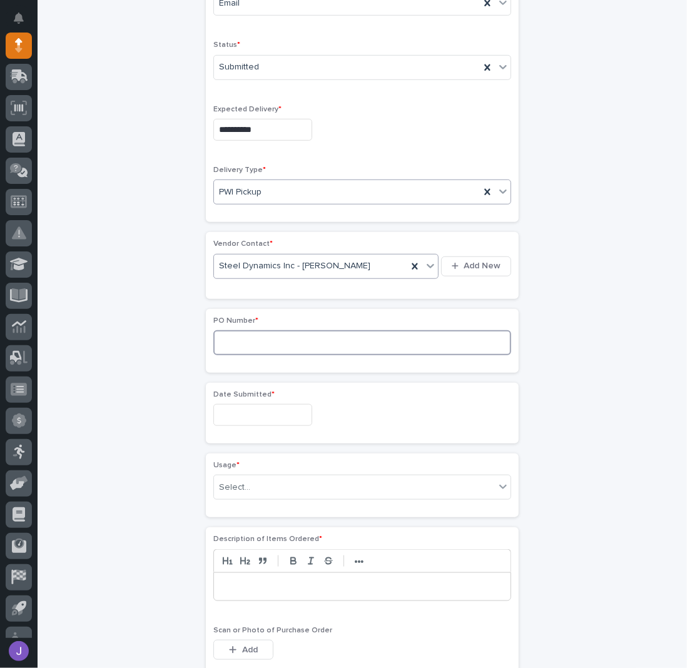
click at [248, 332] on input at bounding box center [362, 342] width 298 height 25
type input "2879J"
click at [246, 413] on input "text" at bounding box center [262, 415] width 99 height 22
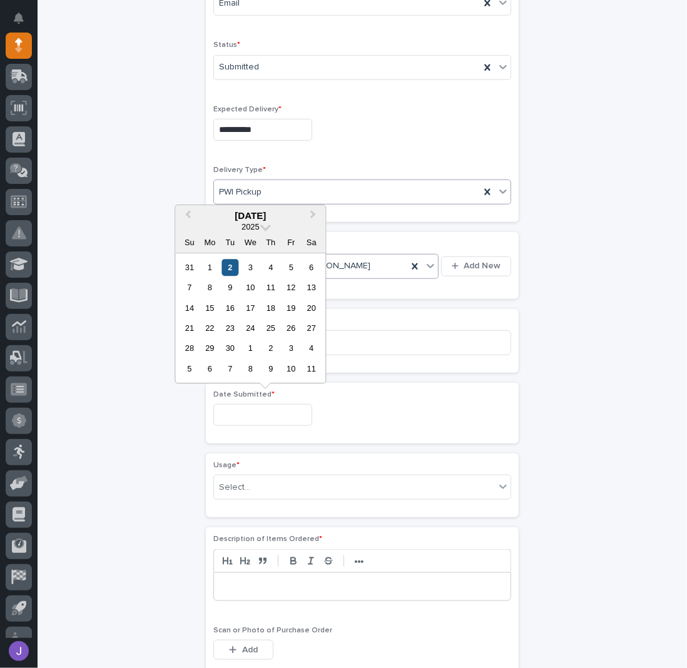
click at [232, 275] on div "2" at bounding box center [229, 267] width 17 height 17
type input "**********"
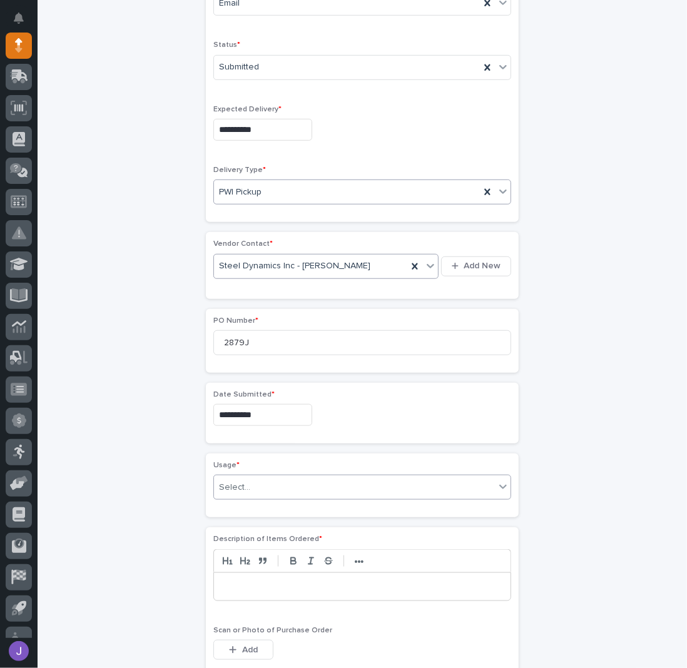
click at [252, 481] on div "Select..." at bounding box center [354, 487] width 281 height 21
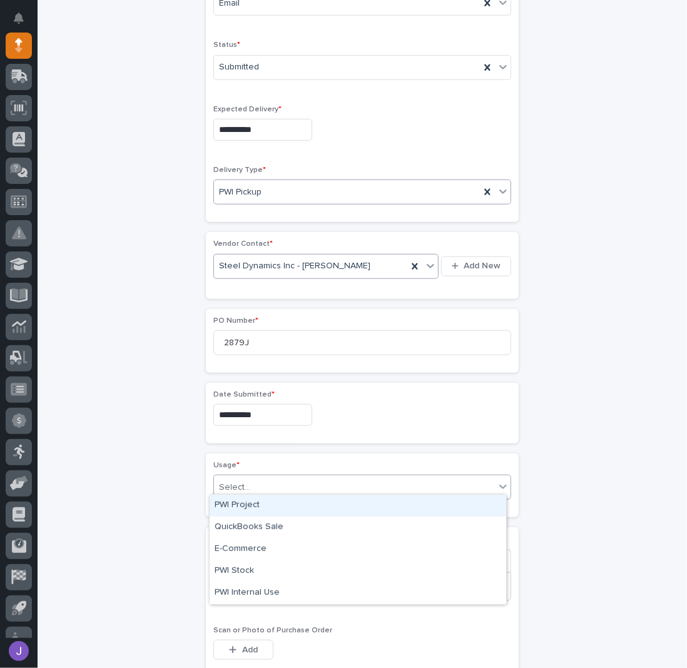
click at [243, 509] on div "PWI Project" at bounding box center [358, 506] width 297 height 22
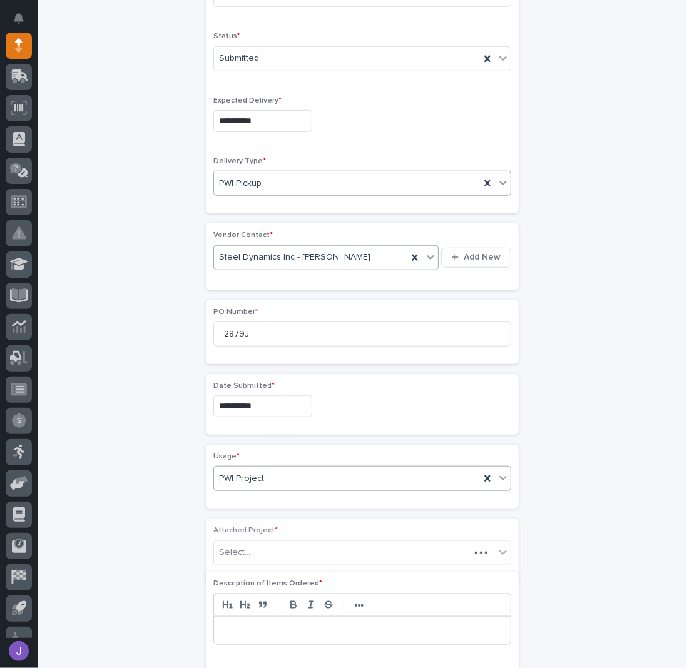
scroll to position [410, 0]
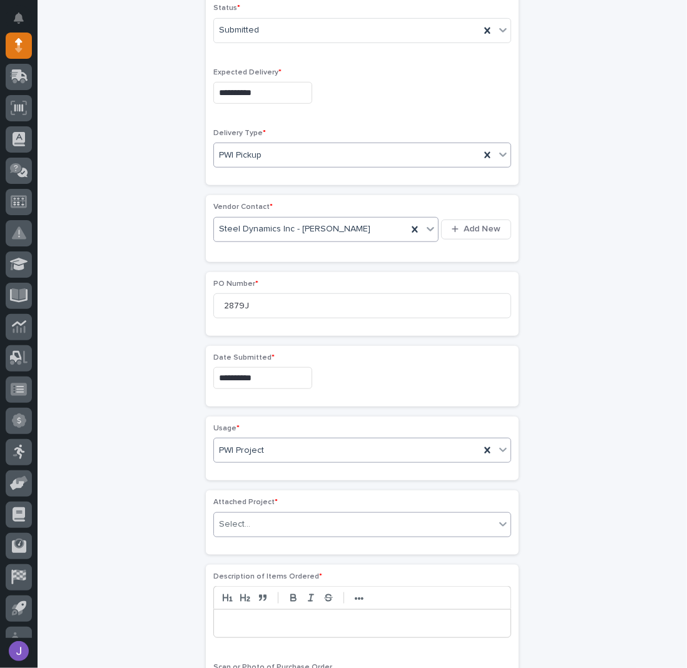
click at [252, 518] on div at bounding box center [252, 524] width 1 height 13
type input "*****"
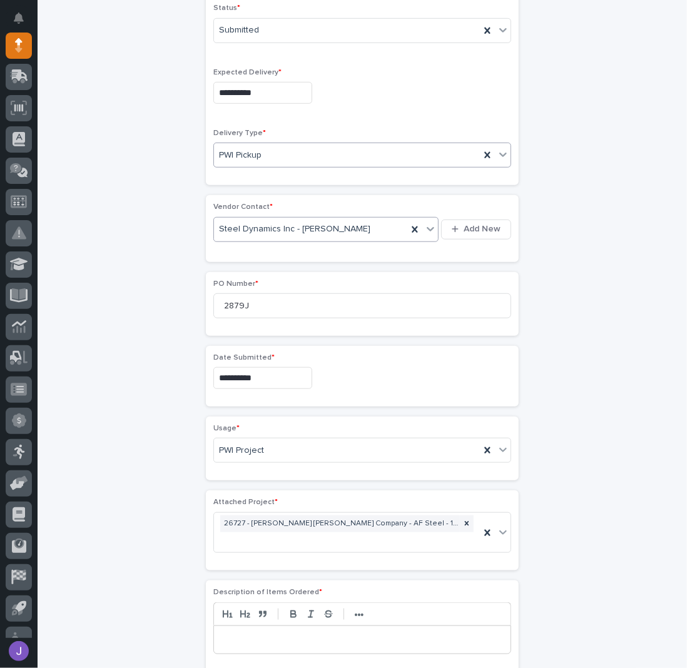
click at [245, 634] on p at bounding box center [362, 640] width 278 height 13
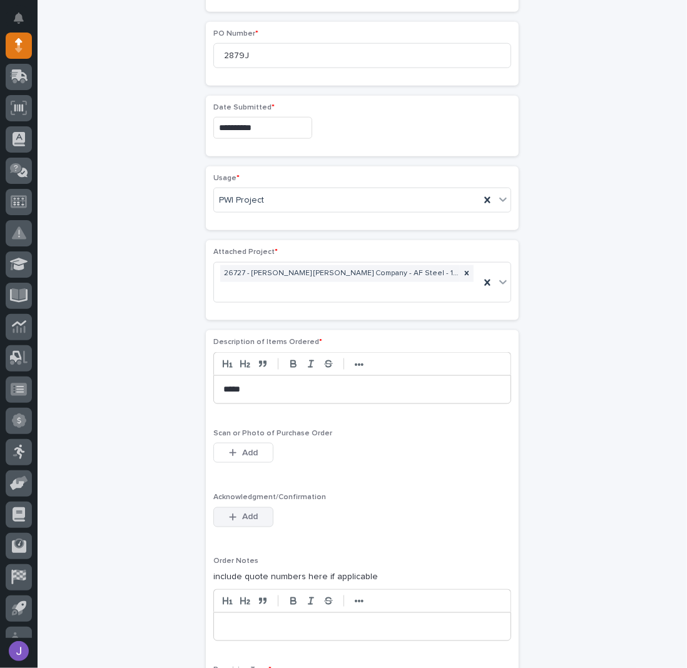
click at [242, 511] on span "Add" at bounding box center [250, 516] width 16 height 11
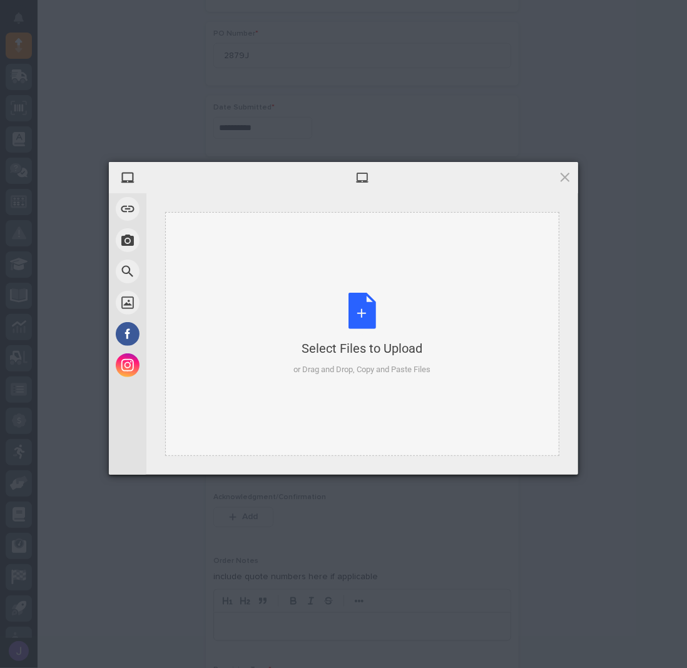
click at [354, 315] on div "Select Files to Upload or Drag and Drop, Copy and Paste Files" at bounding box center [362, 334] width 137 height 83
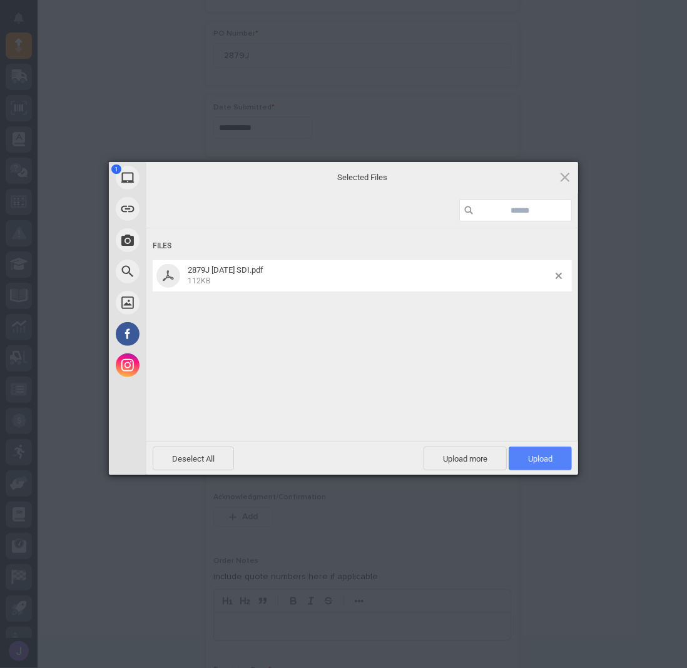
drag, startPoint x: 520, startPoint y: 449, endPoint x: 544, endPoint y: 456, distance: 24.8
click at [522, 450] on span "Upload 1" at bounding box center [540, 459] width 63 height 24
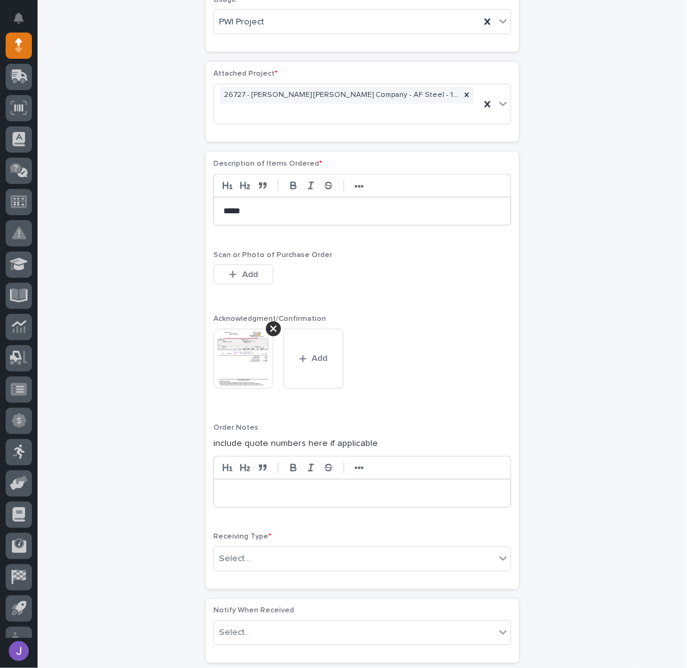
scroll to position [937, 0]
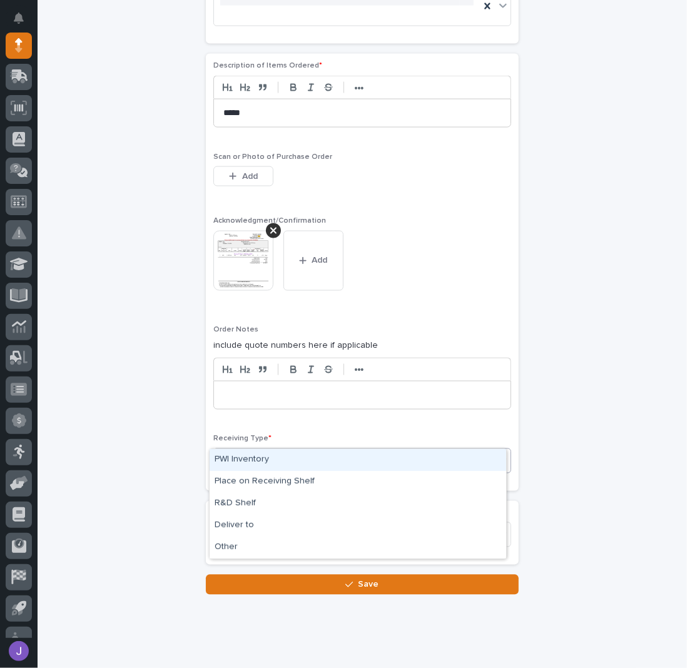
click at [317, 451] on div "Select..." at bounding box center [354, 461] width 281 height 21
click at [273, 466] on div "PWI Inventory" at bounding box center [358, 460] width 297 height 22
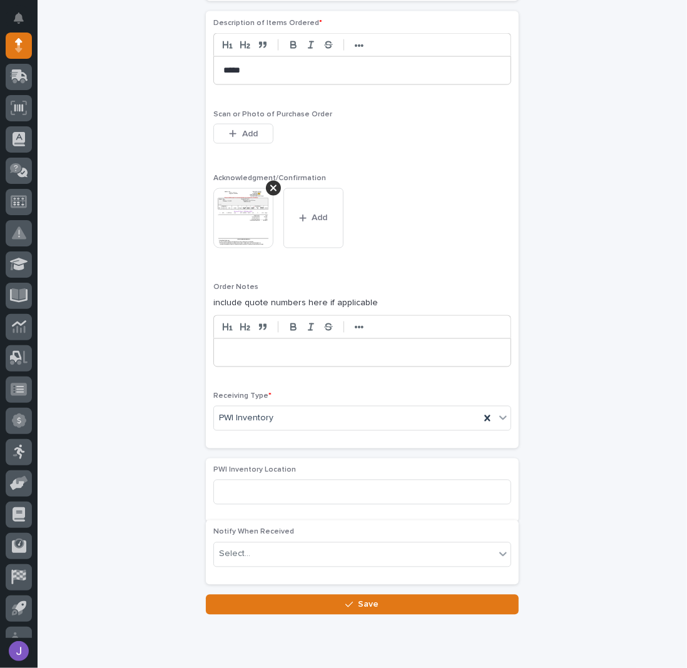
scroll to position [983, 0]
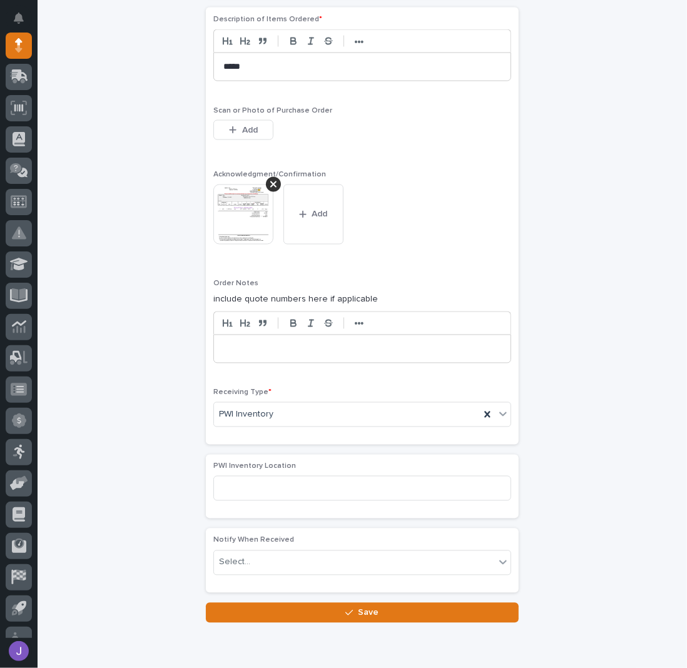
click at [308, 603] on button "Save" at bounding box center [362, 613] width 313 height 20
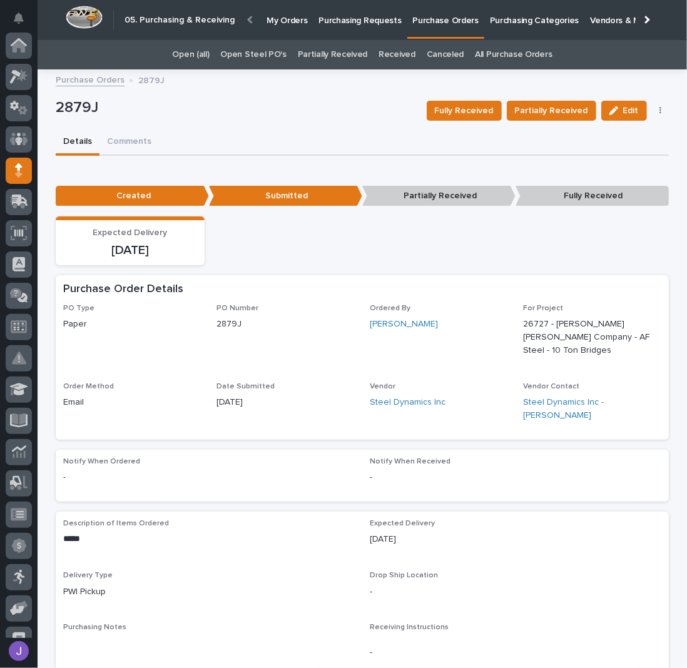
scroll to position [125, 0]
click at [352, 24] on p "Purchasing Requests" at bounding box center [359, 13] width 83 height 26
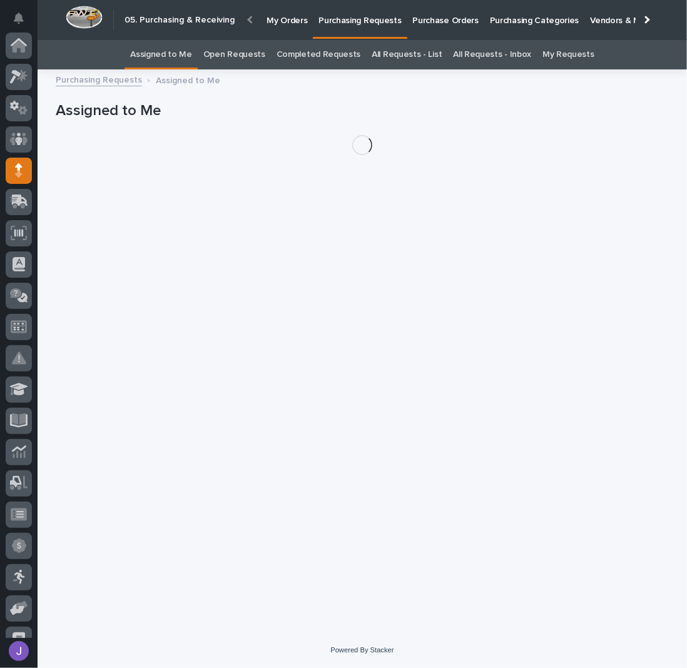
scroll to position [125, 0]
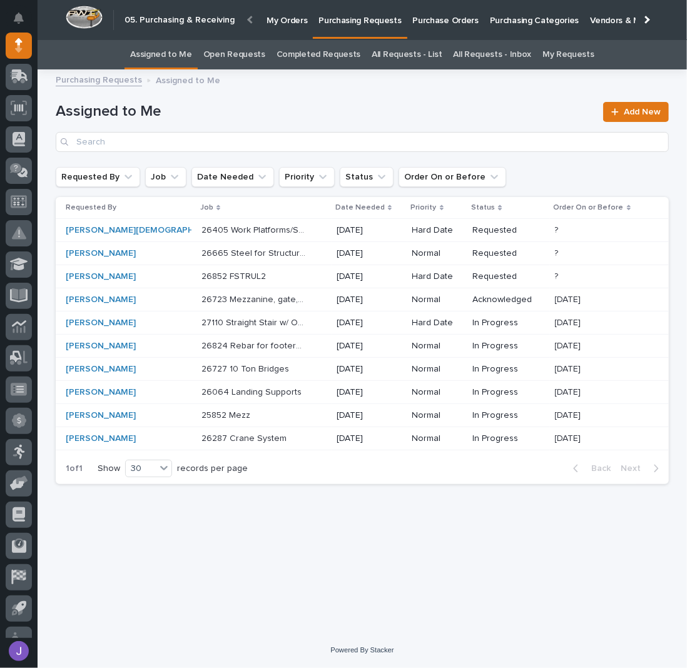
click at [278, 370] on div "26727 10 Ton Bridges 26727 10 [PERSON_NAME]" at bounding box center [263, 369] width 125 height 21
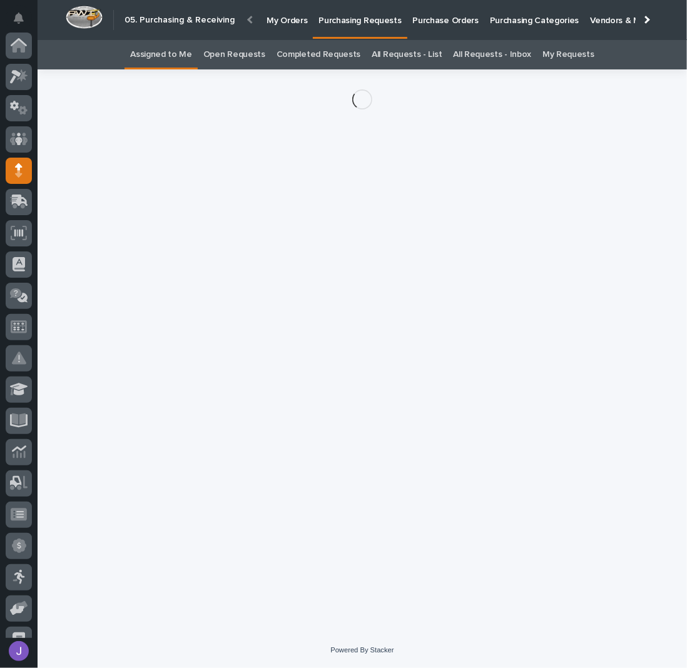
scroll to position [125, 0]
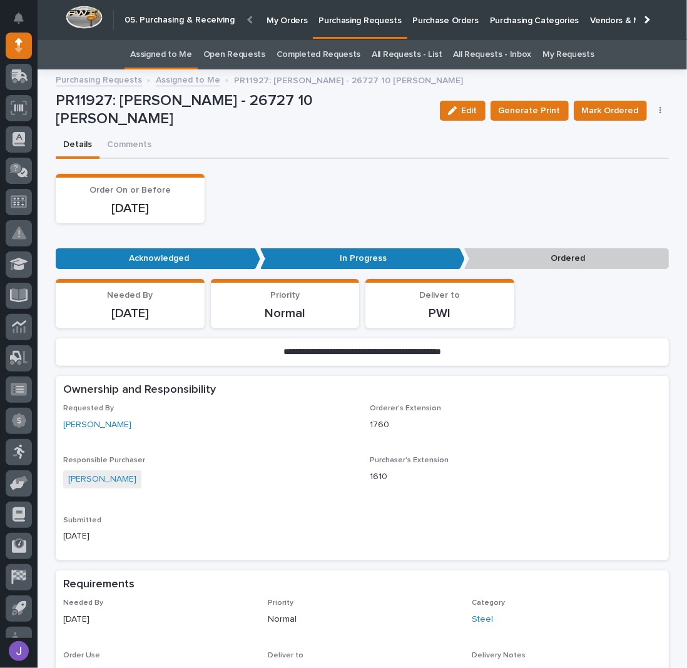
click at [653, 108] on button "button" at bounding box center [661, 110] width 18 height 9
click at [636, 148] on span "Edit Linked PO's" at bounding box center [620, 155] width 64 height 15
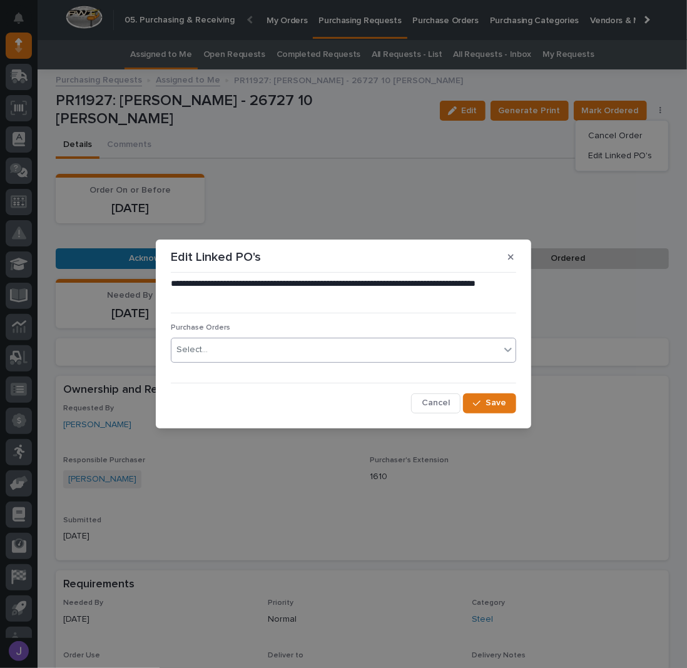
click at [248, 350] on div "Select..." at bounding box center [335, 350] width 328 height 21
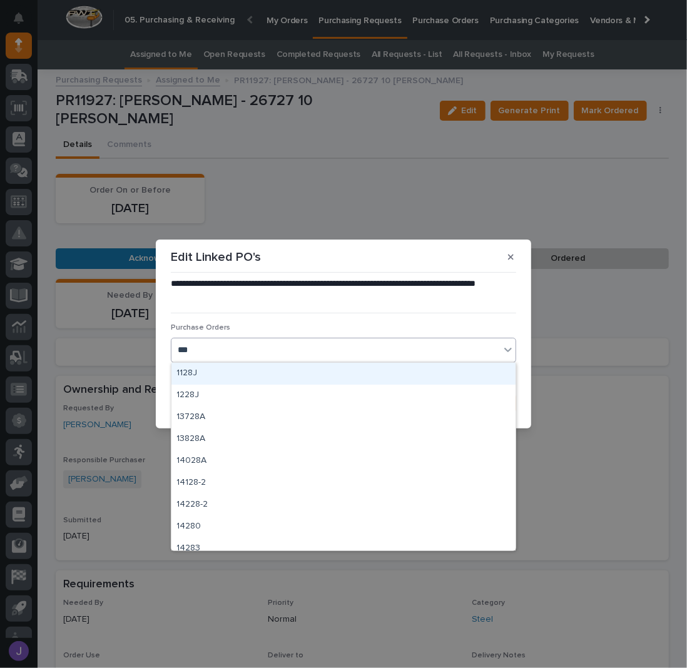
type input "****"
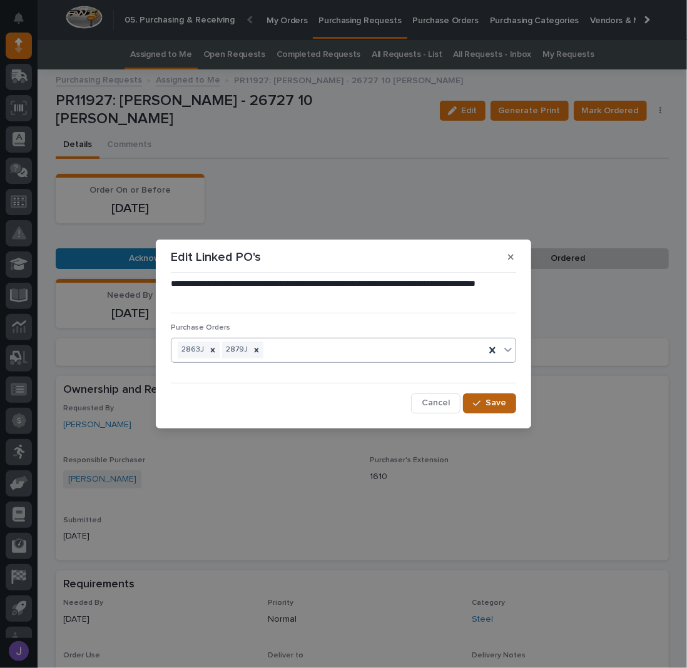
click at [482, 400] on div "button" at bounding box center [479, 403] width 13 height 9
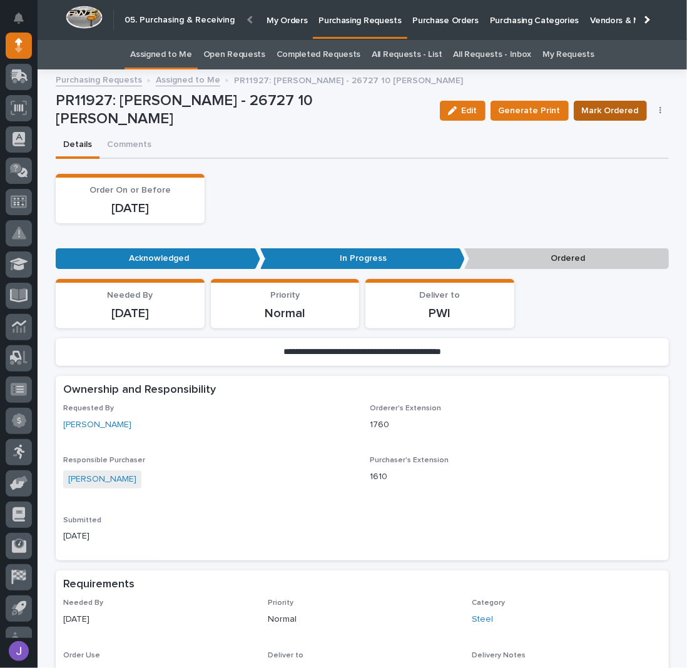
click at [607, 111] on span "Mark Ordered" at bounding box center [610, 110] width 57 height 15
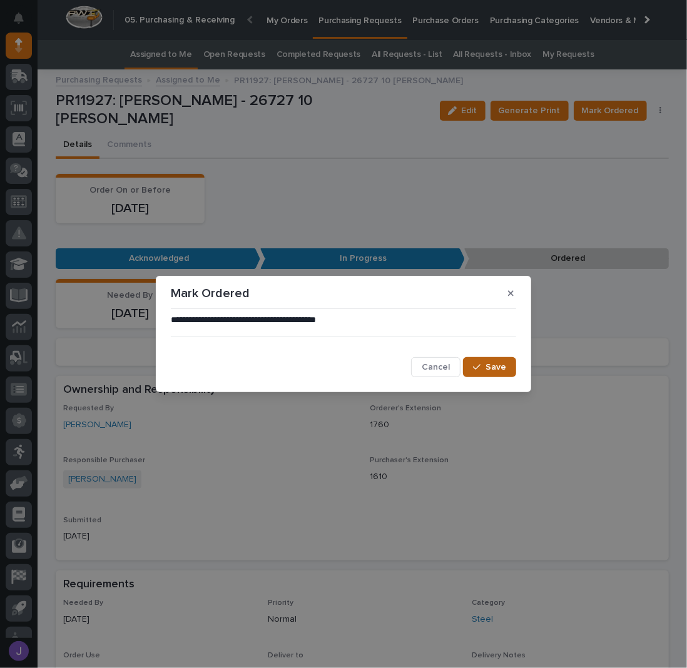
click at [491, 372] on button "Save" at bounding box center [489, 367] width 53 height 20
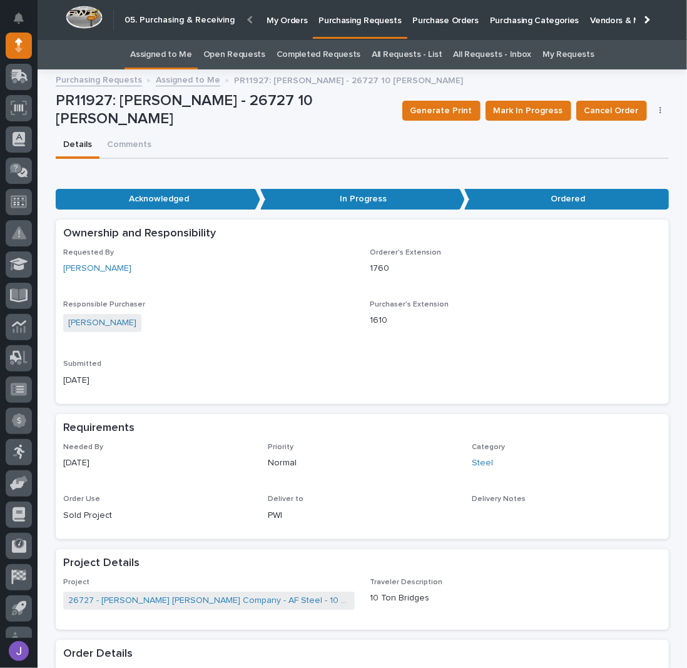
click at [173, 43] on link "Assigned to Me" at bounding box center [161, 54] width 62 height 29
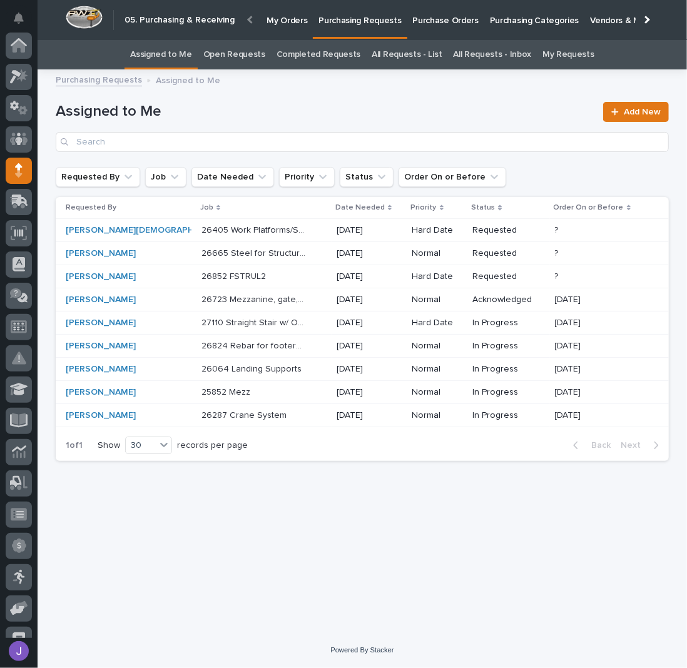
scroll to position [125, 0]
click at [282, 394] on div "25852 Mezz 25852 Mezz" at bounding box center [263, 392] width 125 height 21
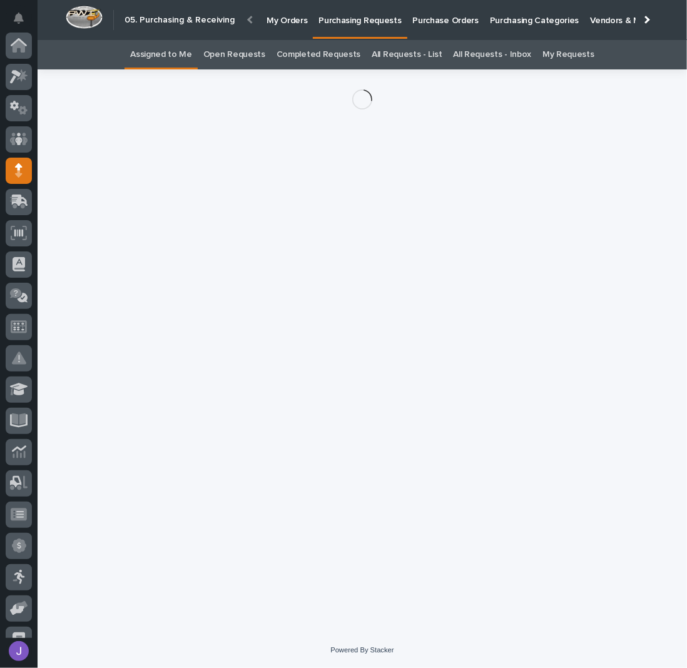
scroll to position [125, 0]
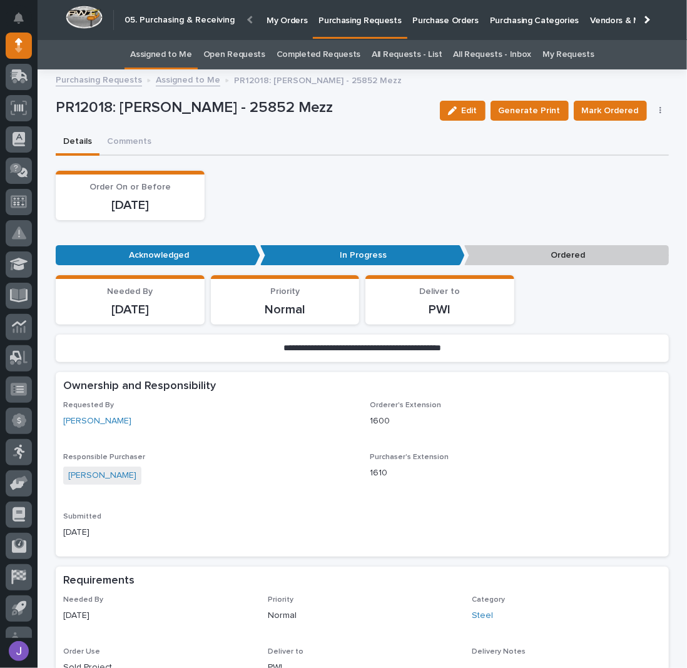
click at [660, 111] on button "button" at bounding box center [661, 110] width 18 height 9
click at [631, 148] on span "Edit Linked PO's" at bounding box center [620, 155] width 64 height 15
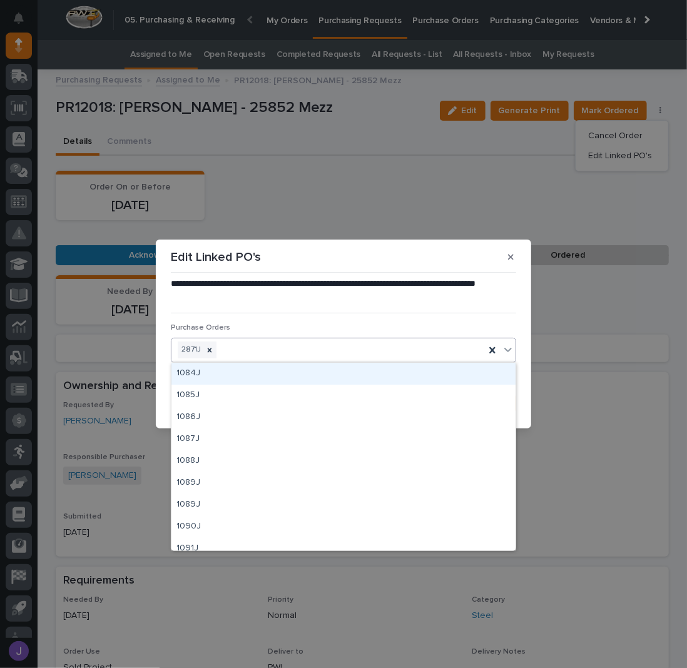
click at [337, 345] on div "2871J" at bounding box center [327, 350] width 313 height 22
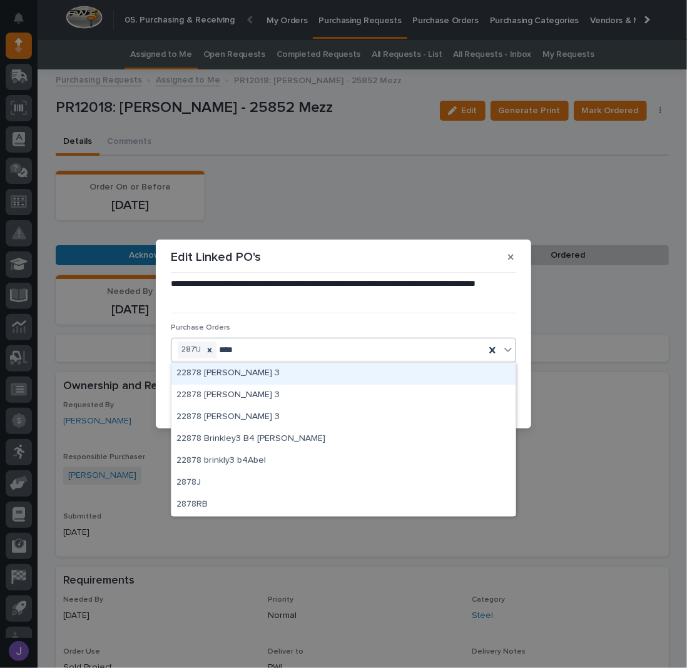
type input "*****"
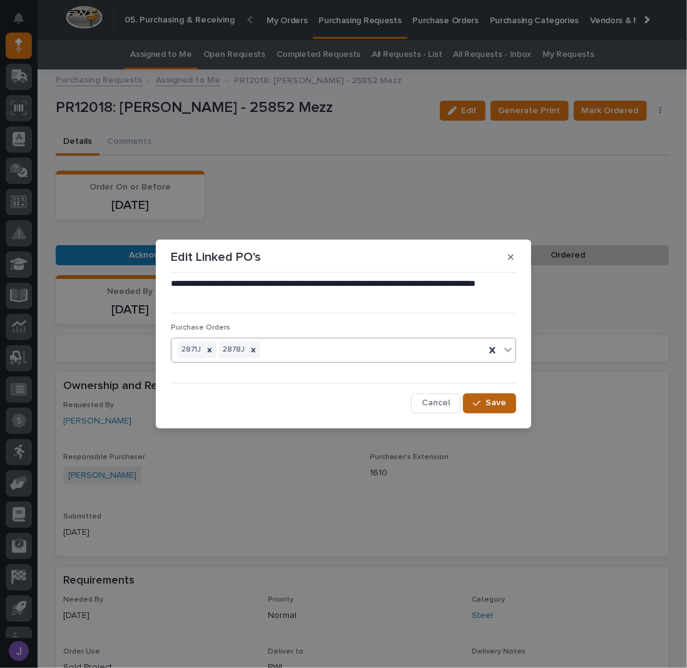
click at [506, 397] on button "Save" at bounding box center [489, 404] width 53 height 20
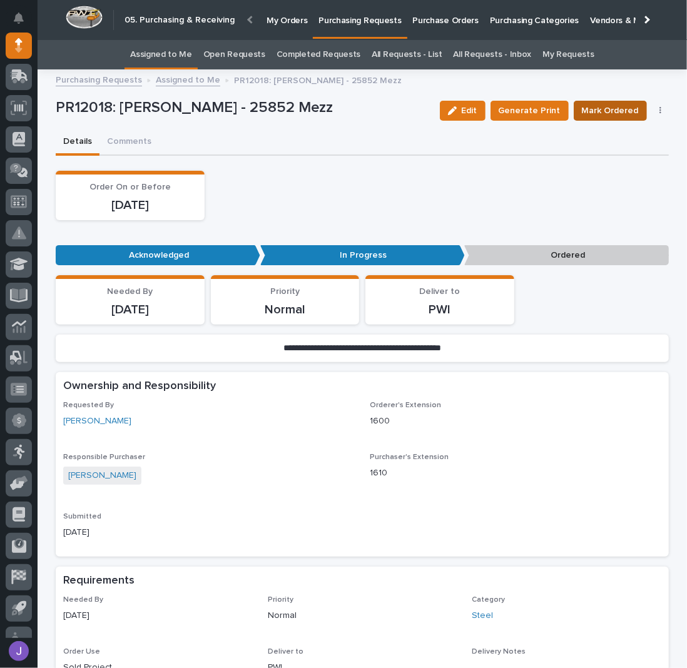
click at [596, 111] on span "Mark Ordered" at bounding box center [610, 110] width 57 height 15
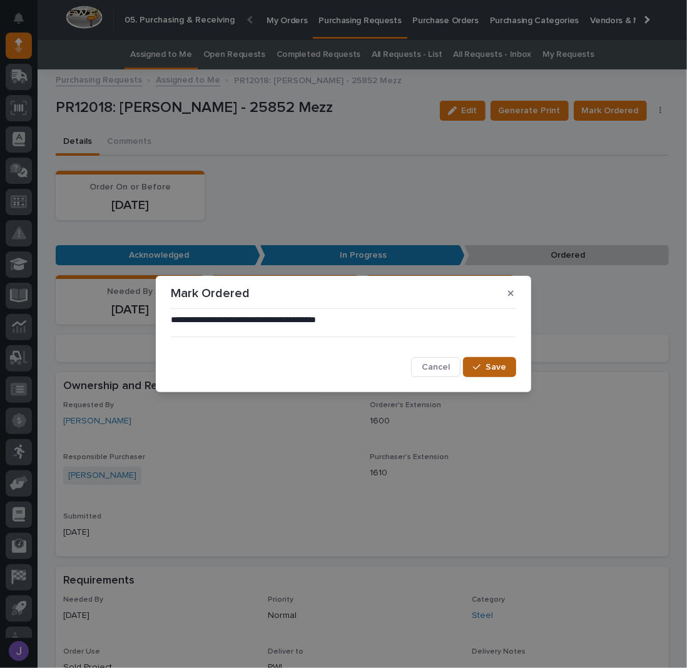
click at [509, 366] on button "Save" at bounding box center [489, 367] width 53 height 20
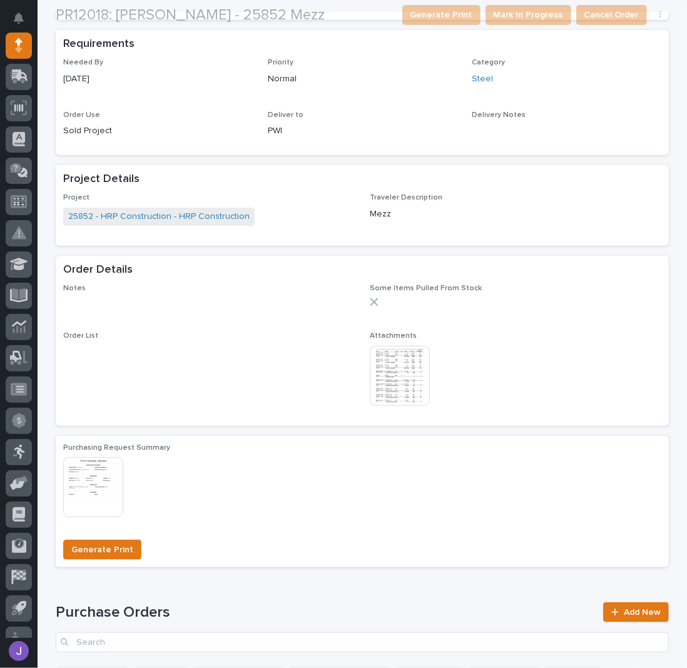
scroll to position [417, 0]
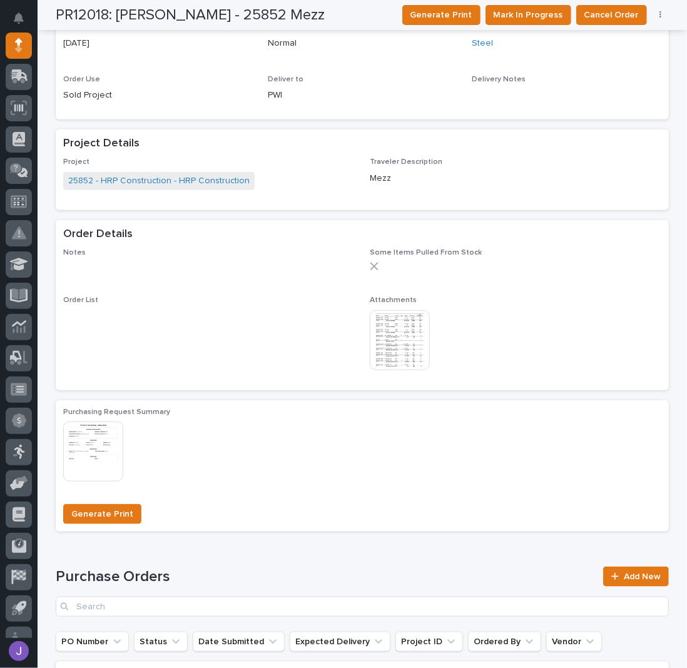
click at [374, 320] on img at bounding box center [400, 340] width 60 height 60
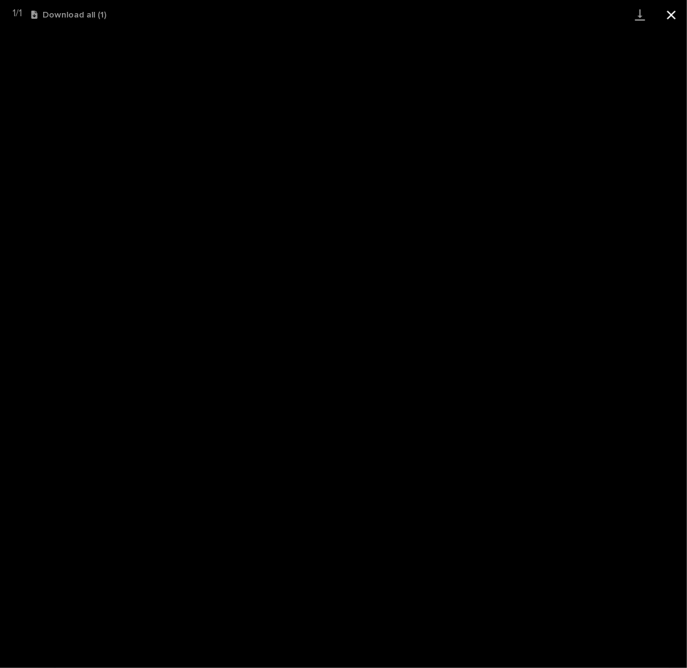
click at [664, 10] on button "Close gallery" at bounding box center [671, 14] width 31 height 29
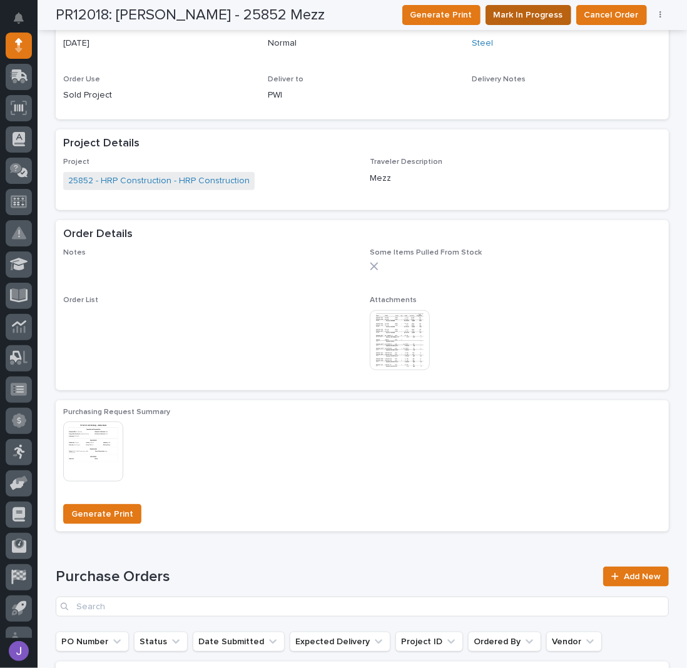
click at [554, 18] on span "Mark In Progress" at bounding box center [528, 15] width 69 height 15
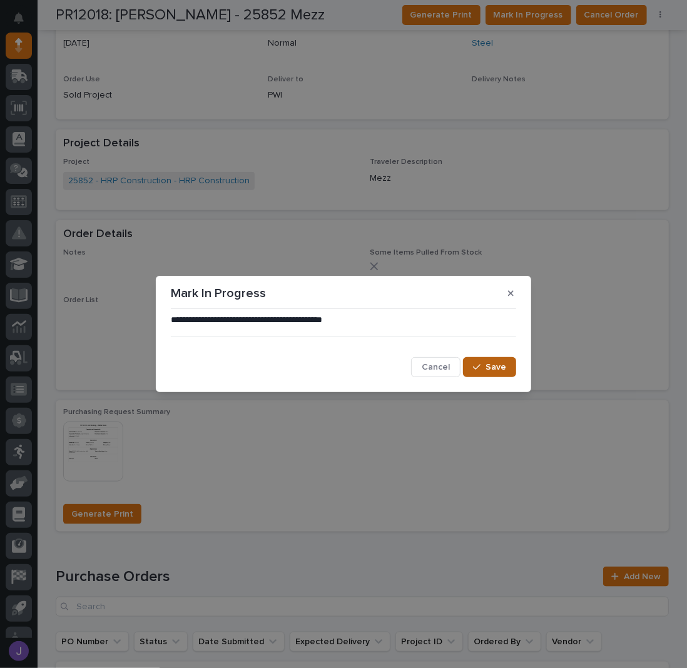
click at [496, 364] on span "Save" at bounding box center [496, 367] width 21 height 11
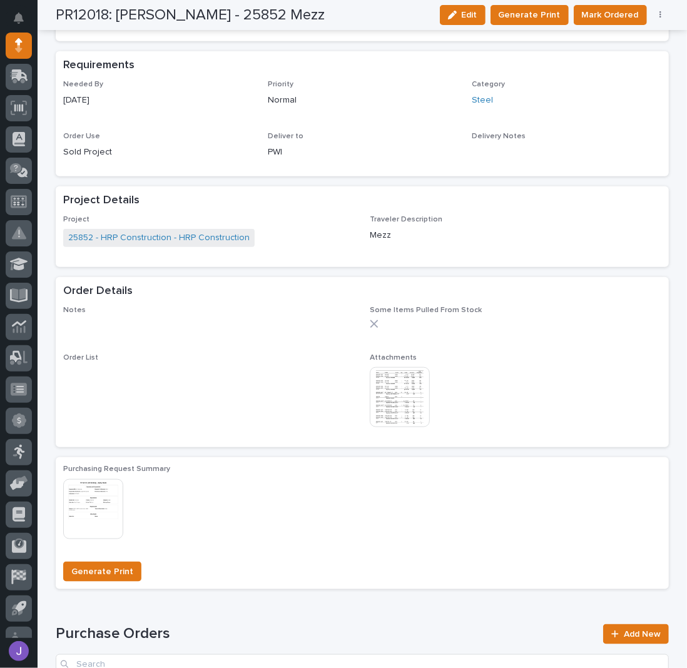
click at [659, 14] on icon "button" at bounding box center [660, 15] width 3 height 9
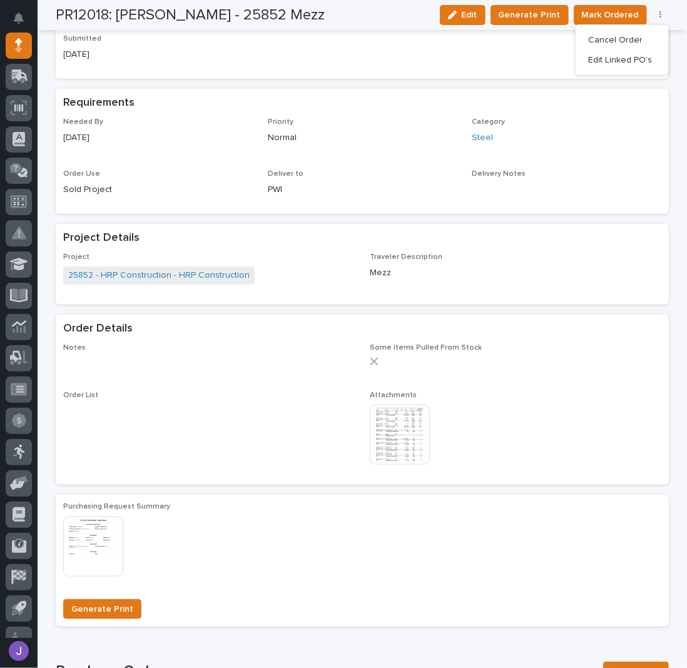
scroll to position [495, 0]
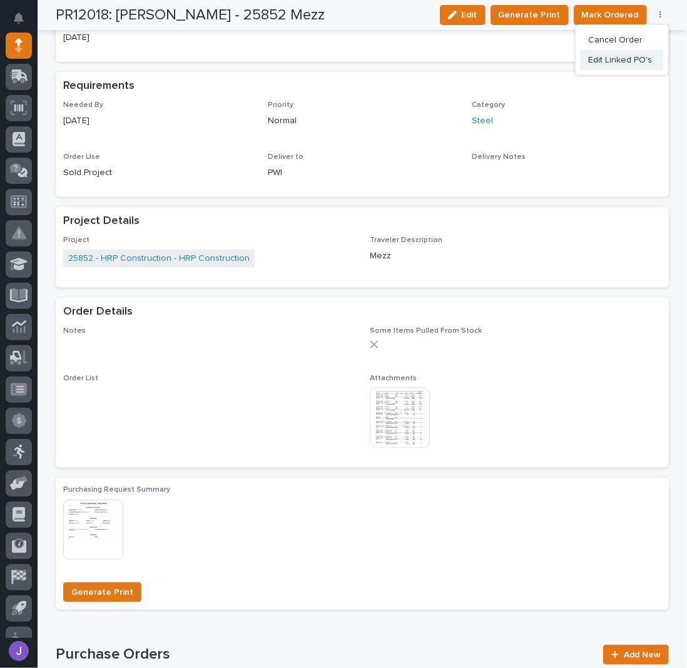
click at [601, 64] on span "Edit Linked PO's" at bounding box center [620, 60] width 64 height 15
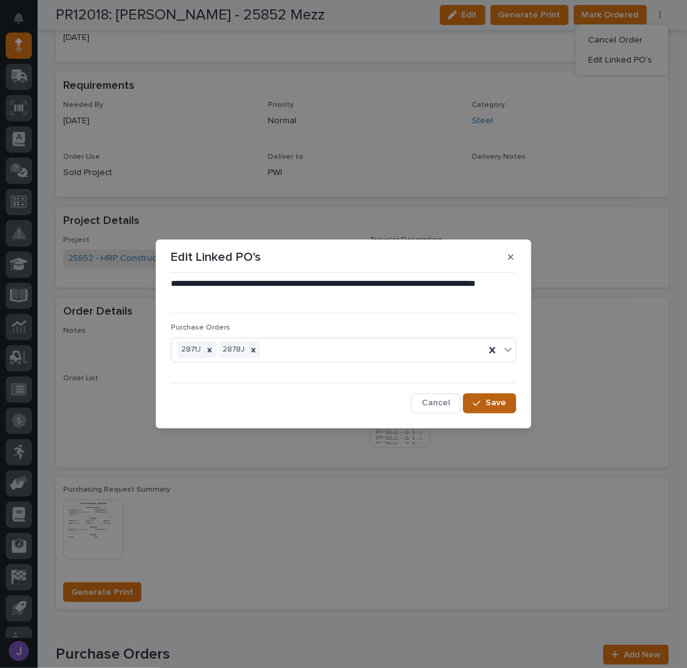
click at [471, 395] on button "Save" at bounding box center [489, 404] width 53 height 20
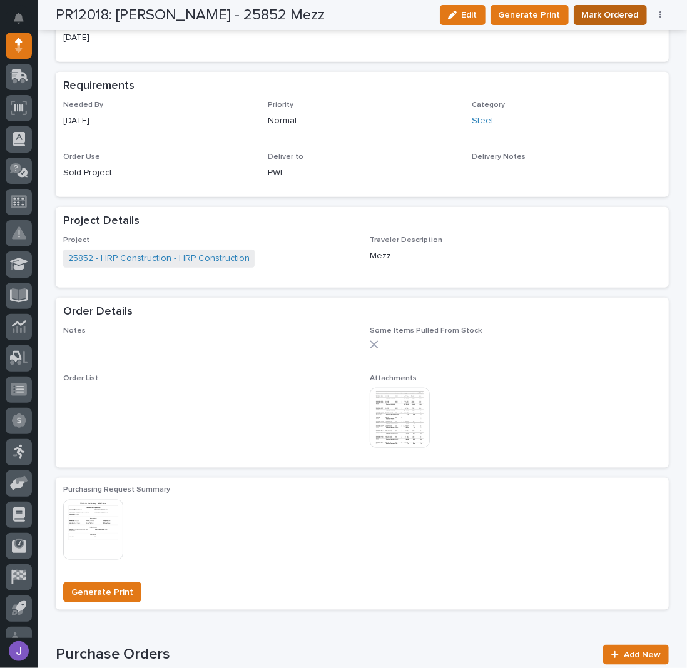
click at [619, 10] on span "Mark Ordered" at bounding box center [610, 15] width 57 height 15
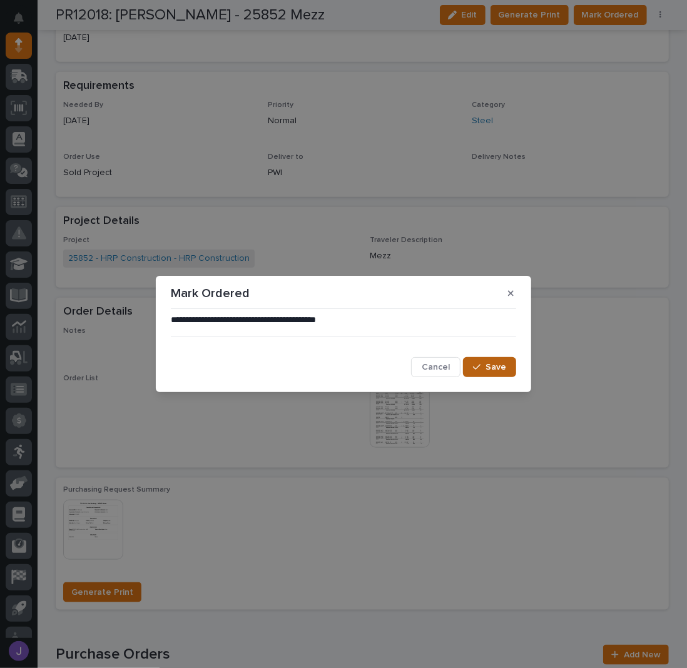
click at [489, 363] on span "Save" at bounding box center [496, 367] width 21 height 11
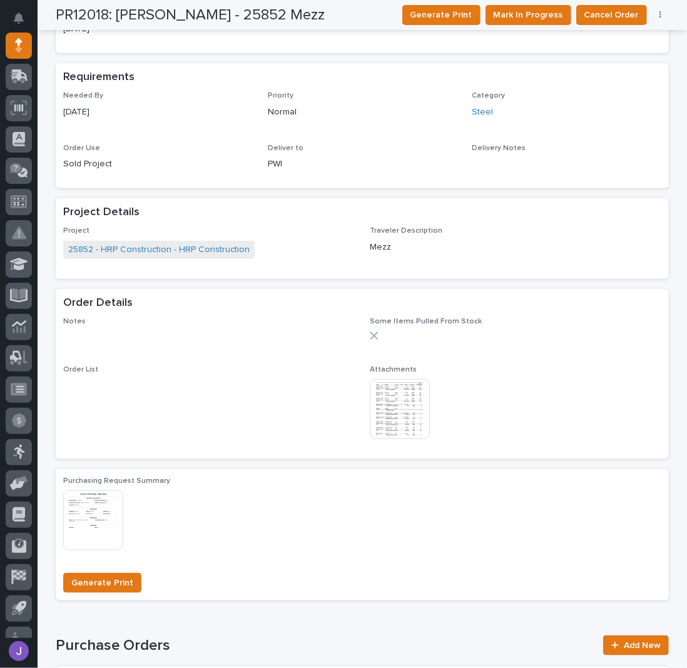
scroll to position [417, 0]
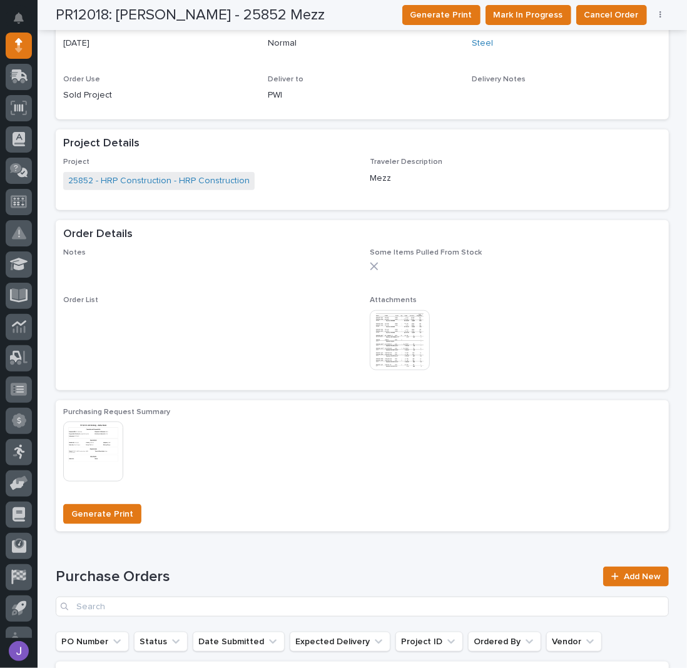
click at [401, 349] on img at bounding box center [400, 340] width 60 height 60
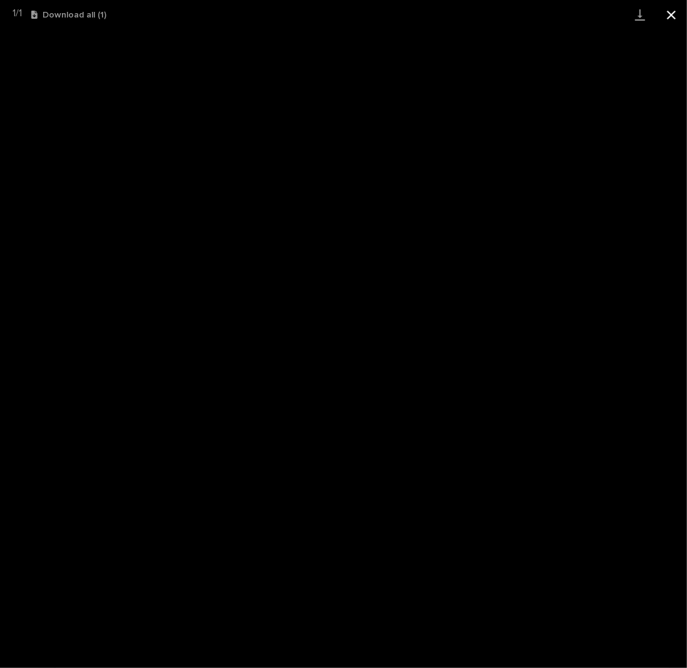
click at [668, 14] on button "Close gallery" at bounding box center [671, 14] width 31 height 29
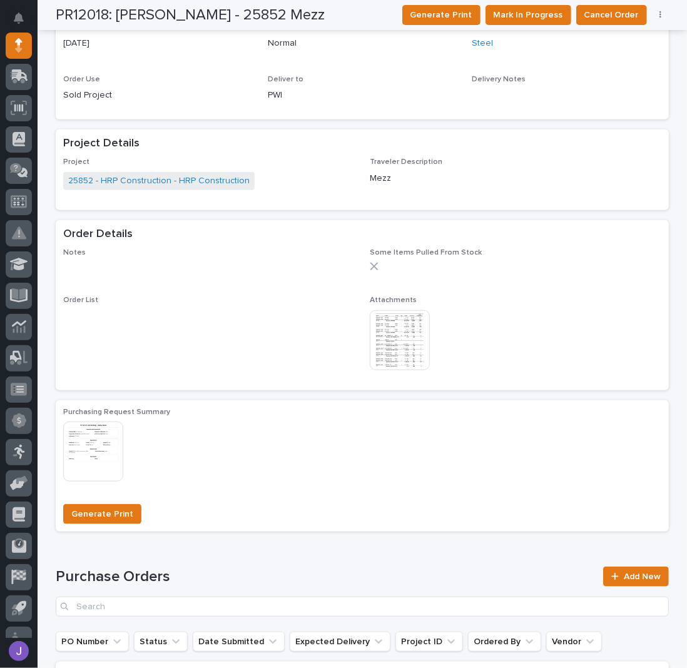
scroll to position [0, 0]
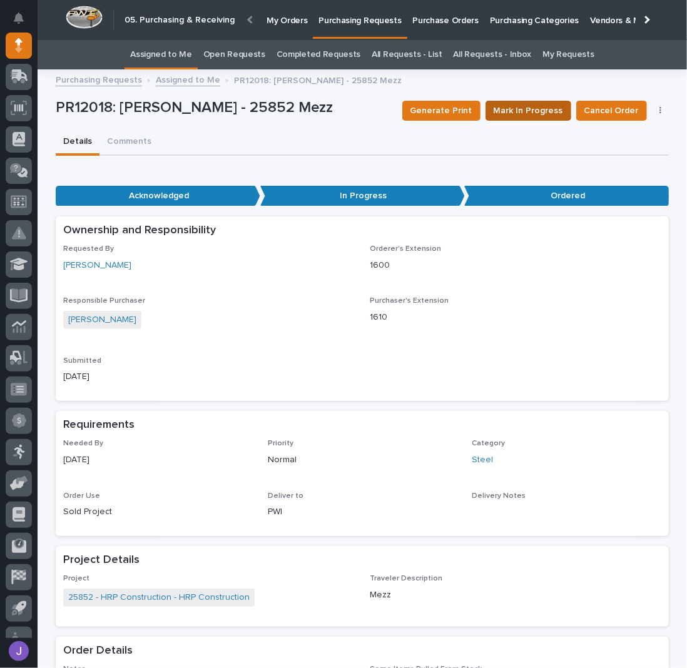
click at [540, 109] on span "Mark In Progress" at bounding box center [528, 110] width 69 height 15
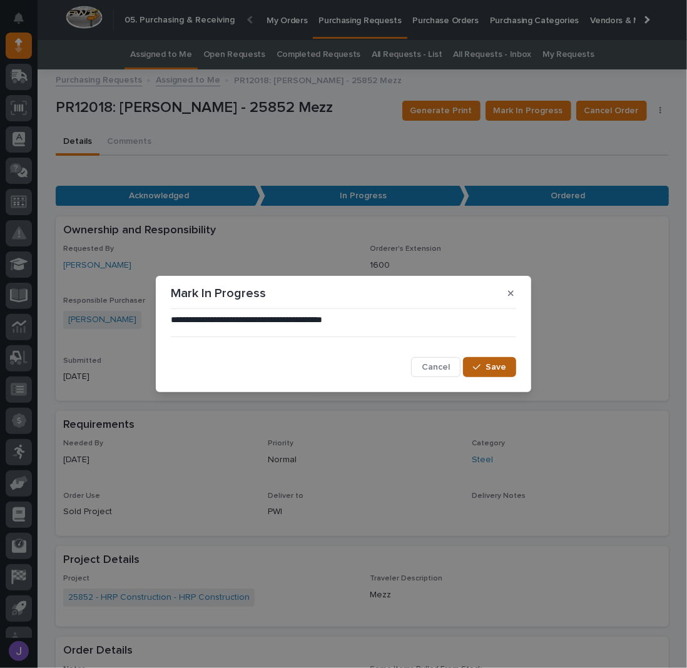
click at [490, 371] on span "Save" at bounding box center [496, 367] width 21 height 11
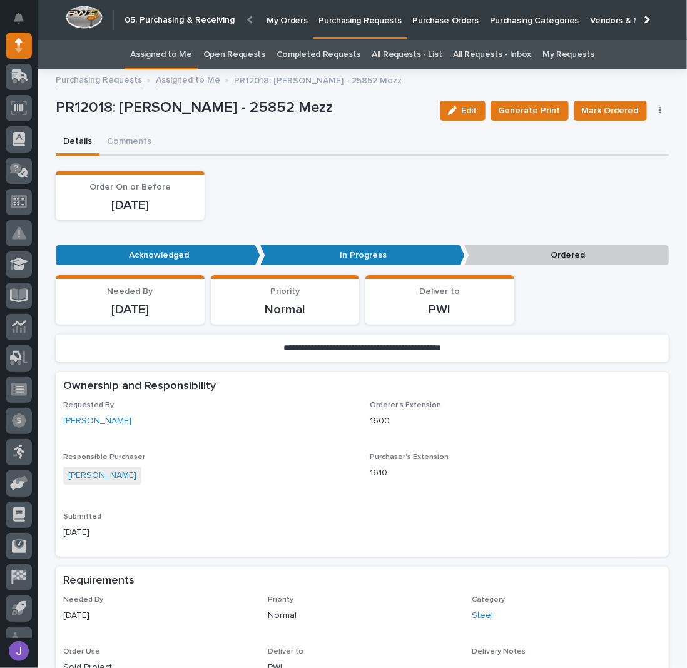
click at [175, 58] on link "Assigned to Me" at bounding box center [161, 54] width 62 height 29
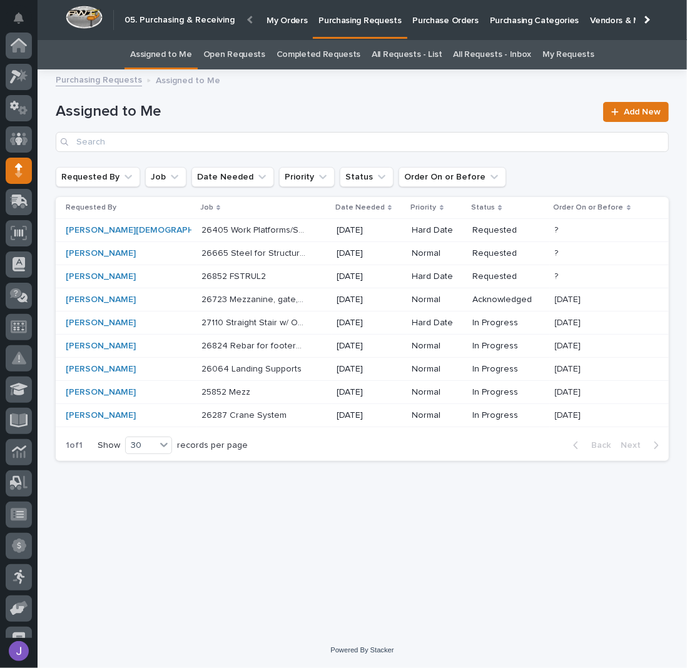
scroll to position [125, 0]
click at [274, 255] on p "26665 Steel for Structure Package" at bounding box center [254, 252] width 107 height 13
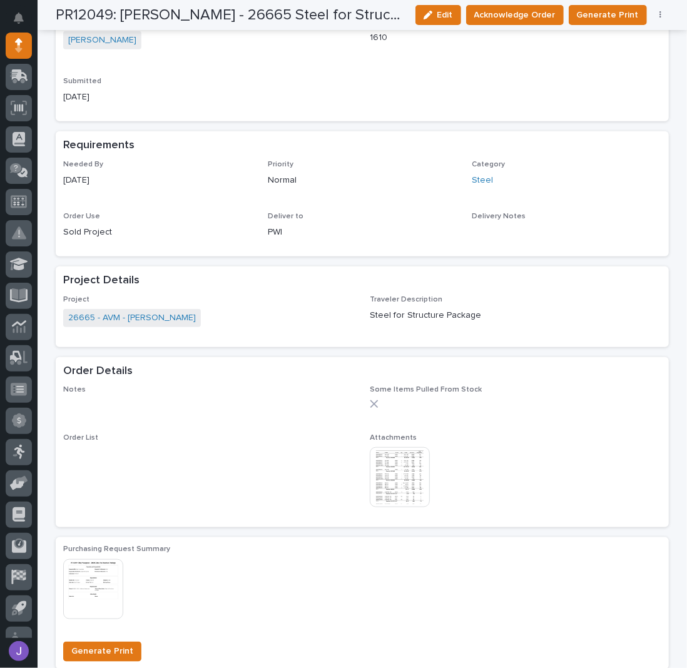
scroll to position [417, 0]
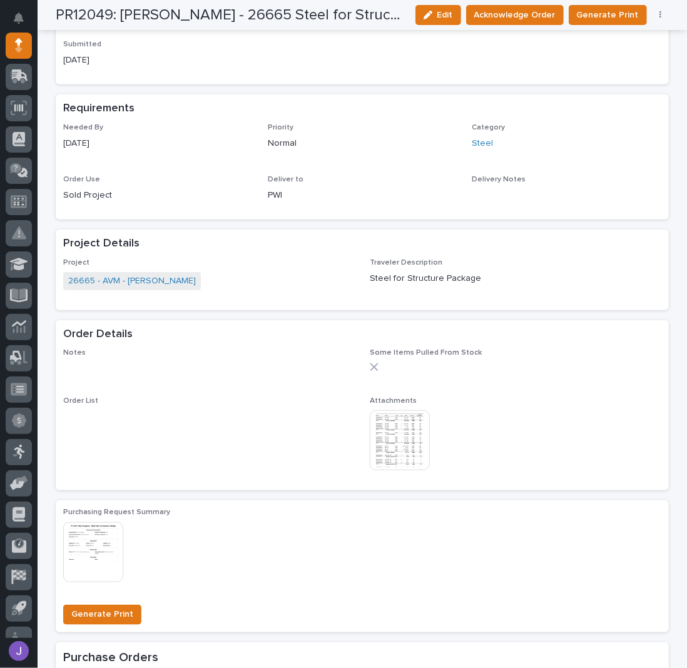
click at [394, 441] on img at bounding box center [400, 440] width 60 height 60
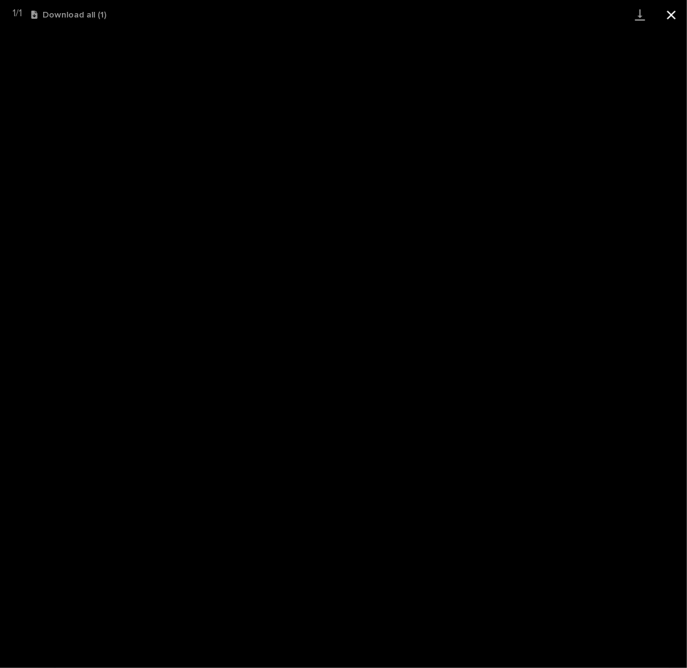
click at [671, 10] on button "Close gallery" at bounding box center [671, 14] width 31 height 29
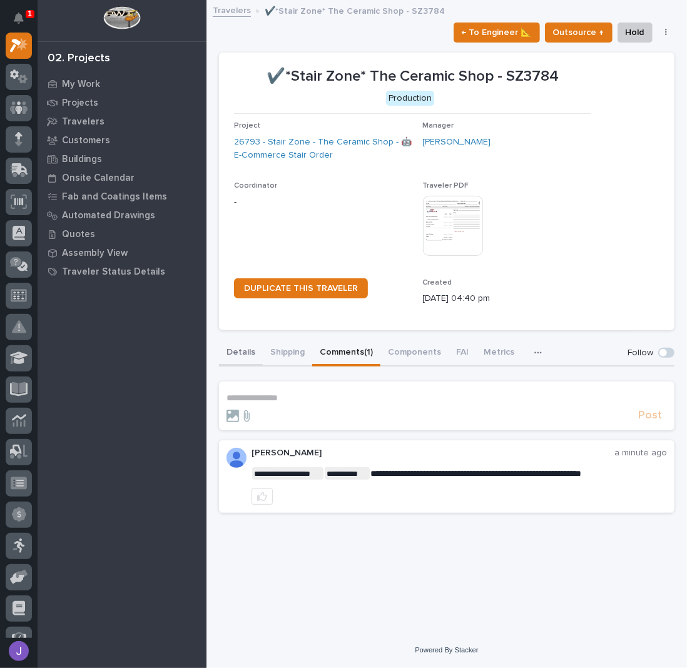
click at [250, 348] on button "Details" at bounding box center [241, 353] width 44 height 26
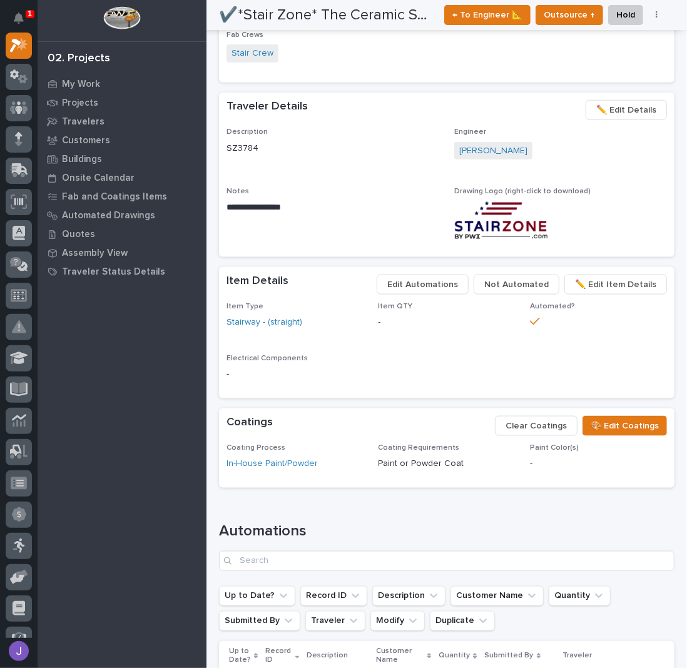
scroll to position [953, 0]
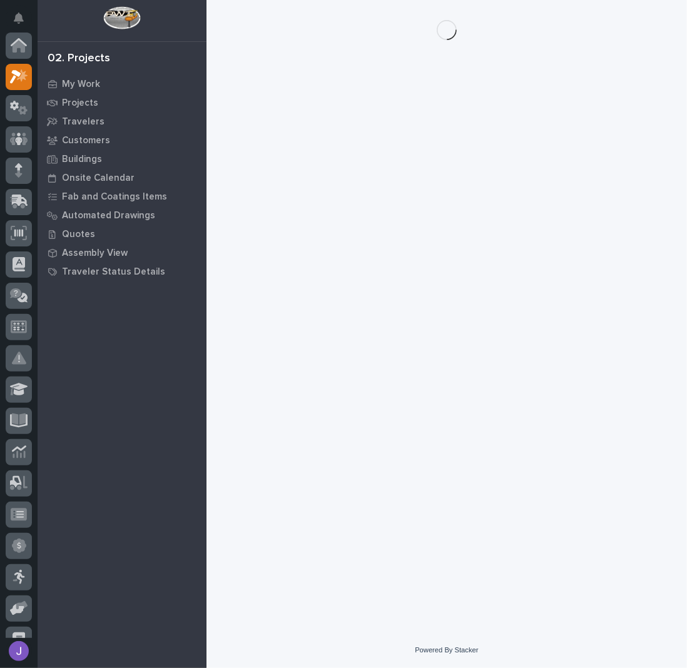
scroll to position [31, 0]
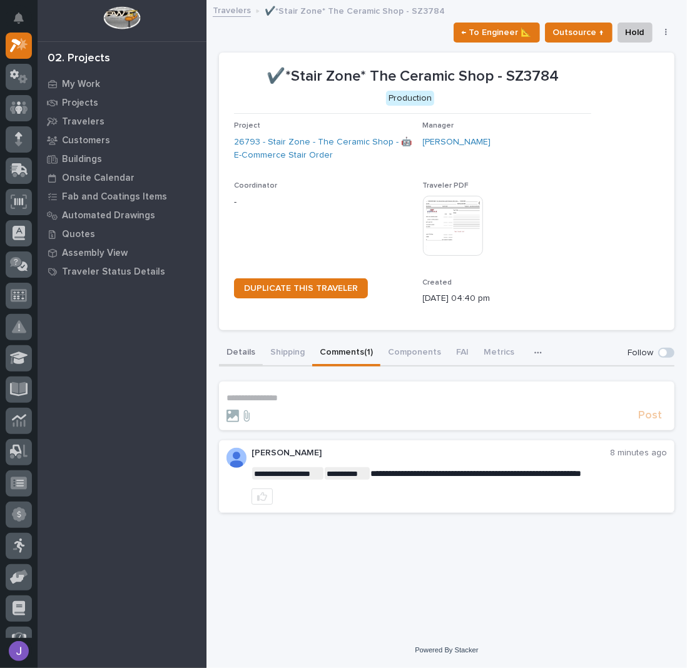
click at [234, 348] on button "Details" at bounding box center [241, 353] width 44 height 26
